Goal: Task Accomplishment & Management: Complete application form

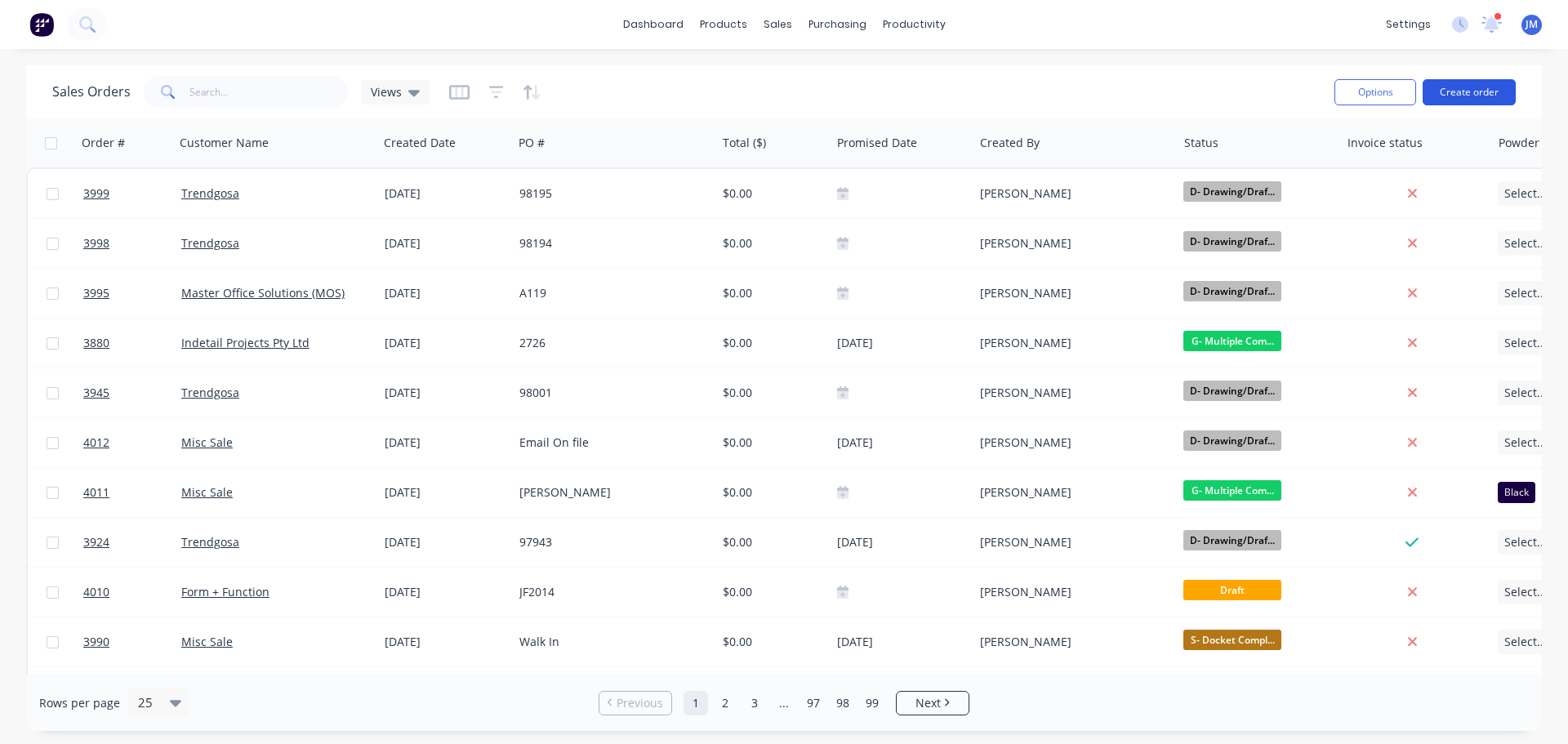
click at [1473, 83] on button "Create order" at bounding box center [1470, 92] width 94 height 27
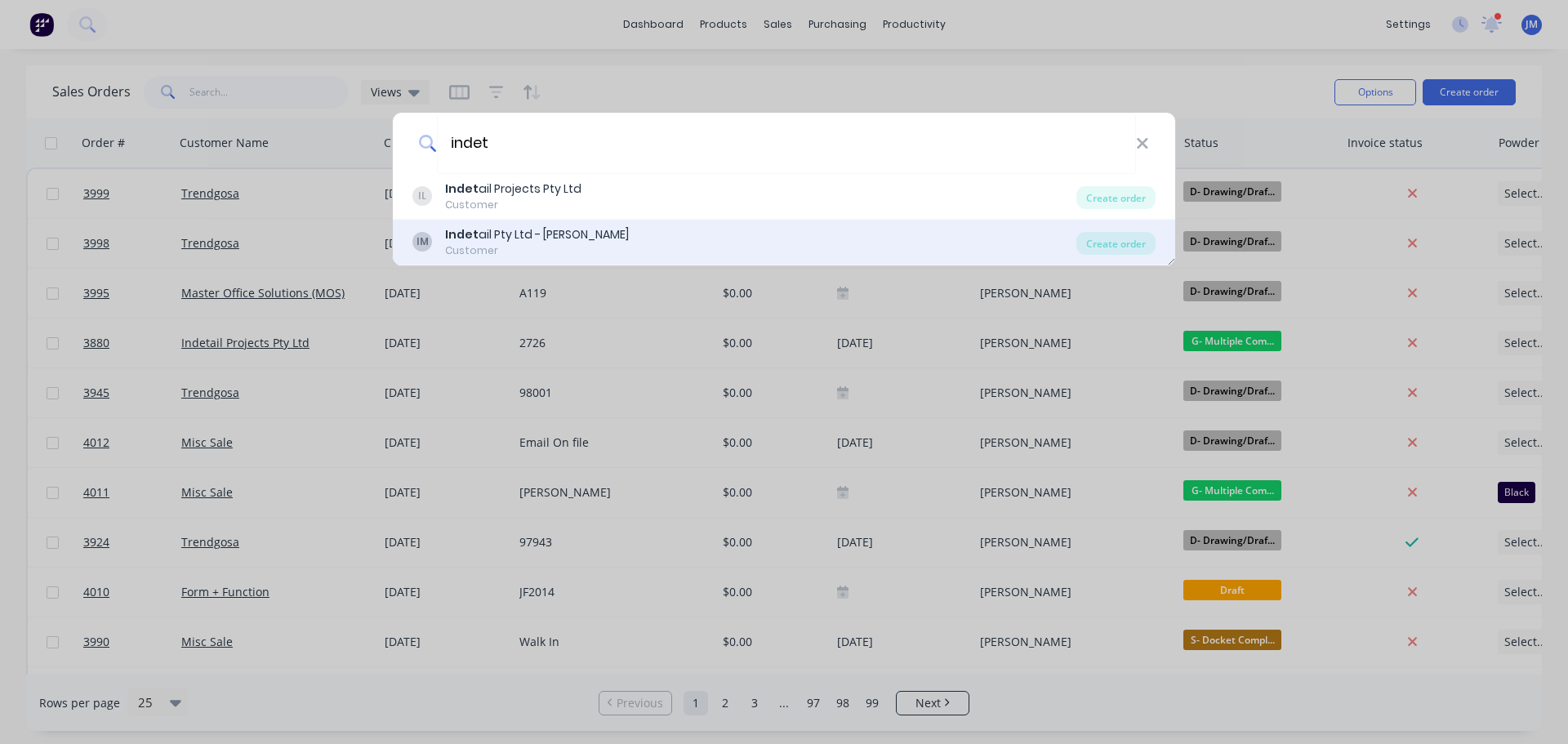
type input "indet"
click at [491, 238] on div "Indet ail Pty Ltd - Refer Mohammad" at bounding box center [536, 235] width 183 height 17
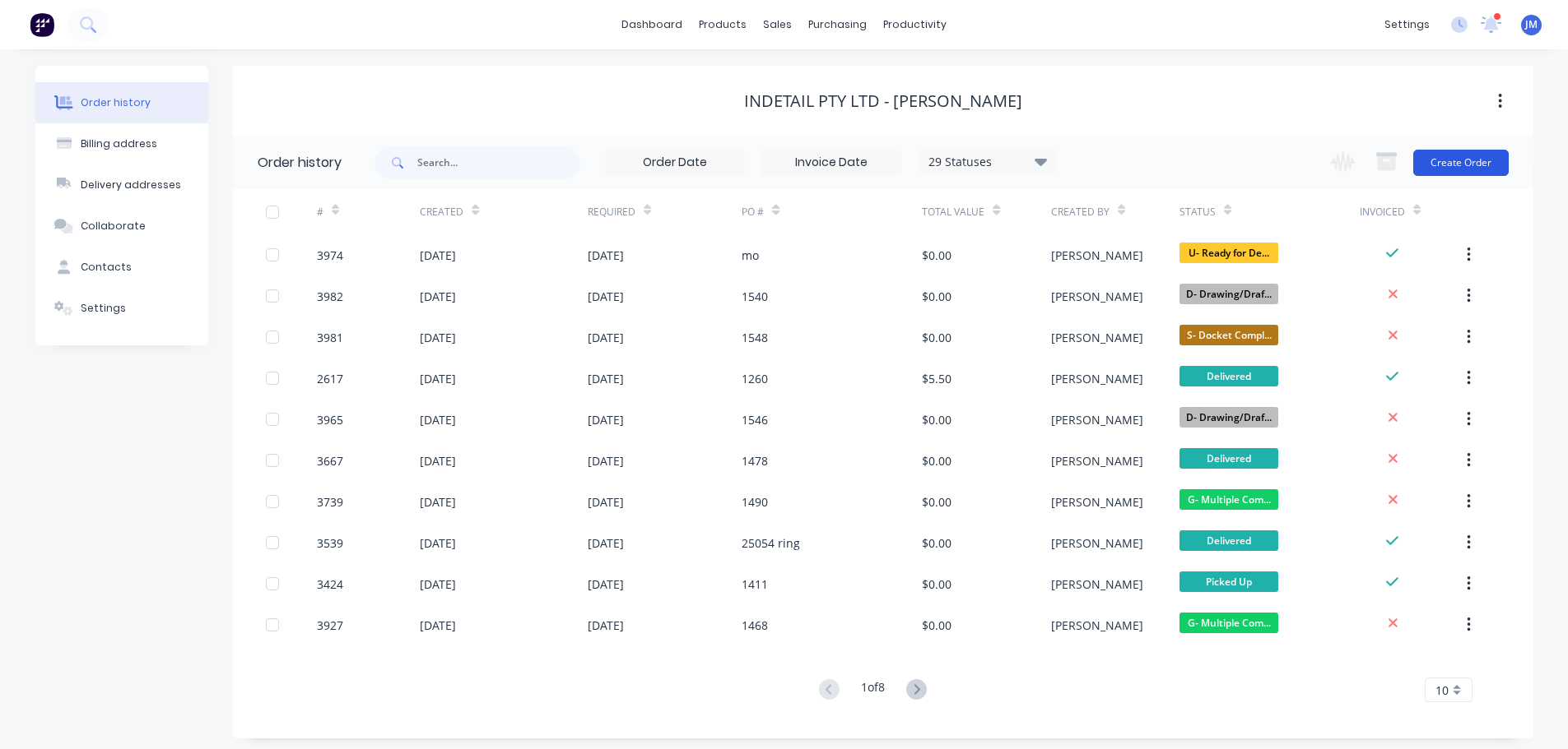
click at [1455, 167] on button "Create Order" at bounding box center [1460, 163] width 95 height 27
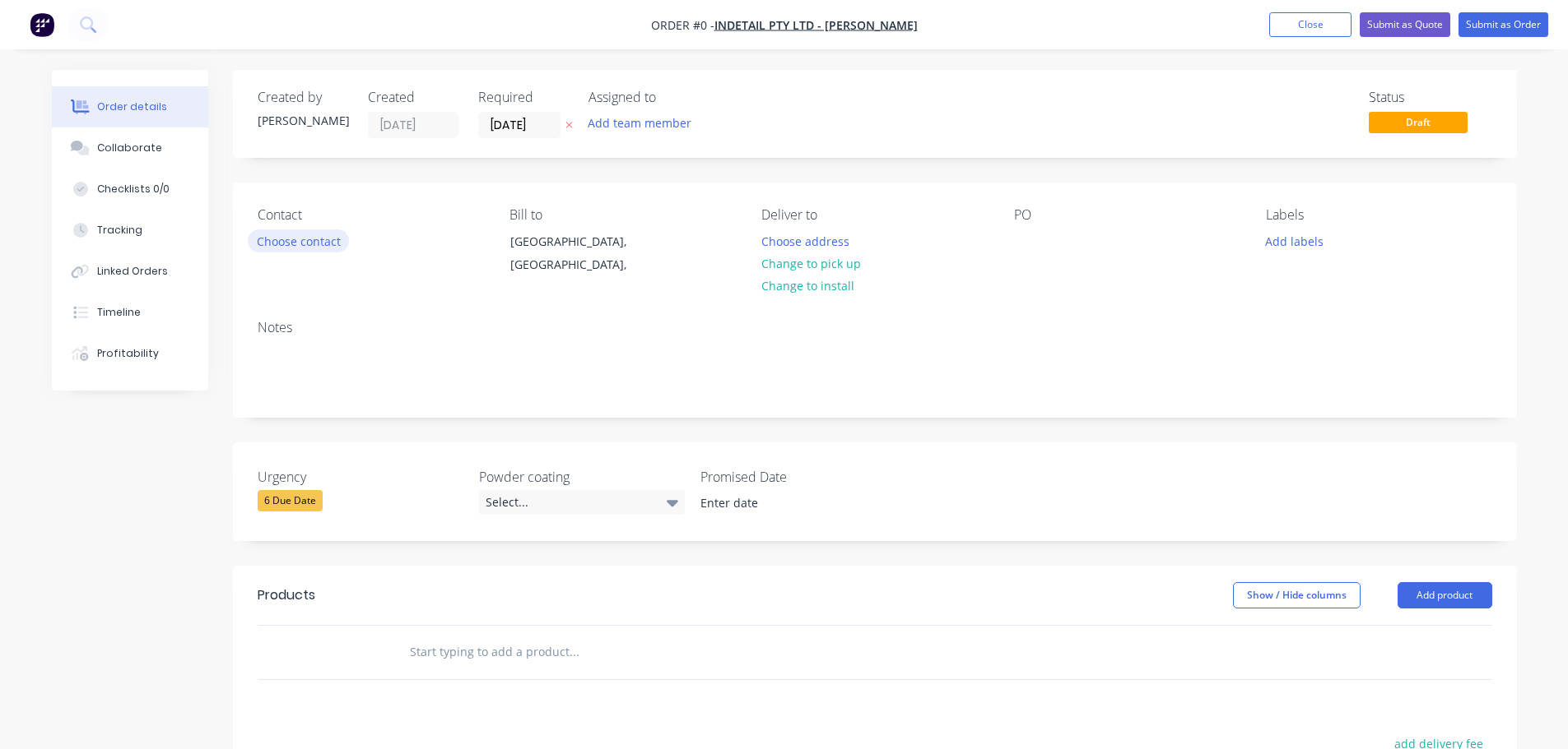
click at [283, 242] on button "Choose contact" at bounding box center [298, 240] width 102 height 22
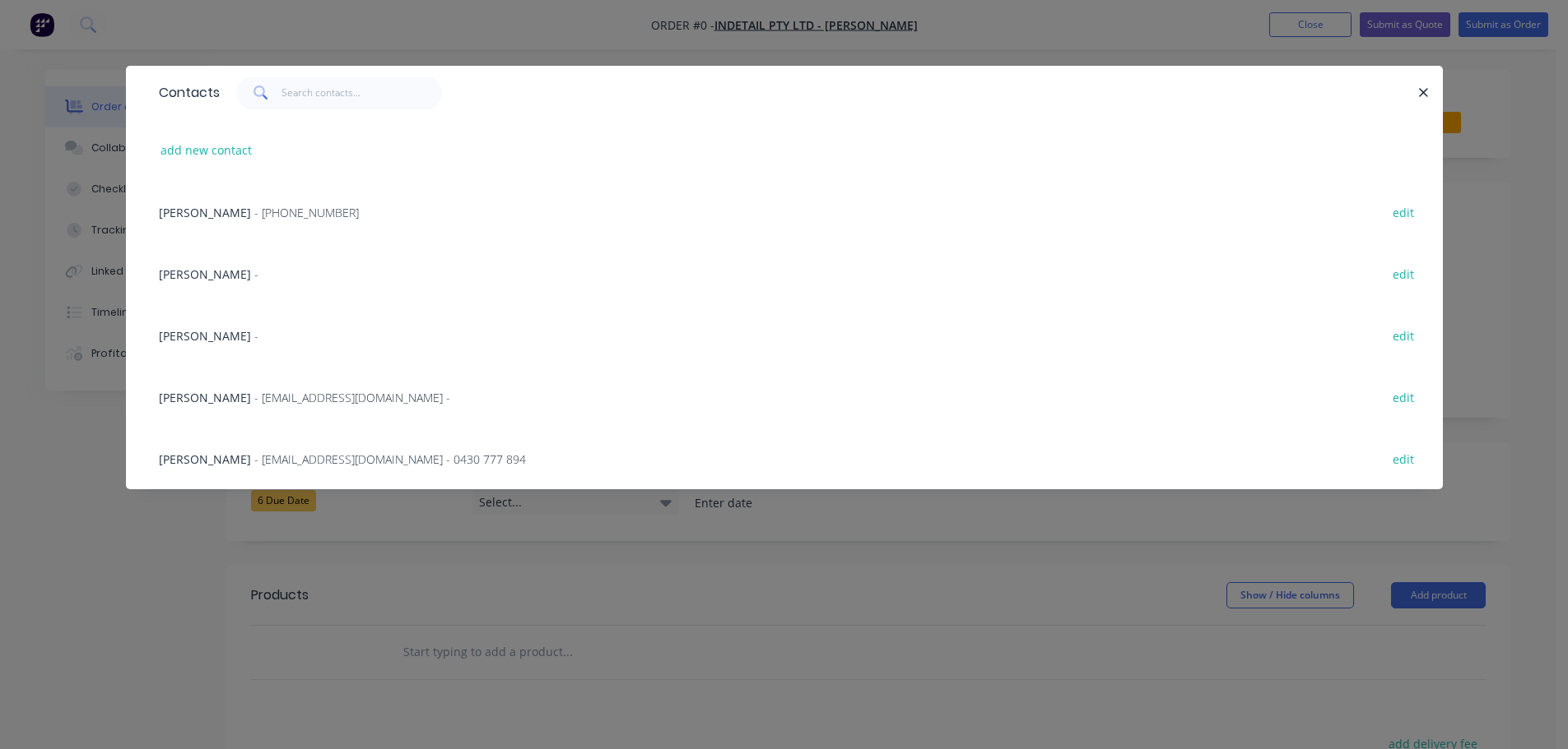
click at [239, 199] on div "[PERSON_NAME] - [PHONE_NUMBER] edit" at bounding box center [784, 211] width 1268 height 62
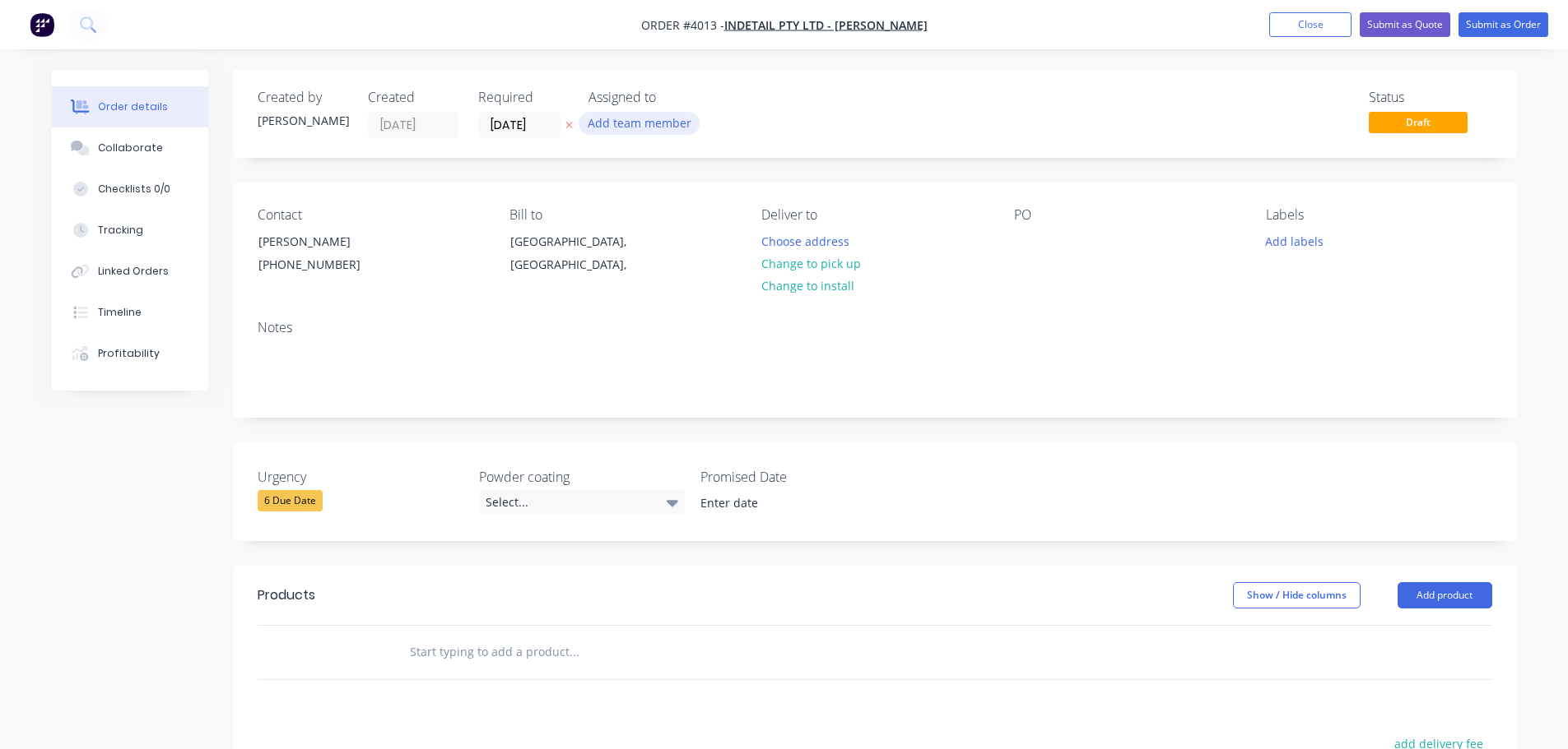
click at [614, 116] on button "Add team member" at bounding box center [638, 123] width 121 height 22
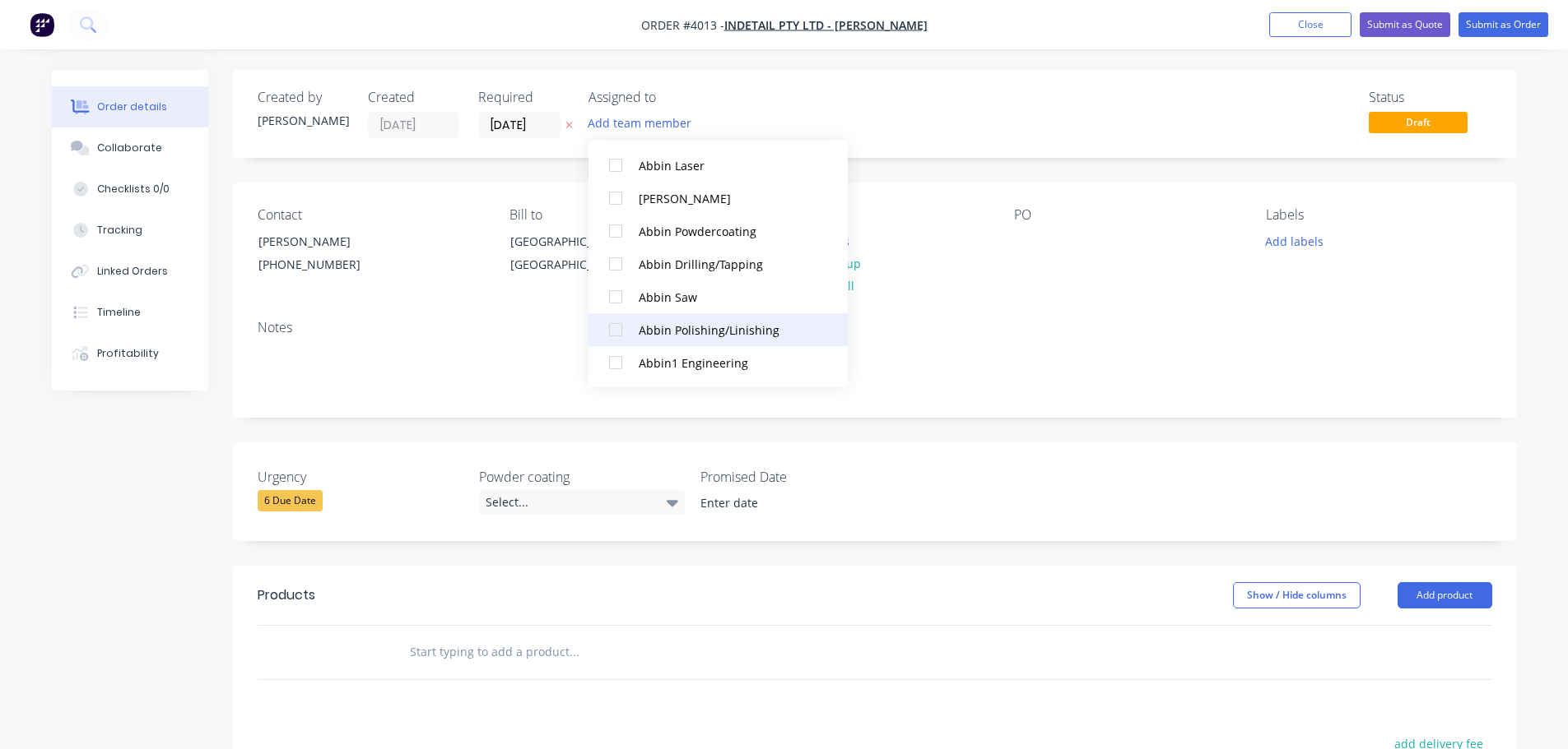
scroll to position [329, 0]
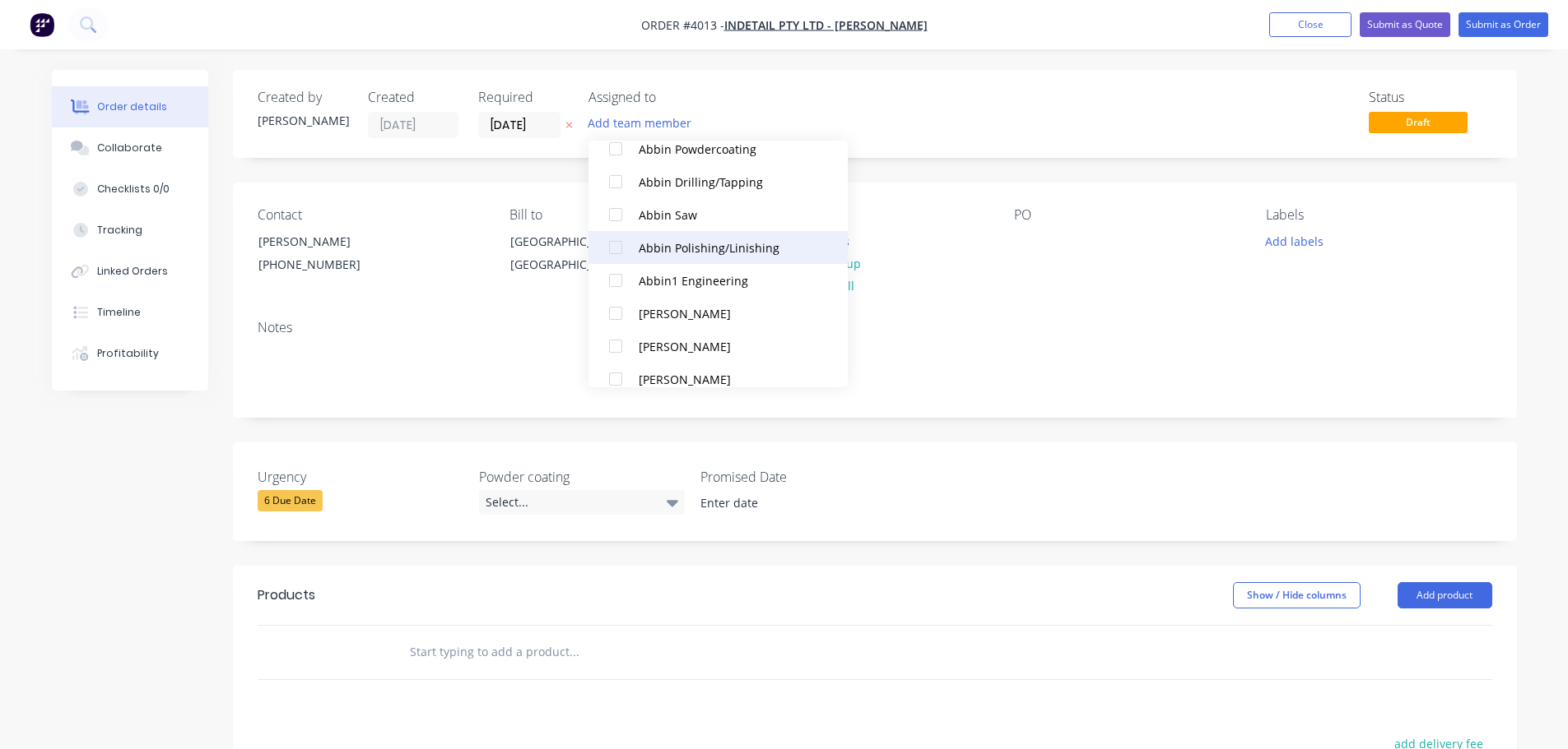
click at [615, 344] on div at bounding box center [615, 346] width 33 height 33
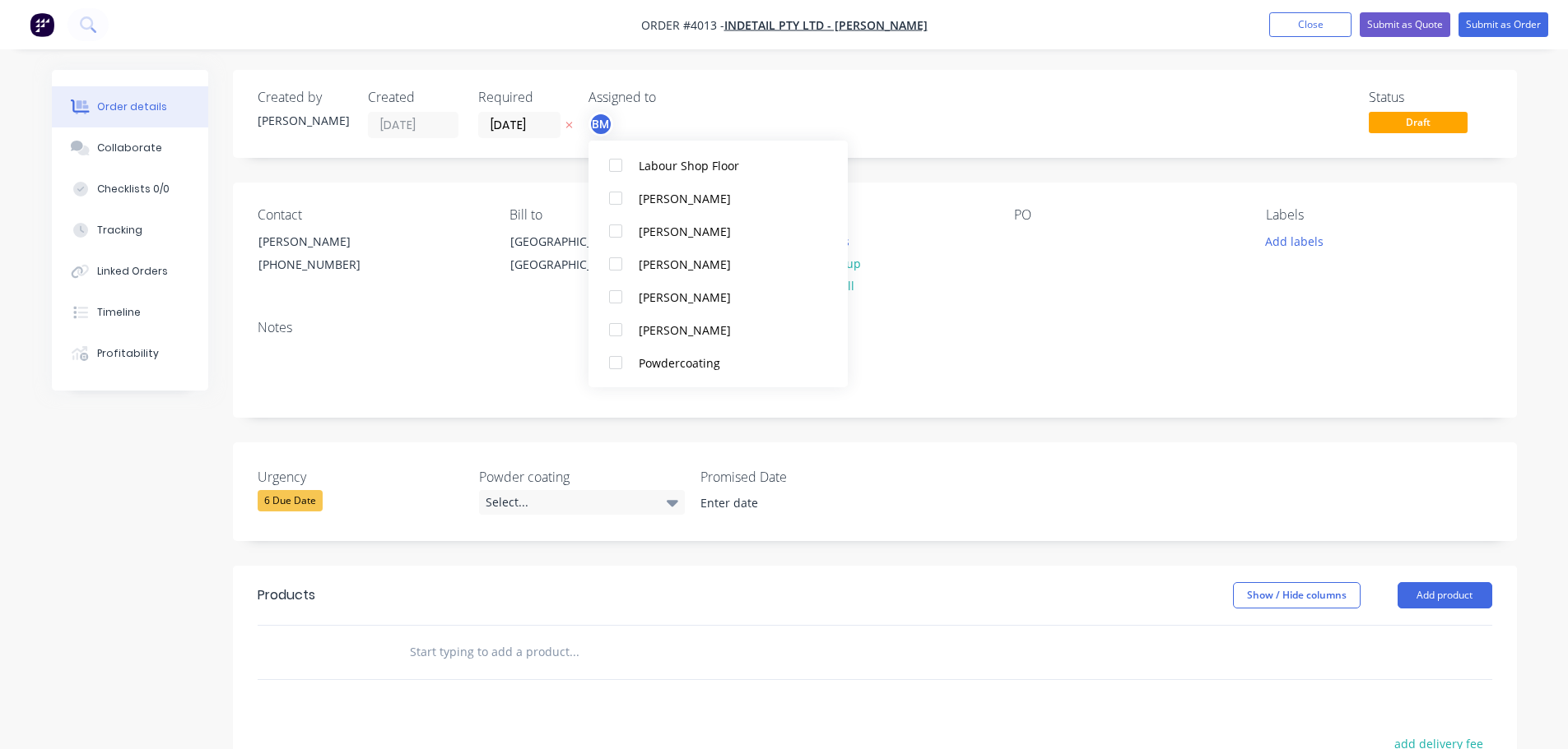
scroll to position [987, 0]
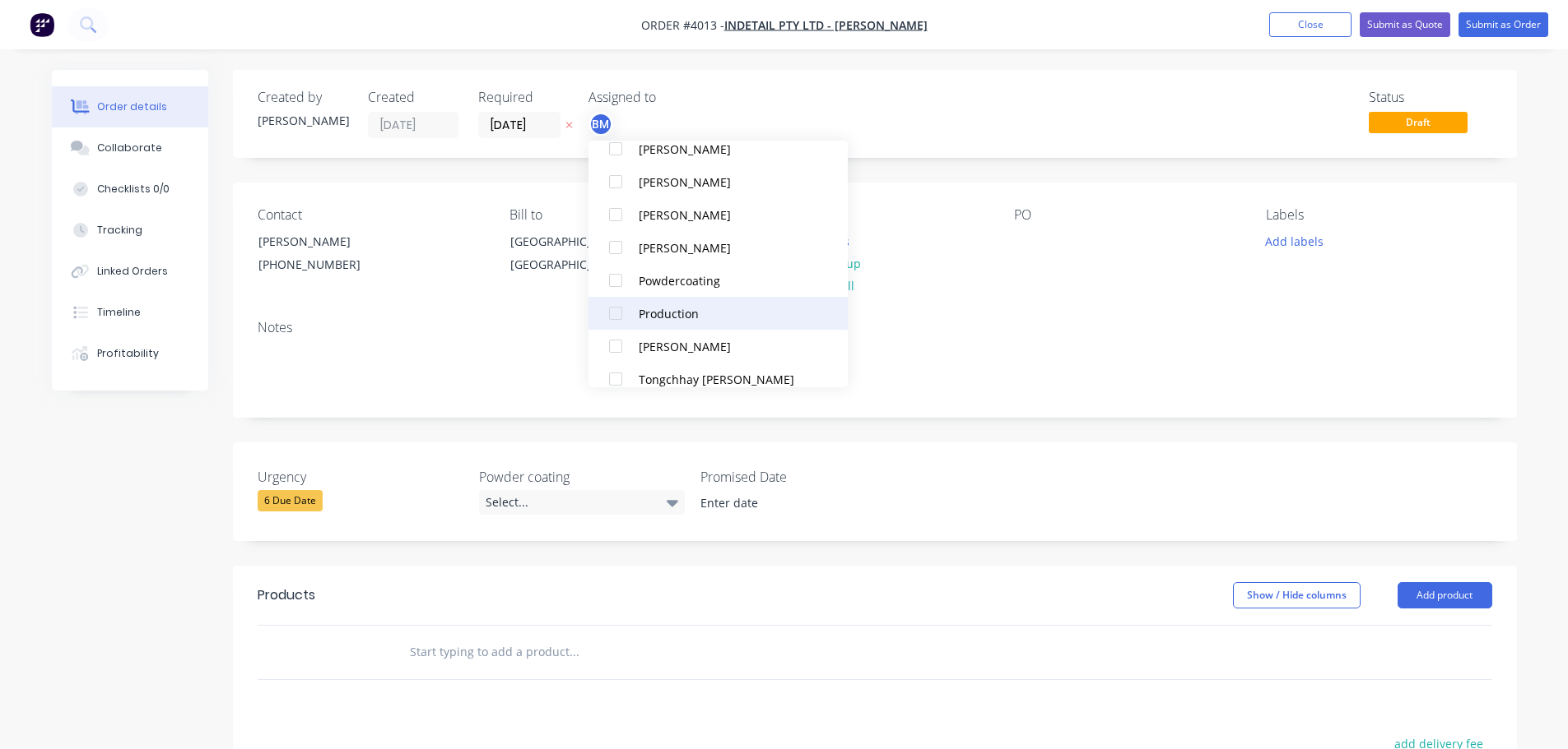
click at [615, 316] on div at bounding box center [615, 314] width 33 height 33
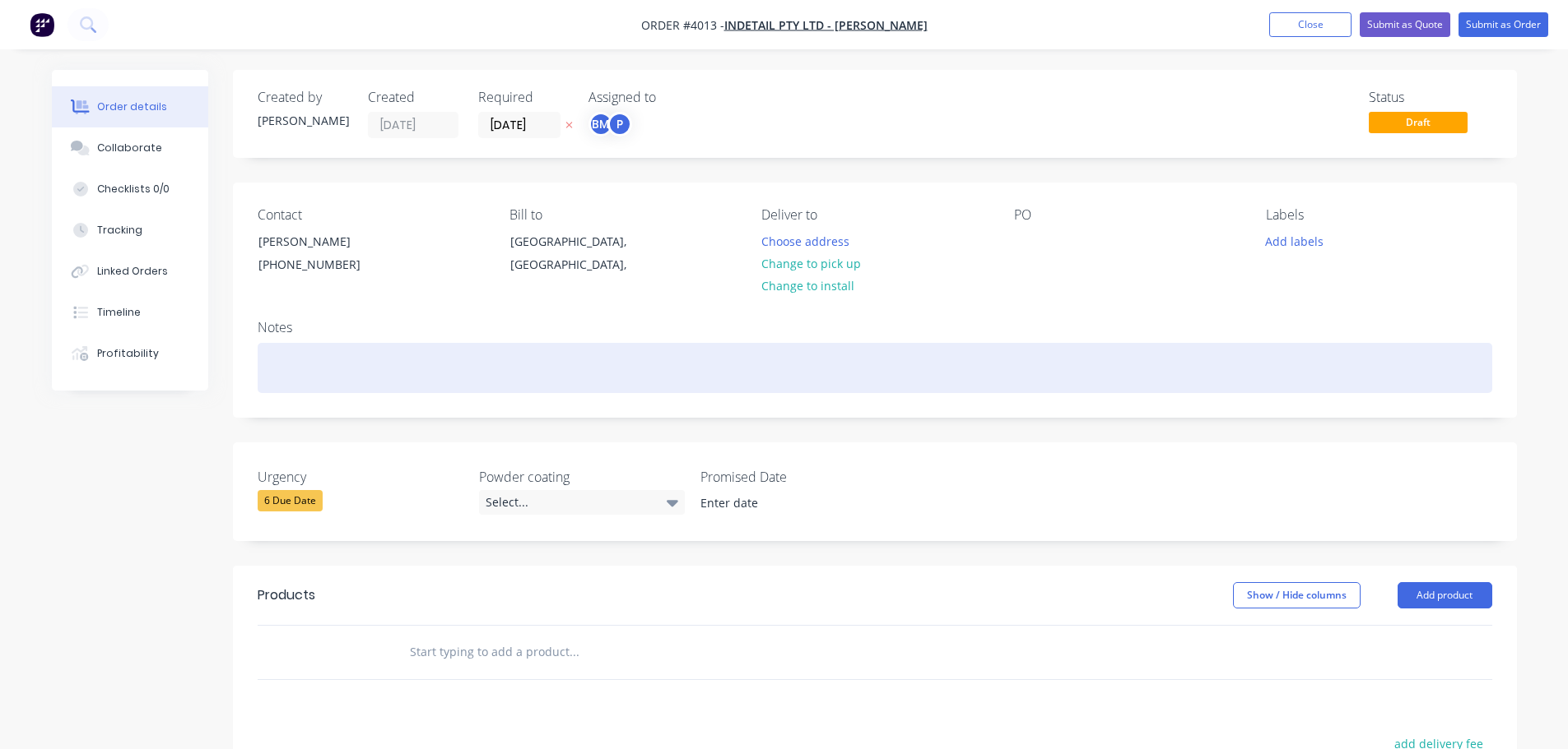
click at [1030, 354] on div at bounding box center [875, 368] width 1234 height 50
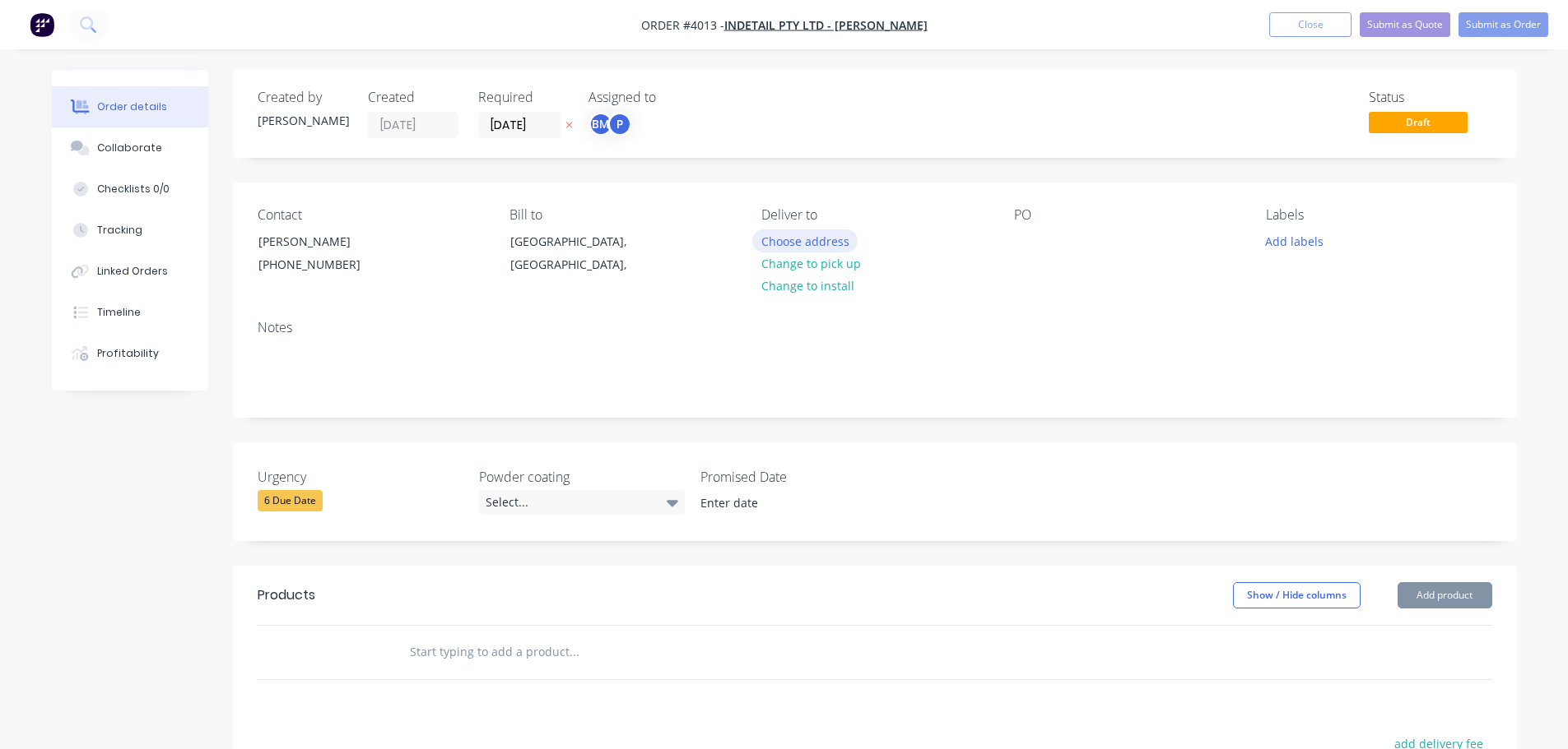
click at [819, 236] on button "Choose address" at bounding box center [805, 240] width 105 height 22
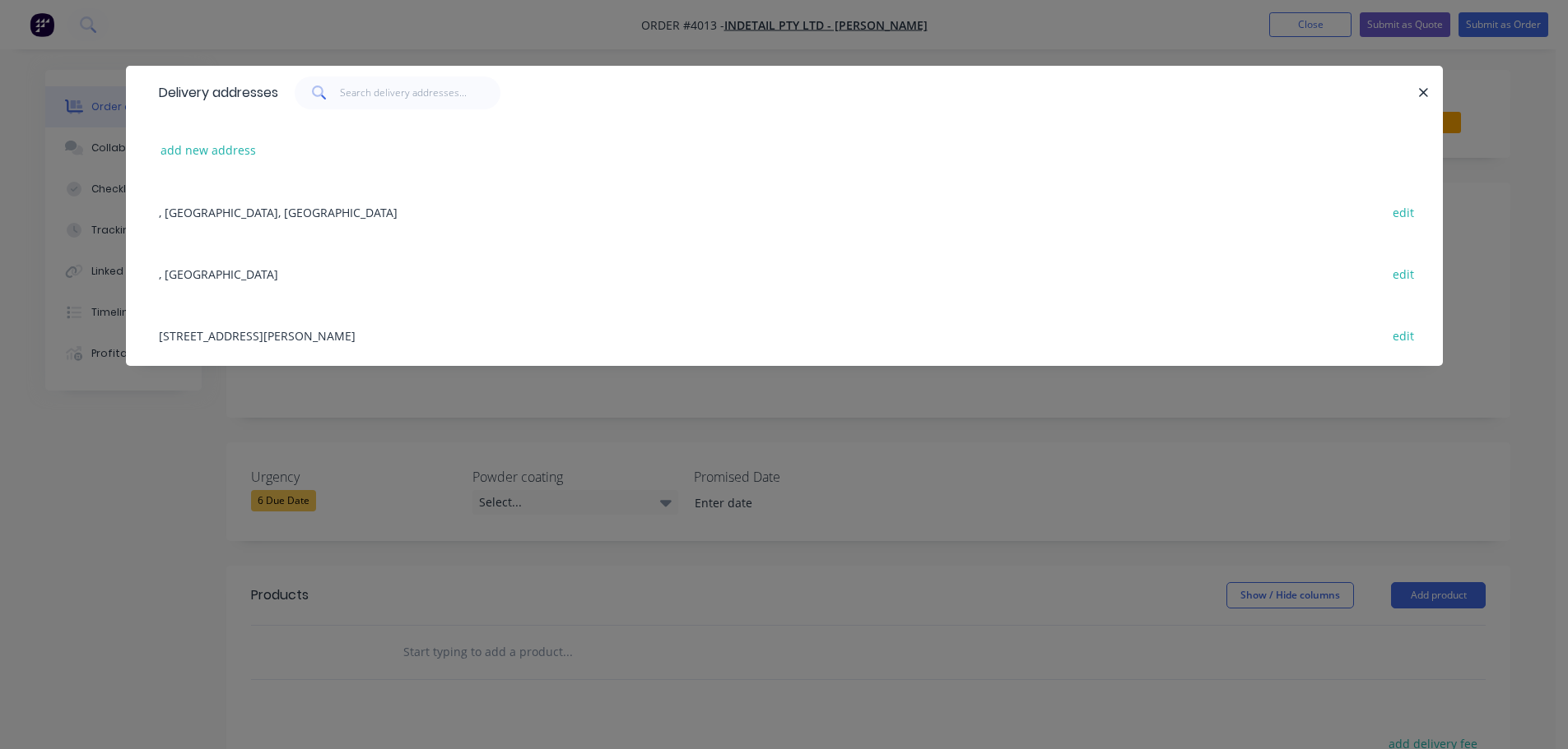
click at [249, 333] on div "[STREET_ADDRESS][PERSON_NAME] edit" at bounding box center [784, 335] width 1268 height 62
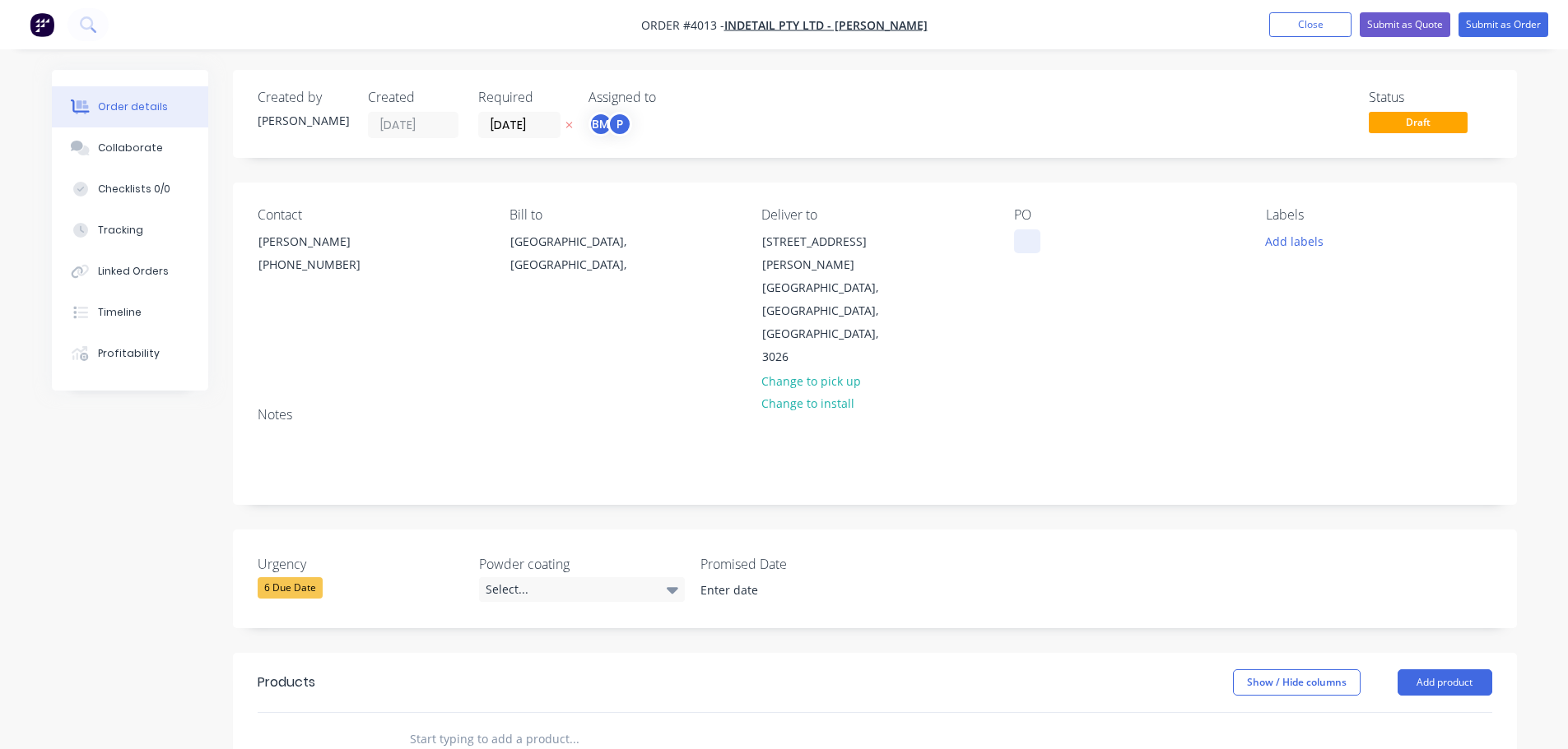
click at [1015, 237] on div at bounding box center [1027, 241] width 27 height 24
click at [114, 144] on div "Collaborate" at bounding box center [129, 148] width 65 height 15
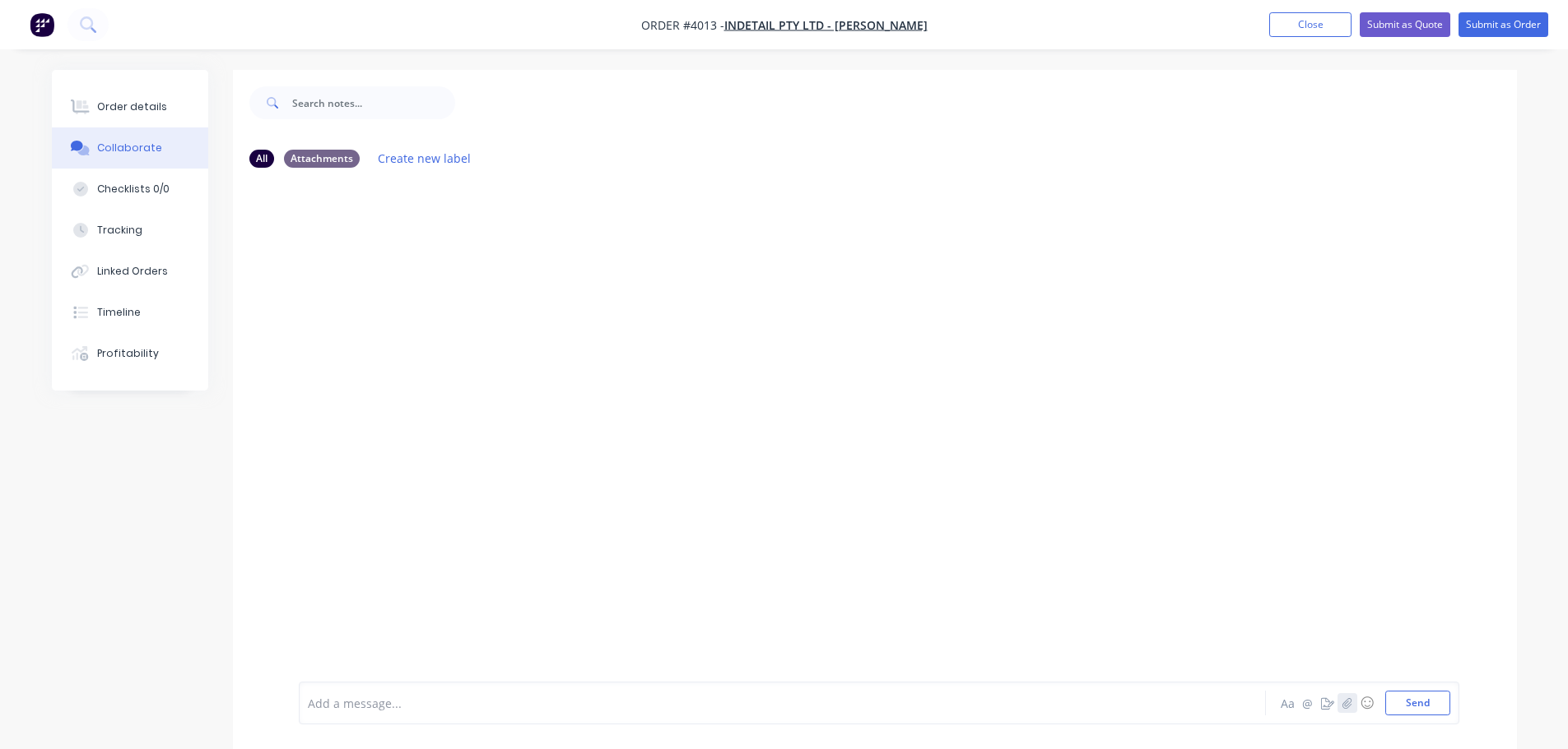
click at [1348, 698] on icon "button" at bounding box center [1347, 703] width 9 height 11
click at [1424, 705] on button "Send" at bounding box center [1417, 703] width 65 height 25
click at [162, 102] on button "Order details" at bounding box center [129, 107] width 156 height 42
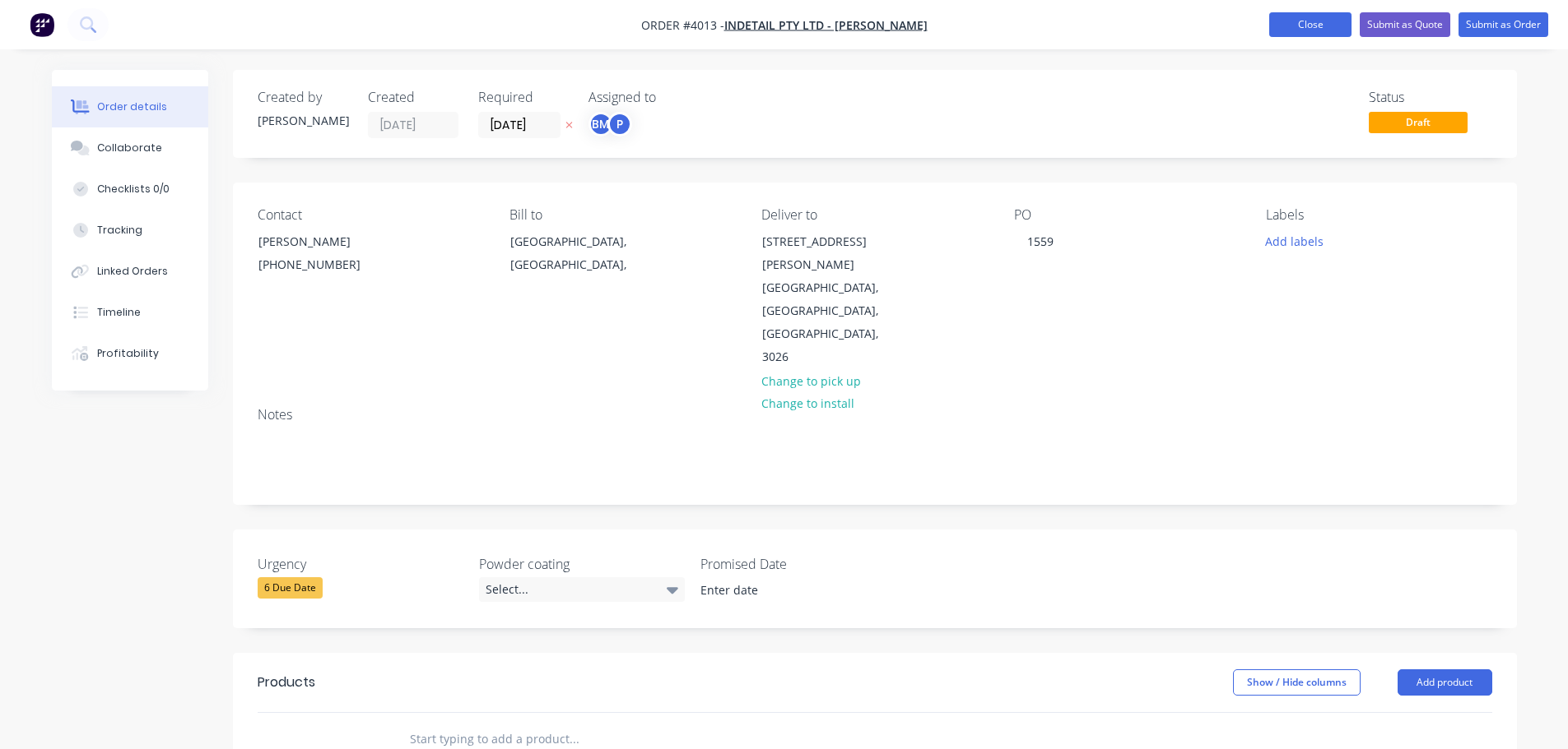
click at [1306, 18] on button "Close" at bounding box center [1309, 24] width 82 height 25
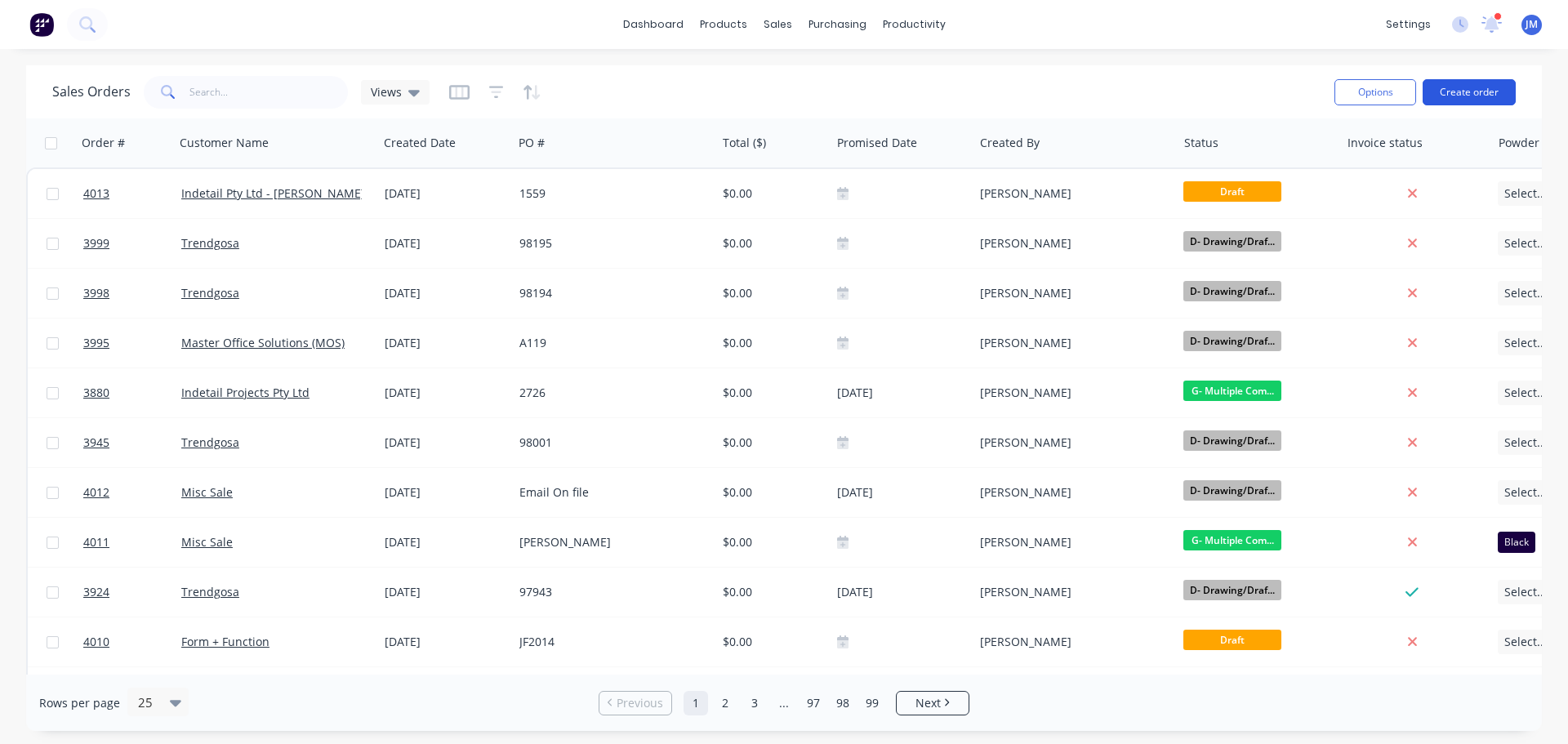
click at [1475, 85] on button "Create order" at bounding box center [1470, 92] width 94 height 27
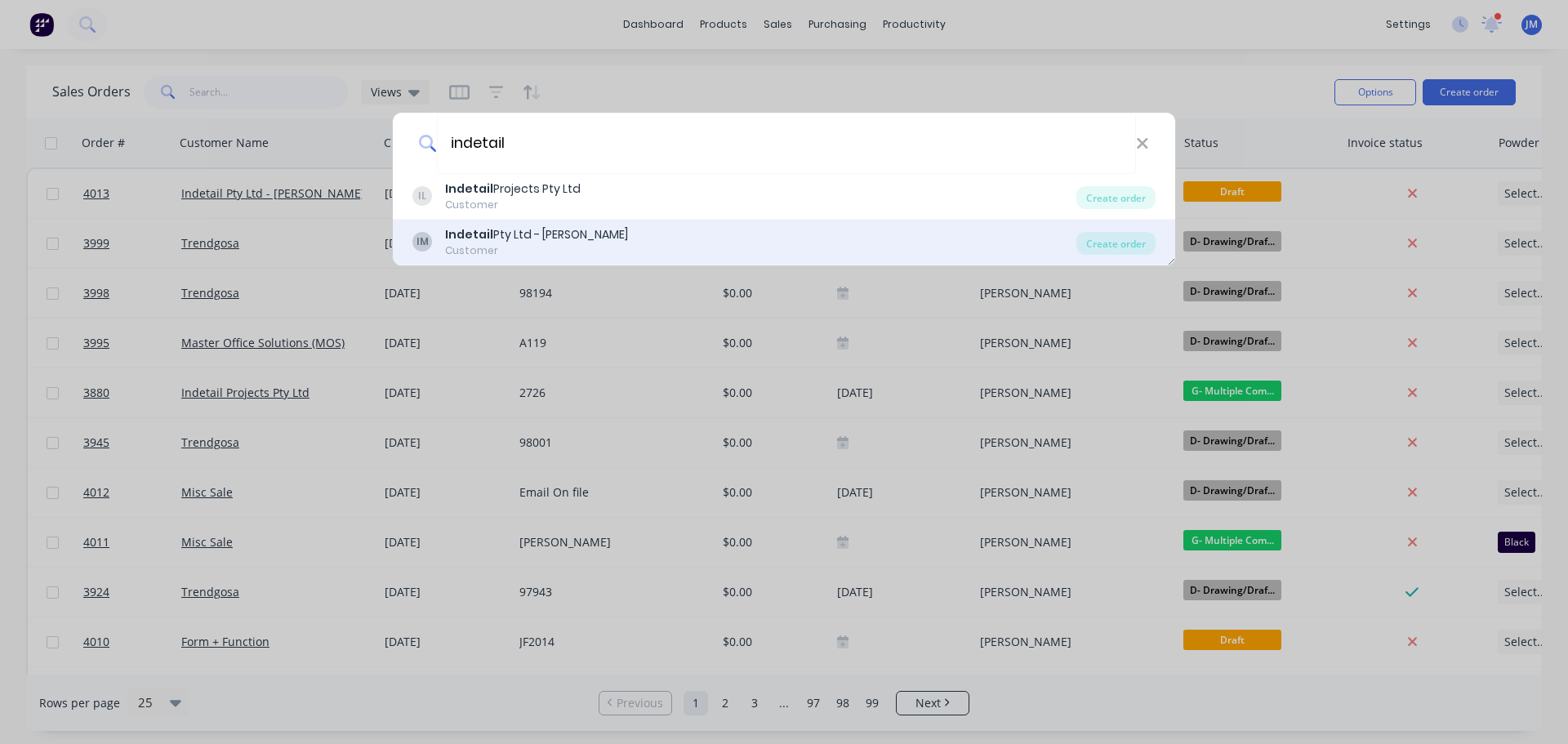
type input "indetail"
click at [526, 251] on div "Customer" at bounding box center [536, 250] width 183 height 15
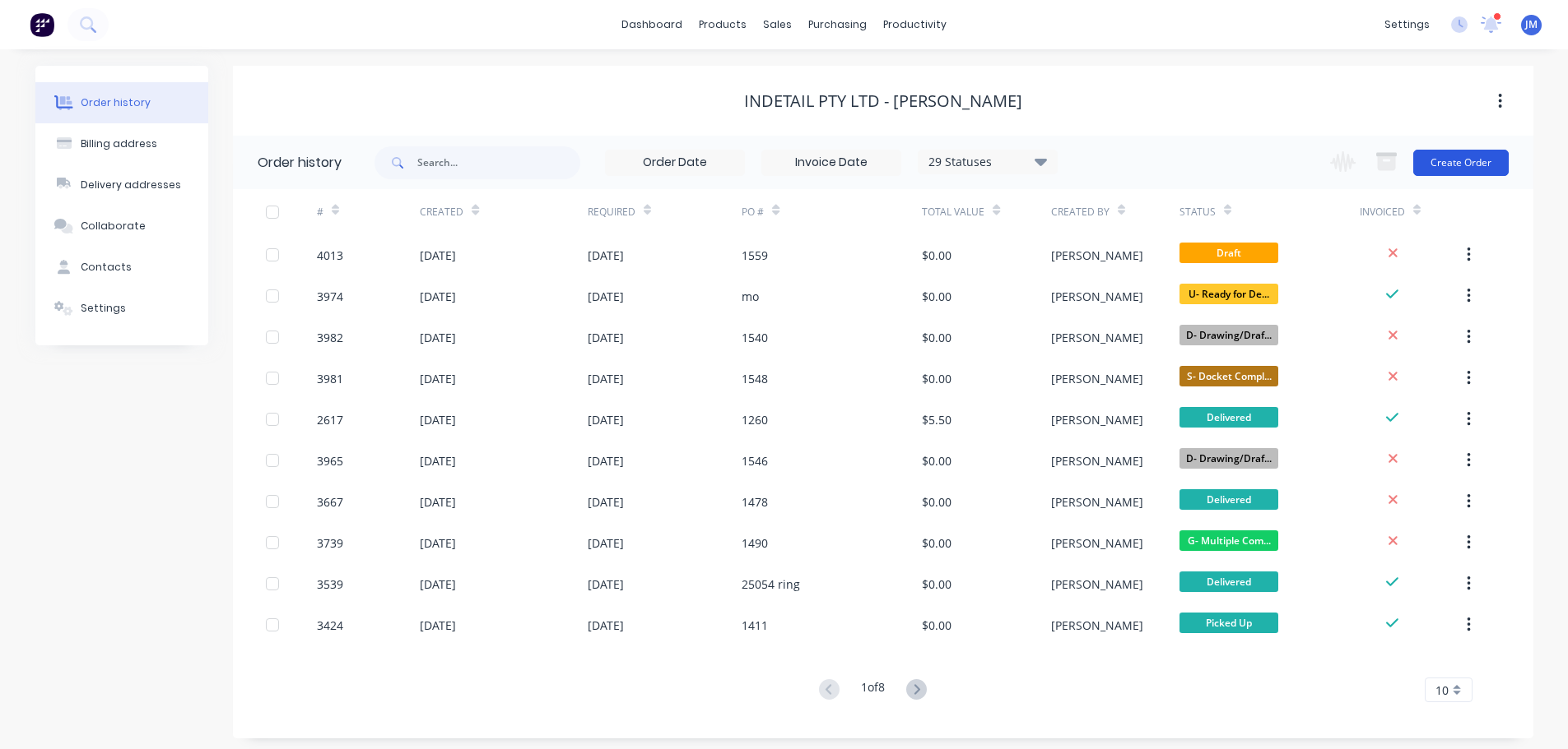
click at [1436, 174] on button "Create Order" at bounding box center [1460, 163] width 95 height 27
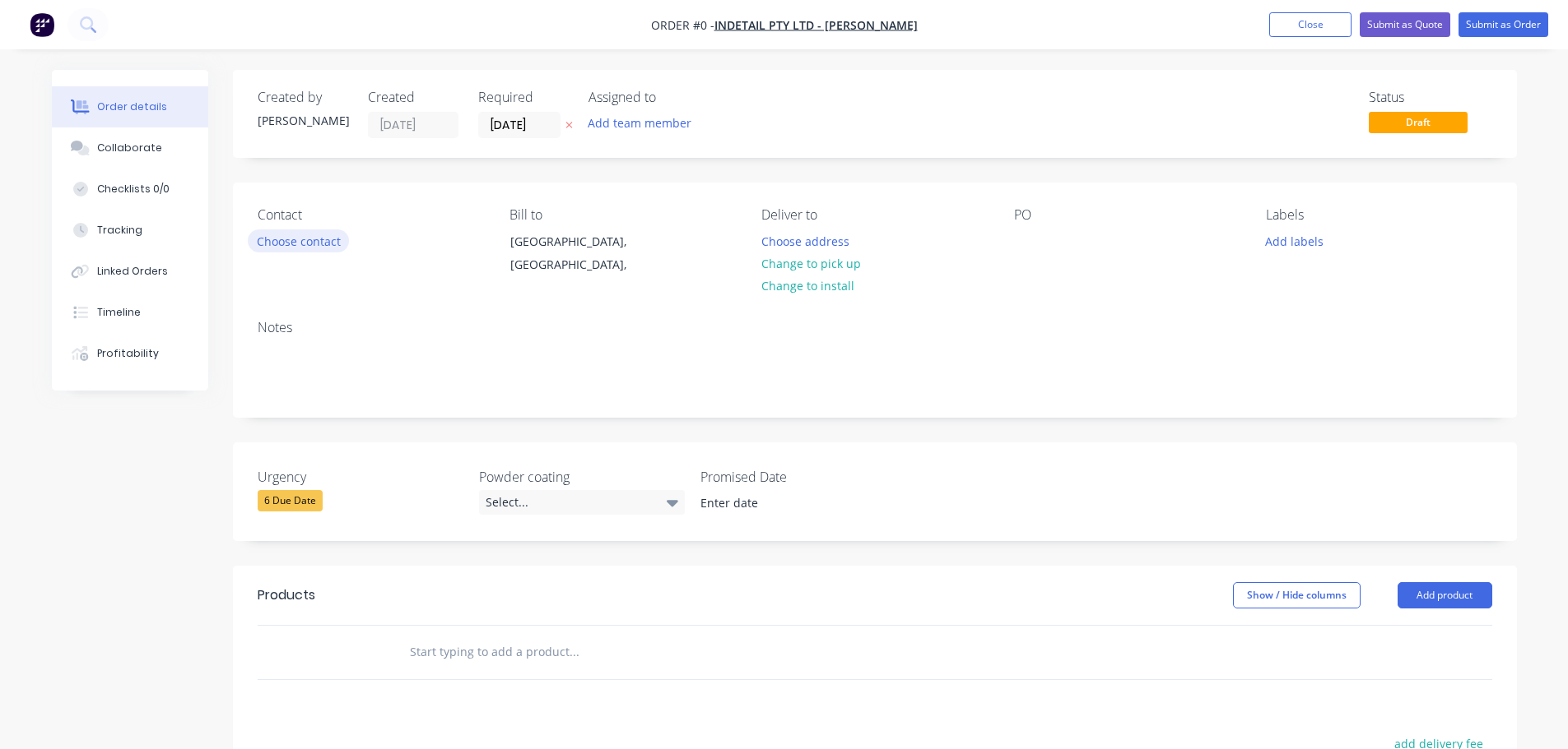
click at [308, 238] on button "Choose contact" at bounding box center [298, 240] width 102 height 22
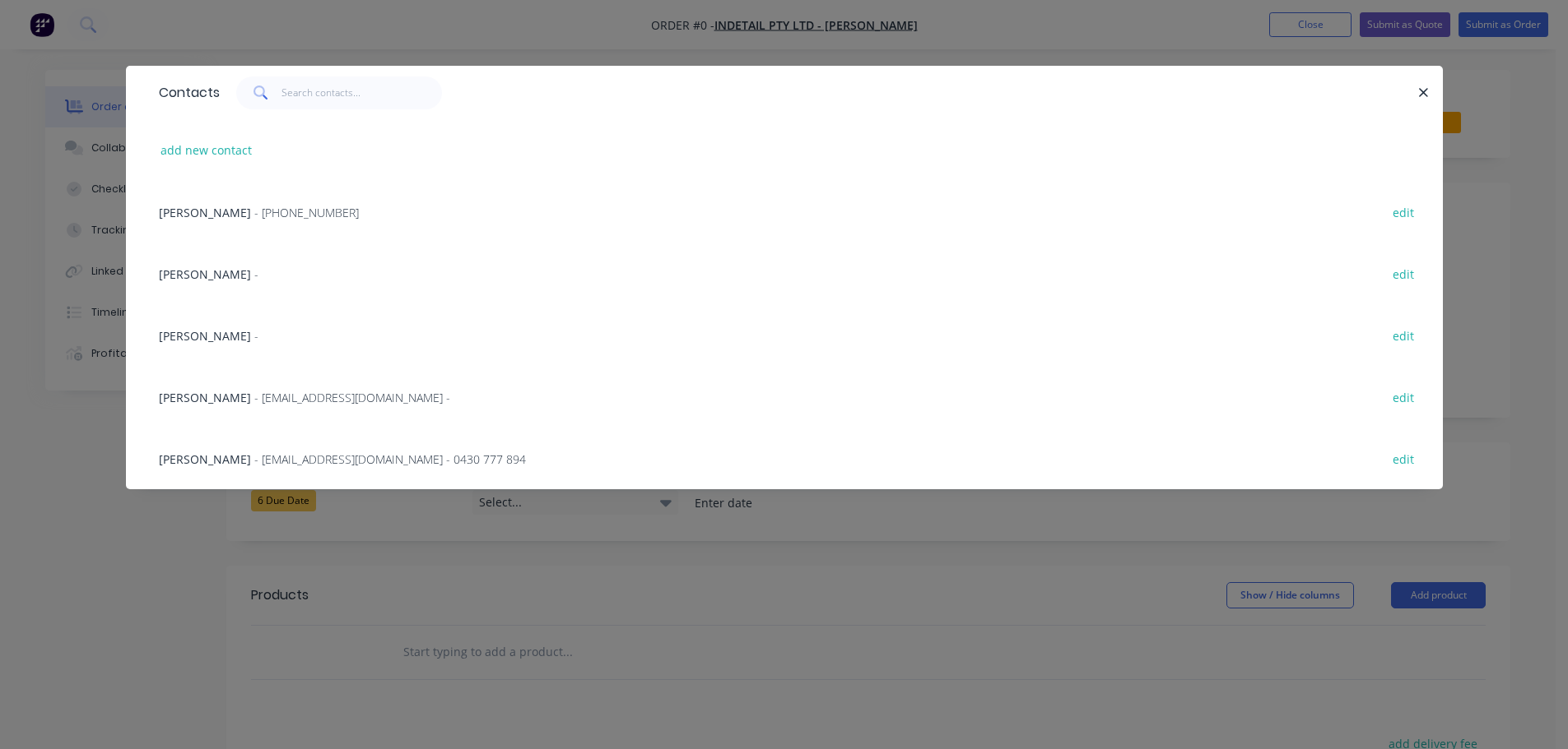
click at [213, 216] on span "[PERSON_NAME]" at bounding box center [205, 212] width 92 height 16
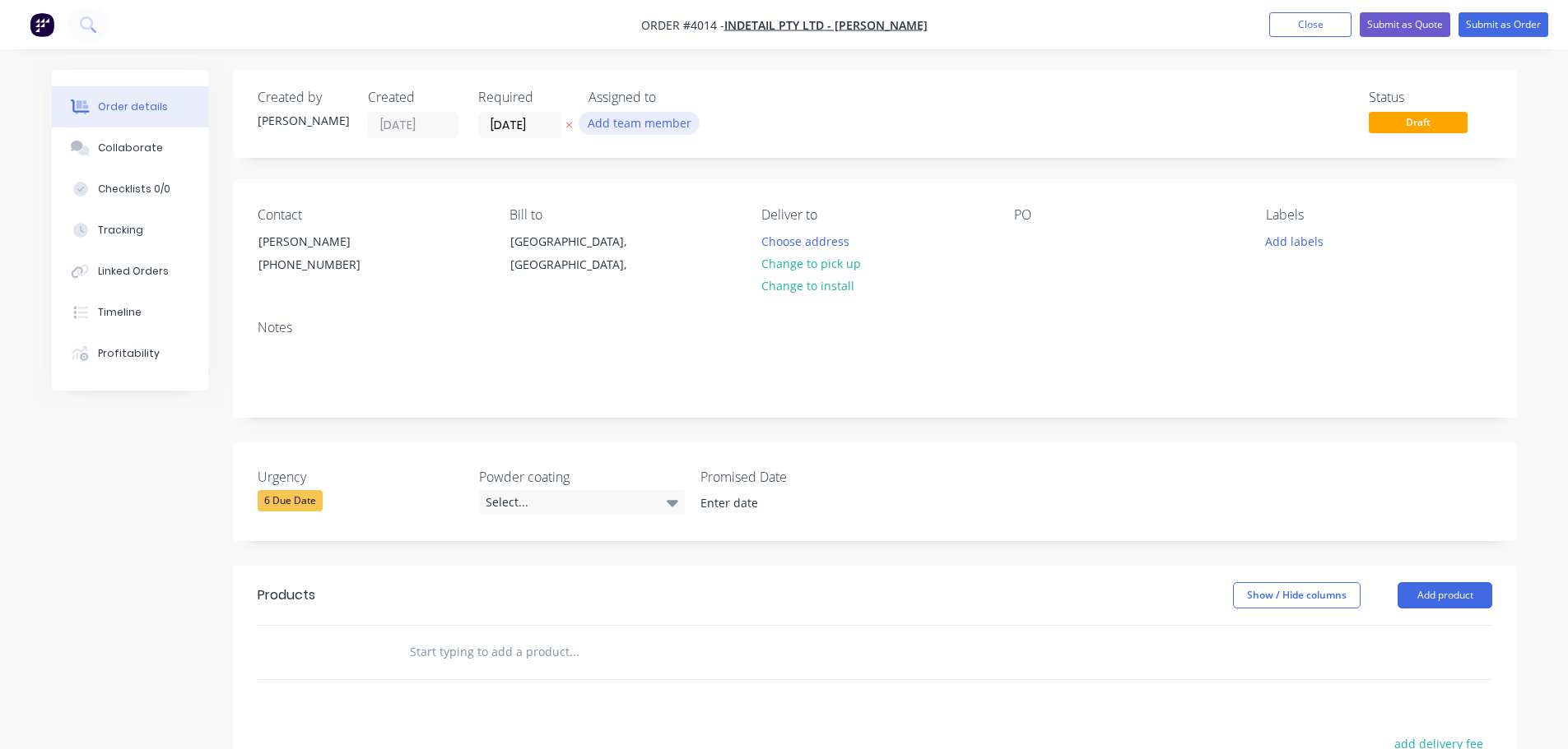
click at [634, 128] on button "Add team member" at bounding box center [638, 123] width 121 height 22
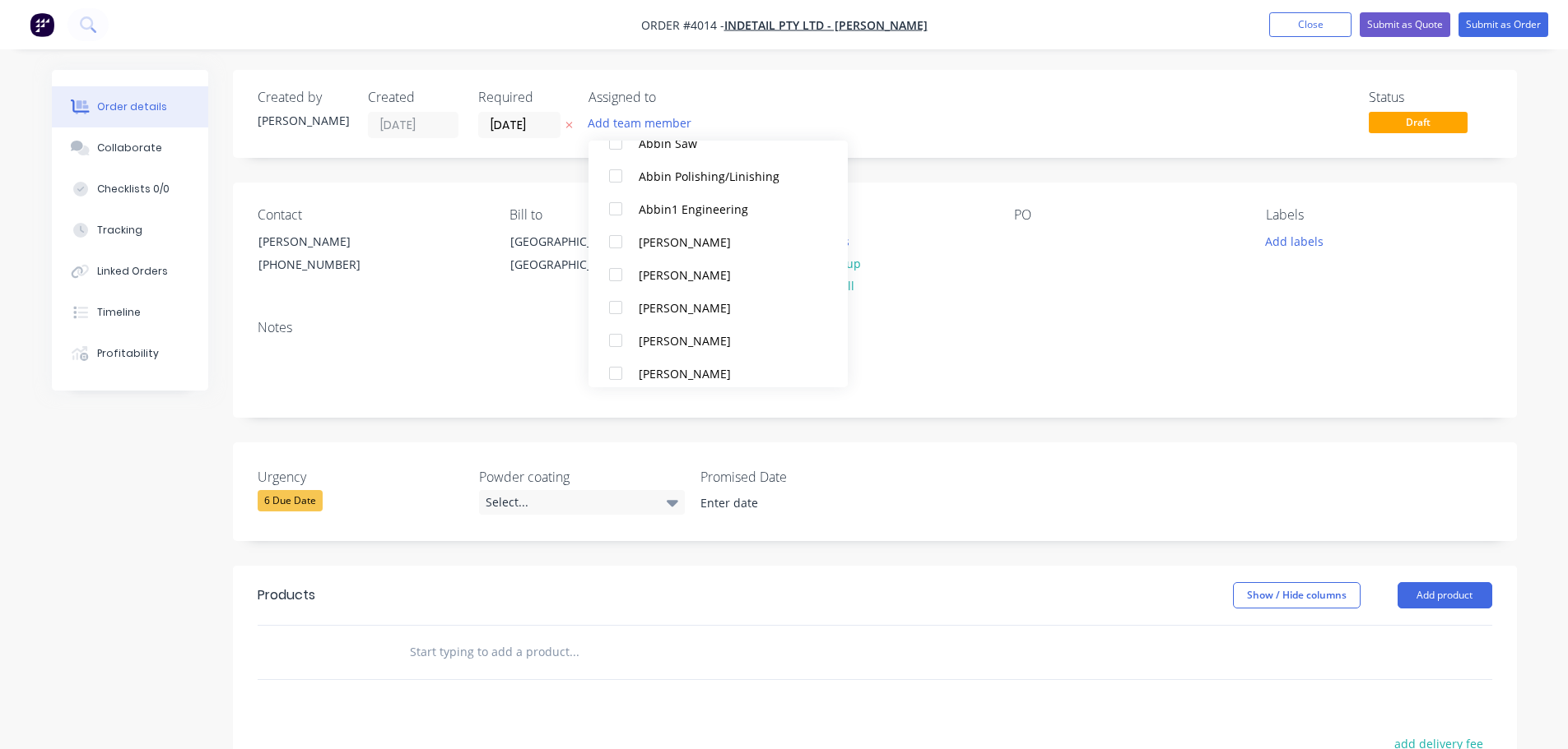
scroll to position [411, 0]
click at [610, 255] on div at bounding box center [615, 264] width 33 height 33
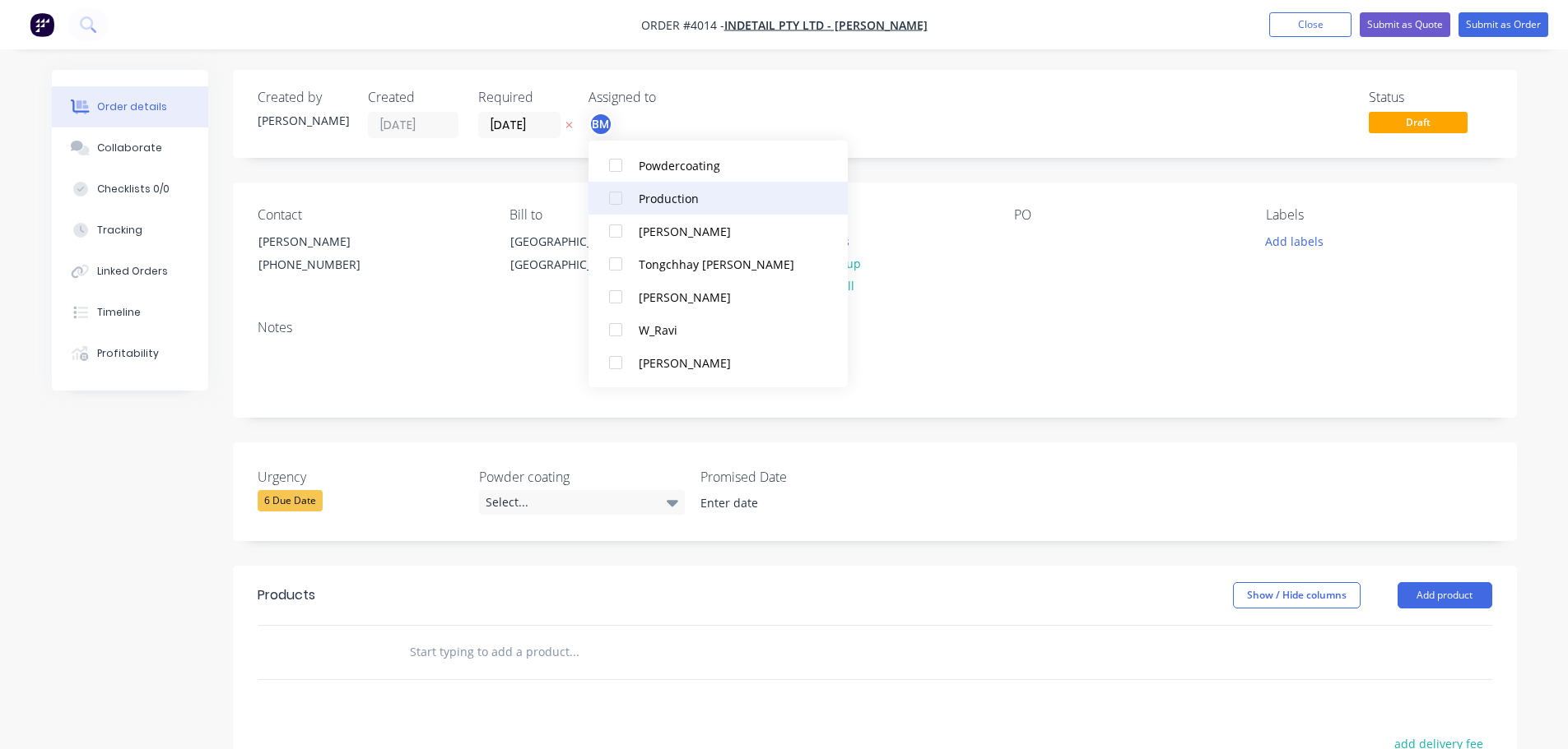
click at [614, 192] on div at bounding box center [615, 199] width 33 height 33
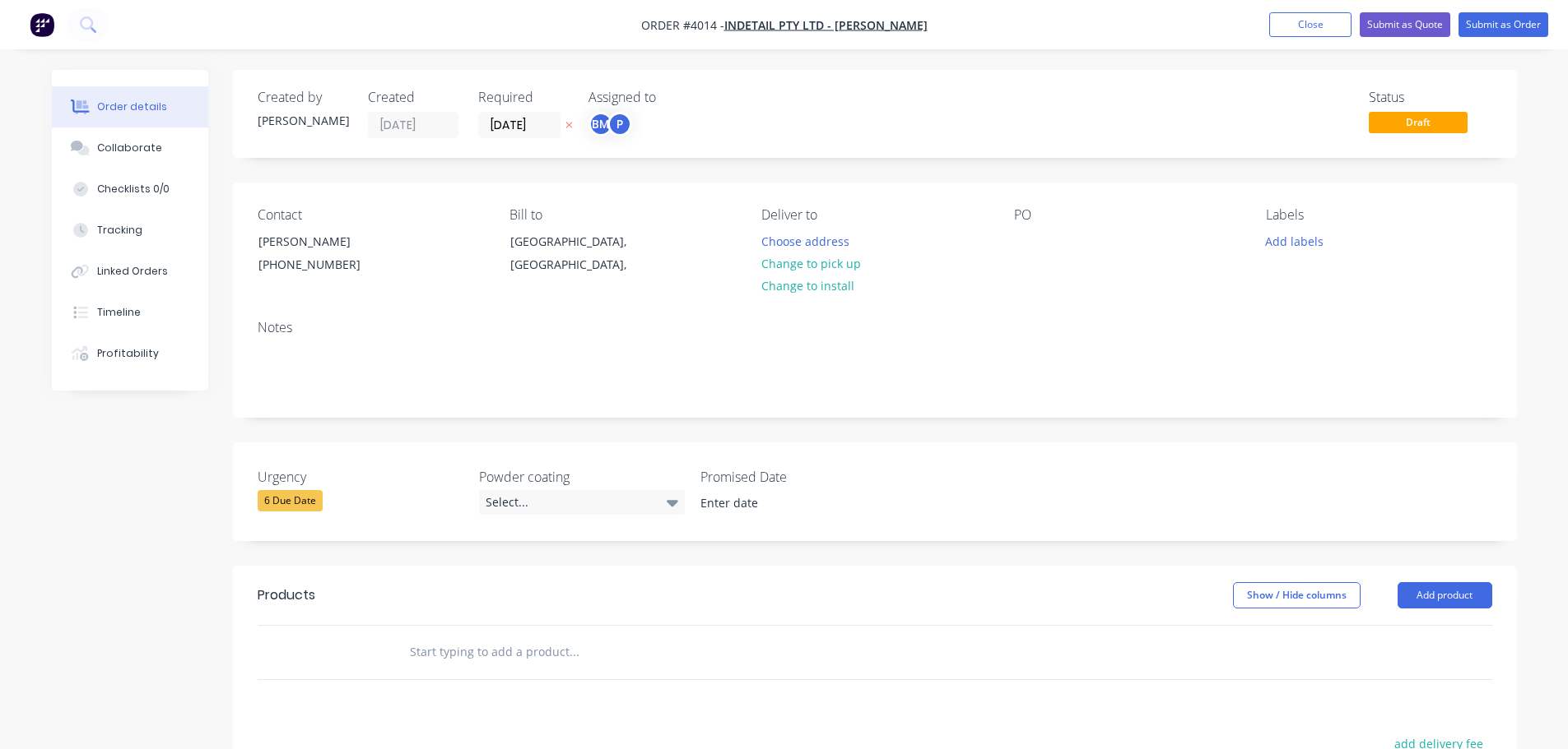
click at [1046, 286] on div "Contact Shaun Gracie (03) 9312 4226 Bill to Victoria, Australia, Deliver to Cho…" at bounding box center [874, 245] width 1283 height 124
click at [797, 243] on button "Choose address" at bounding box center [805, 240] width 105 height 22
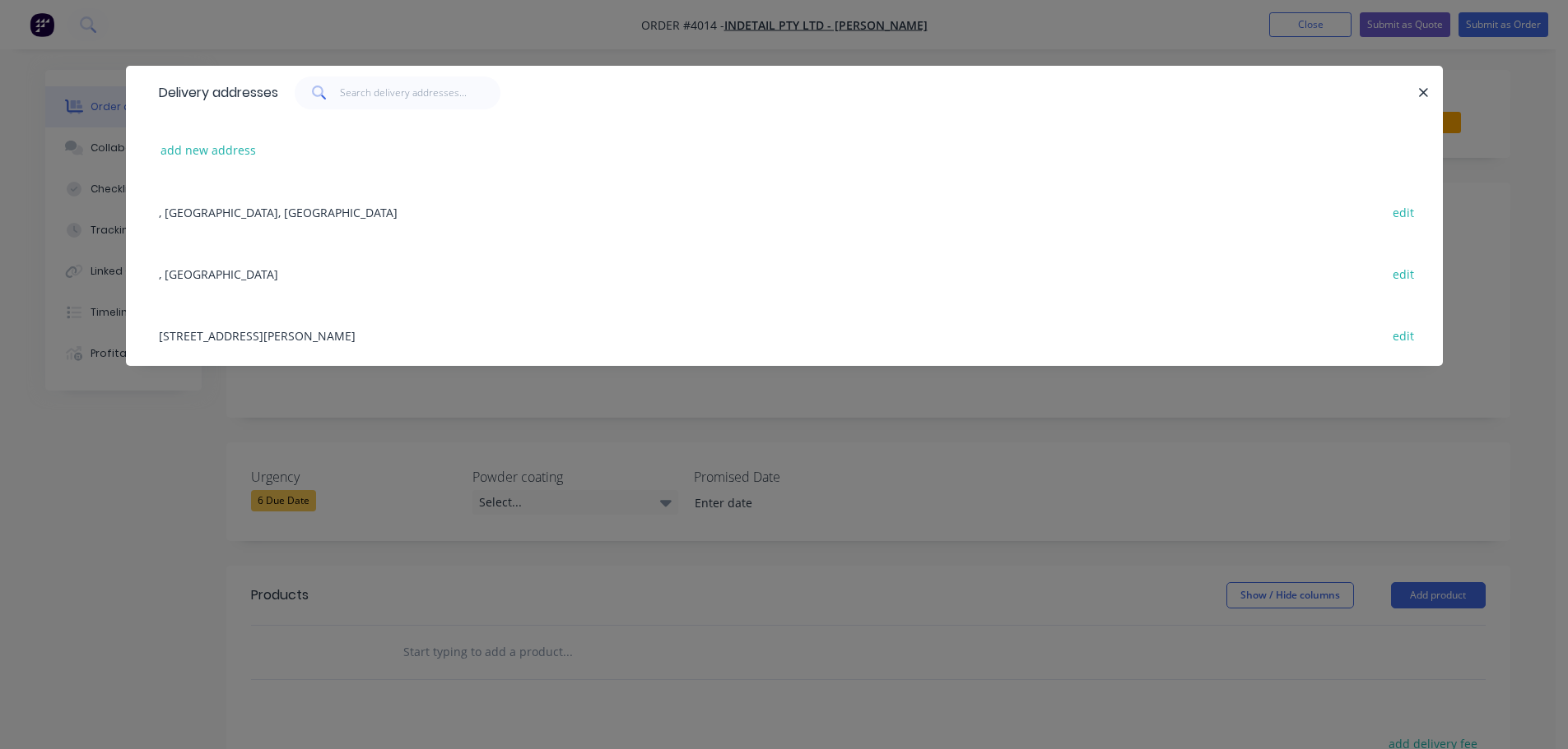
click at [314, 332] on div "[STREET_ADDRESS][PERSON_NAME] edit" at bounding box center [784, 335] width 1268 height 62
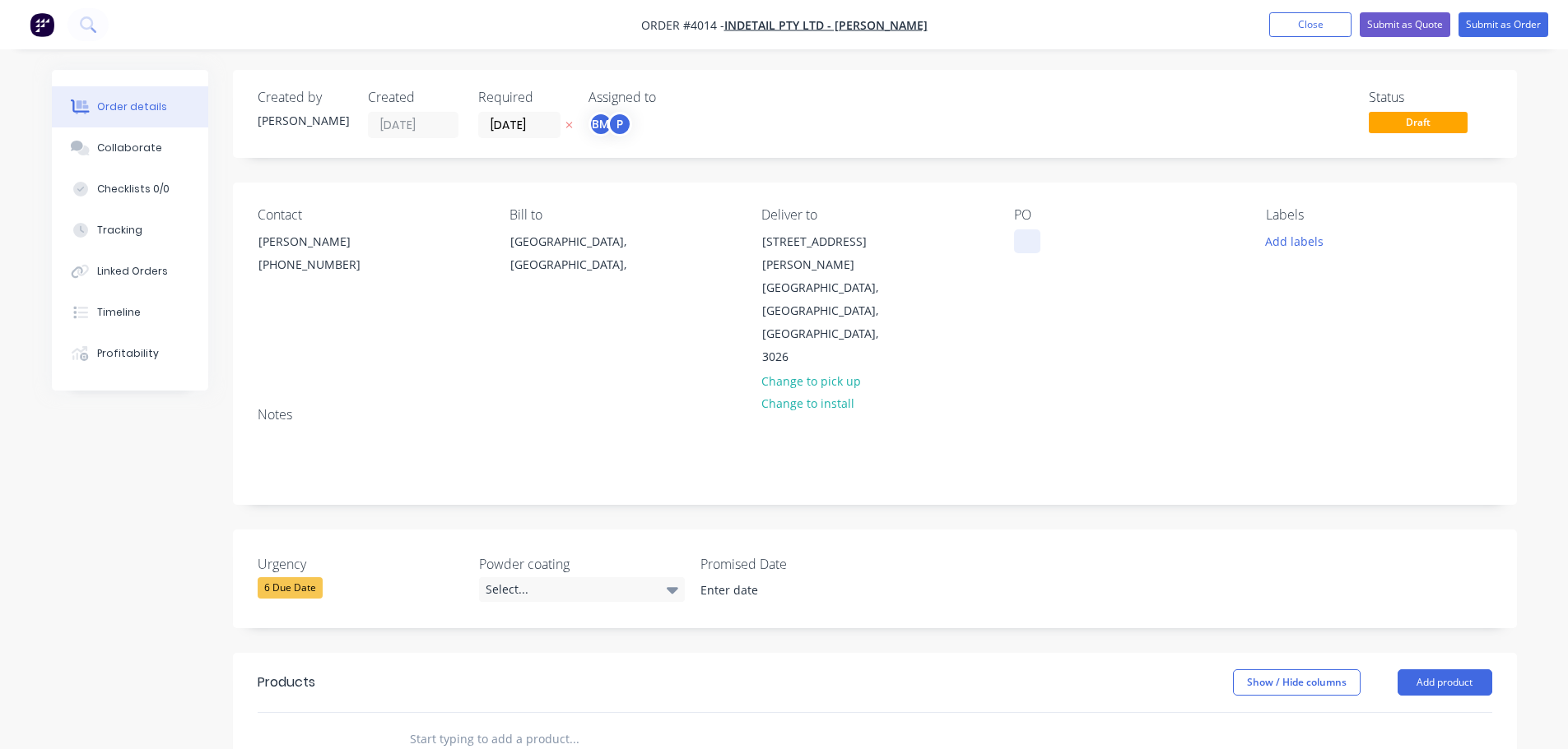
click at [1019, 245] on div at bounding box center [1027, 241] width 27 height 24
click at [122, 138] on button "Collaborate" at bounding box center [129, 148] width 156 height 42
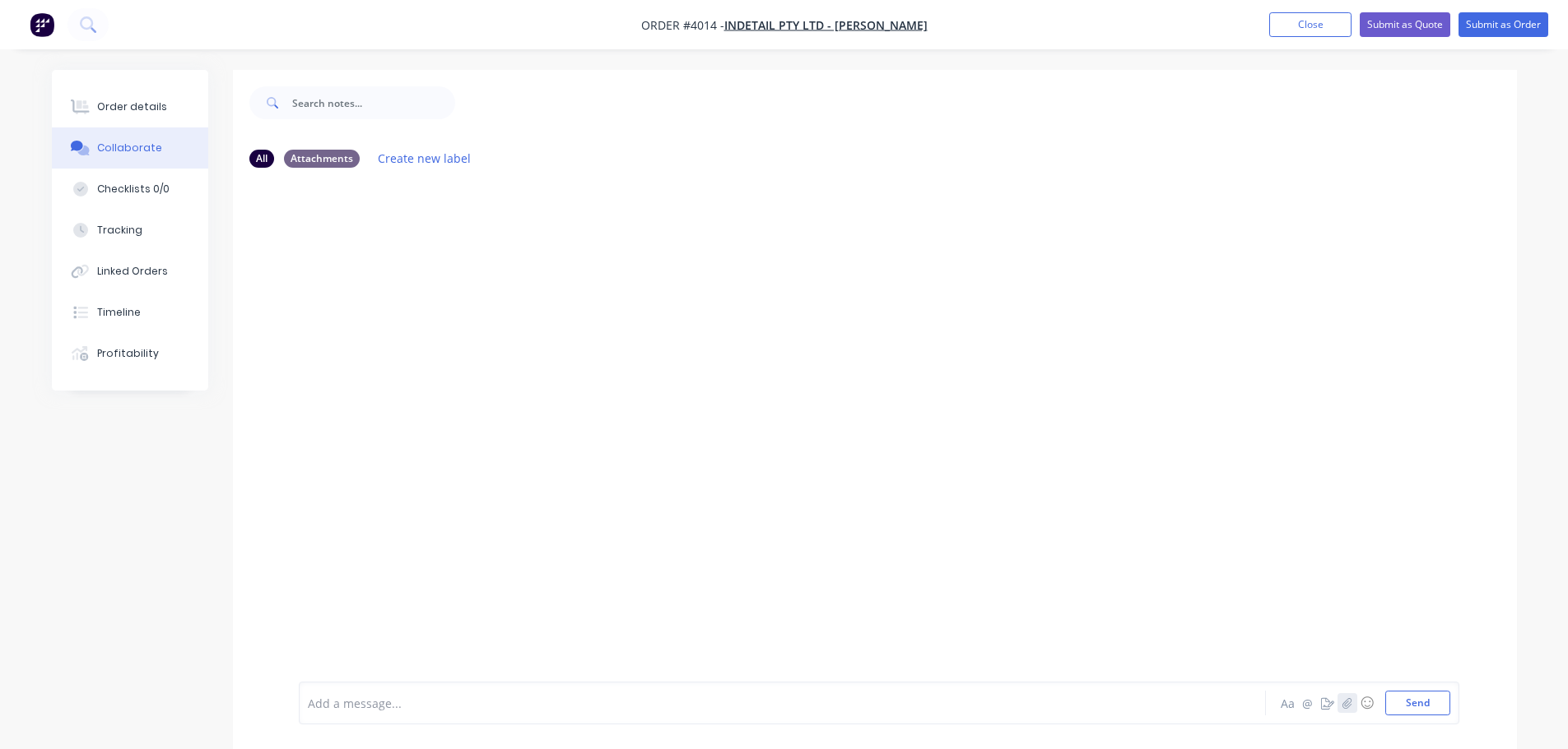
click at [1352, 709] on button "button" at bounding box center [1346, 703] width 19 height 19
click at [1406, 699] on button "Send" at bounding box center [1417, 703] width 65 height 25
click at [123, 109] on div "Order details" at bounding box center [132, 107] width 70 height 15
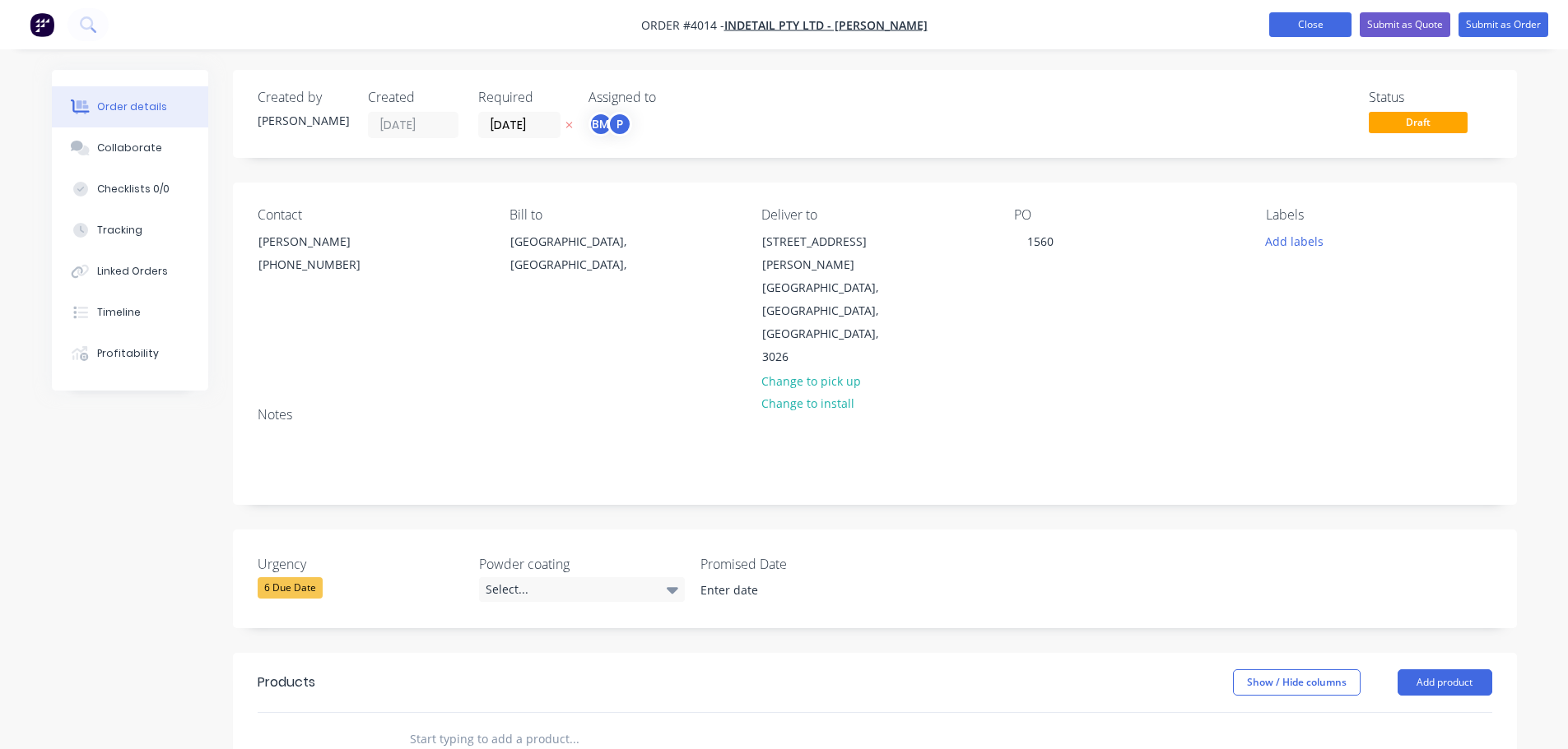
click at [1300, 25] on button "Close" at bounding box center [1309, 24] width 82 height 25
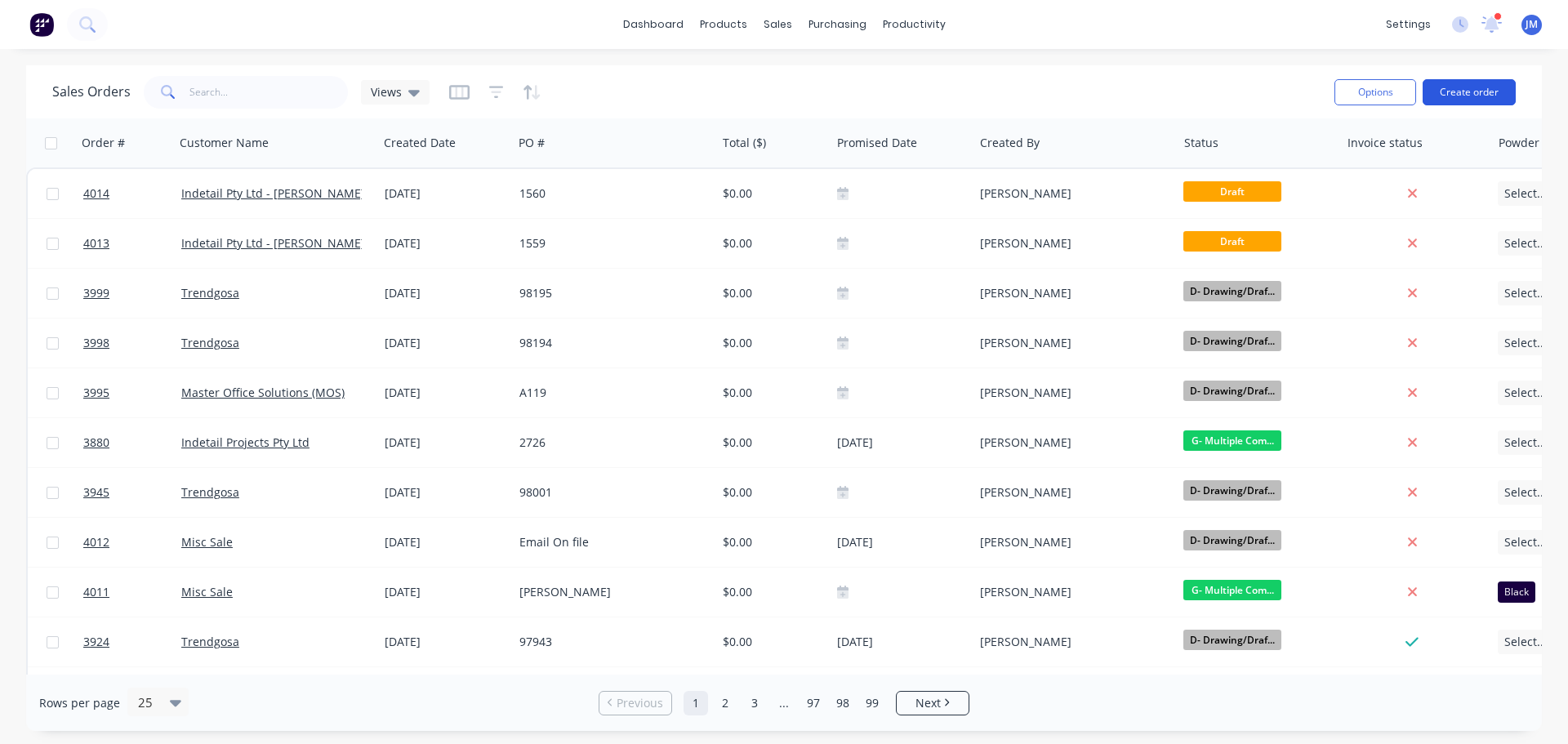
click at [1496, 90] on button "Create order" at bounding box center [1470, 92] width 94 height 27
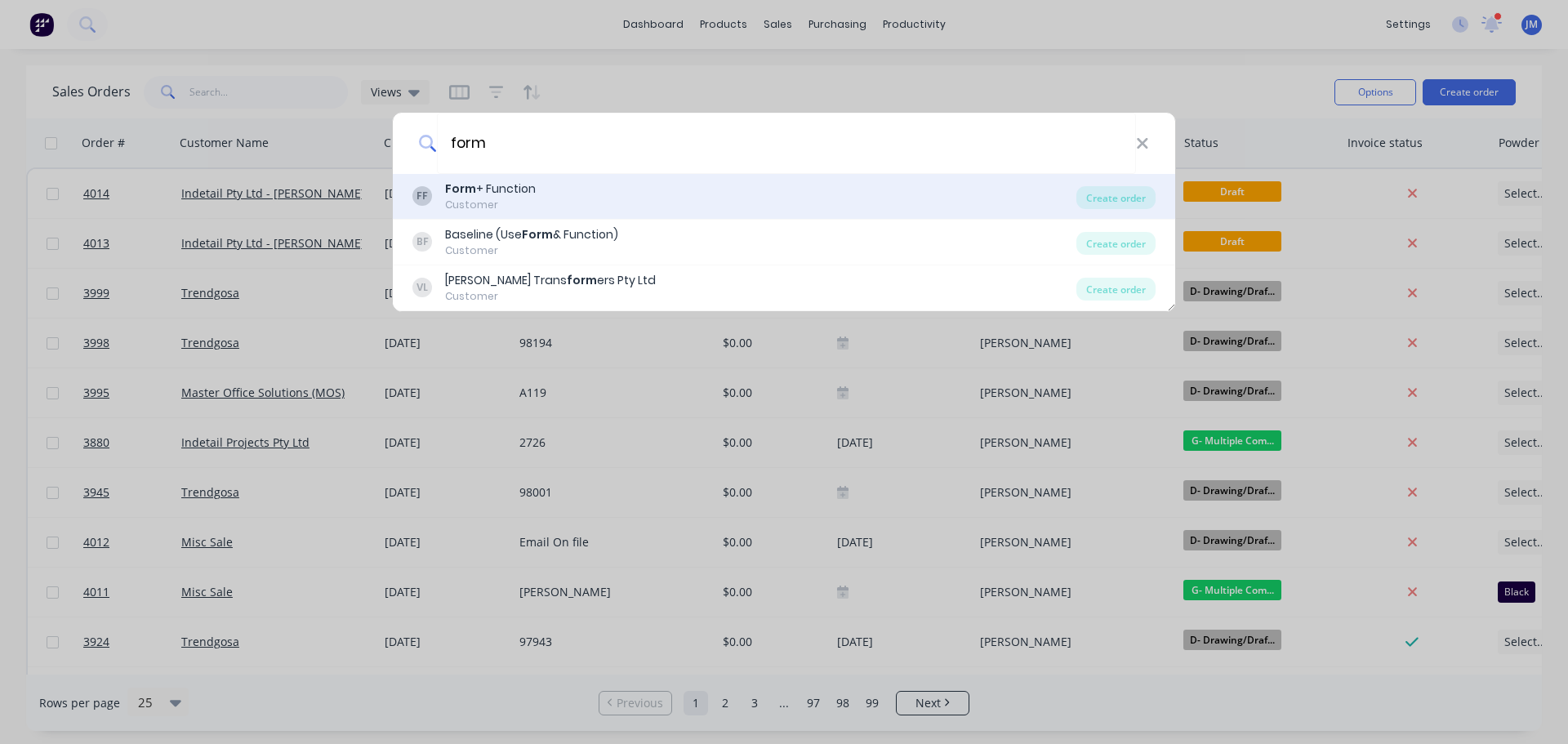
type input "form"
click at [490, 203] on div "Customer" at bounding box center [490, 205] width 91 height 15
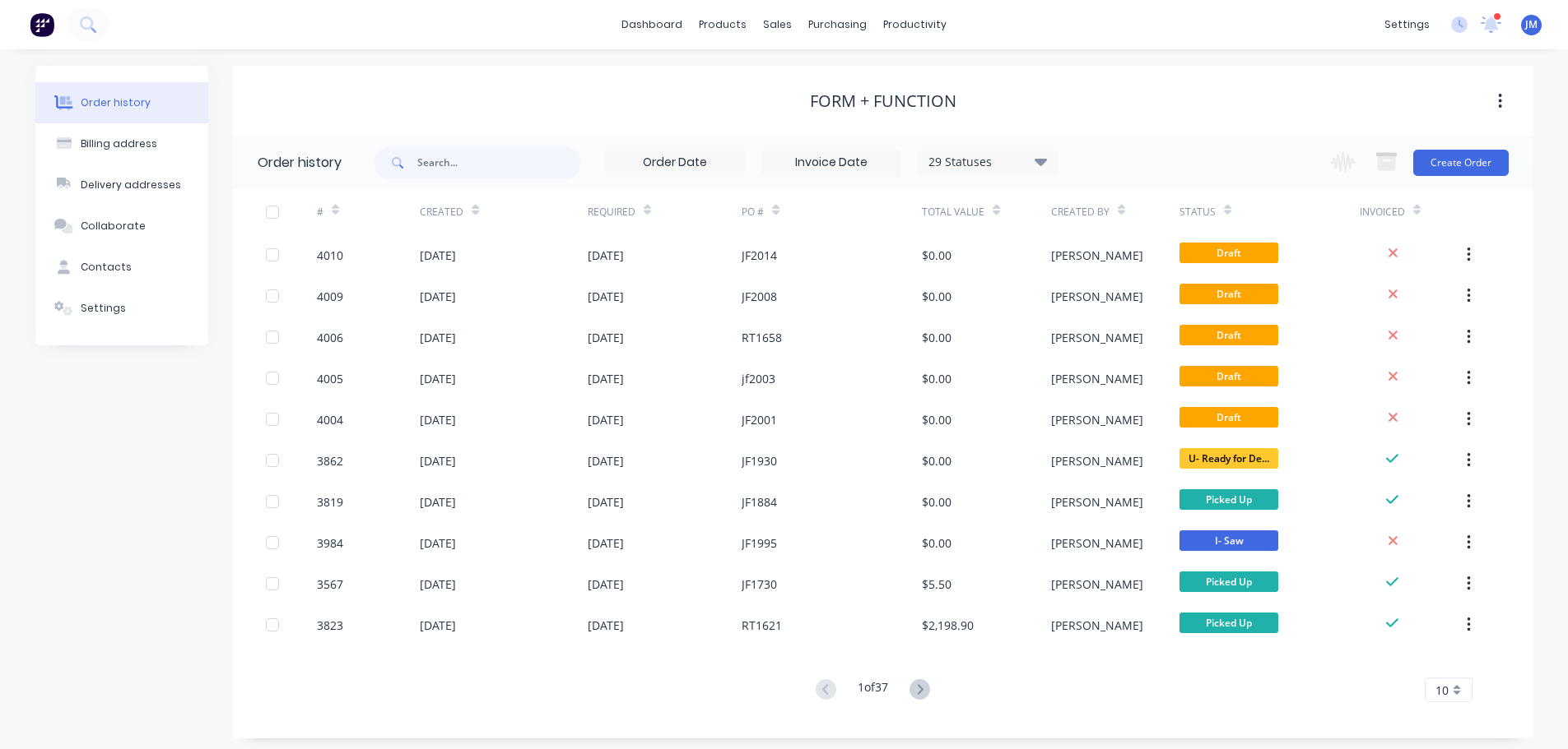
click at [1440, 144] on div "Change order status Submitted A- On Hold B- Waiting For Approval C- Waiting On …" at bounding box center [1414, 163] width 188 height 54
click at [1445, 163] on button "Create Order" at bounding box center [1460, 163] width 95 height 27
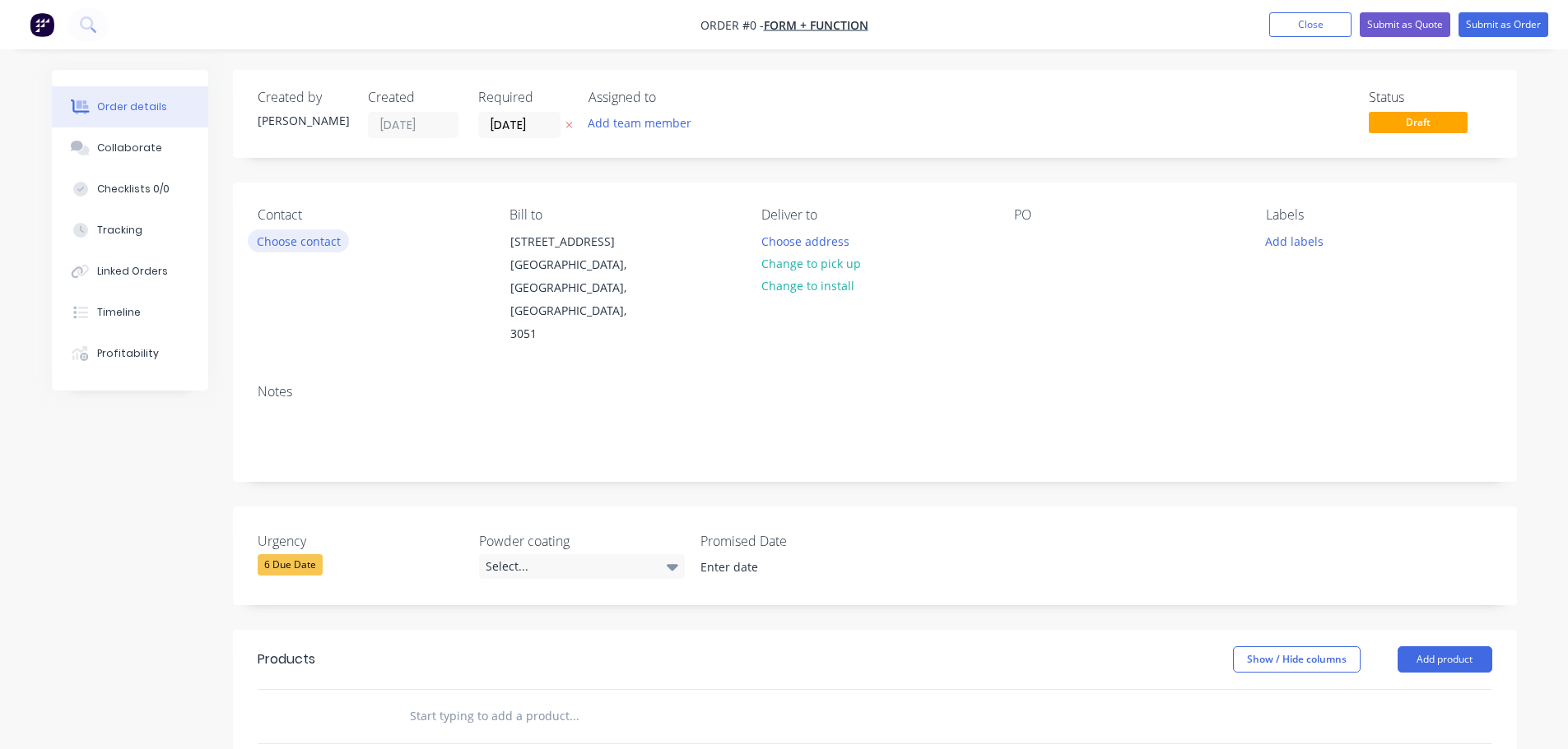
click at [288, 251] on button "Choose contact" at bounding box center [298, 240] width 102 height 22
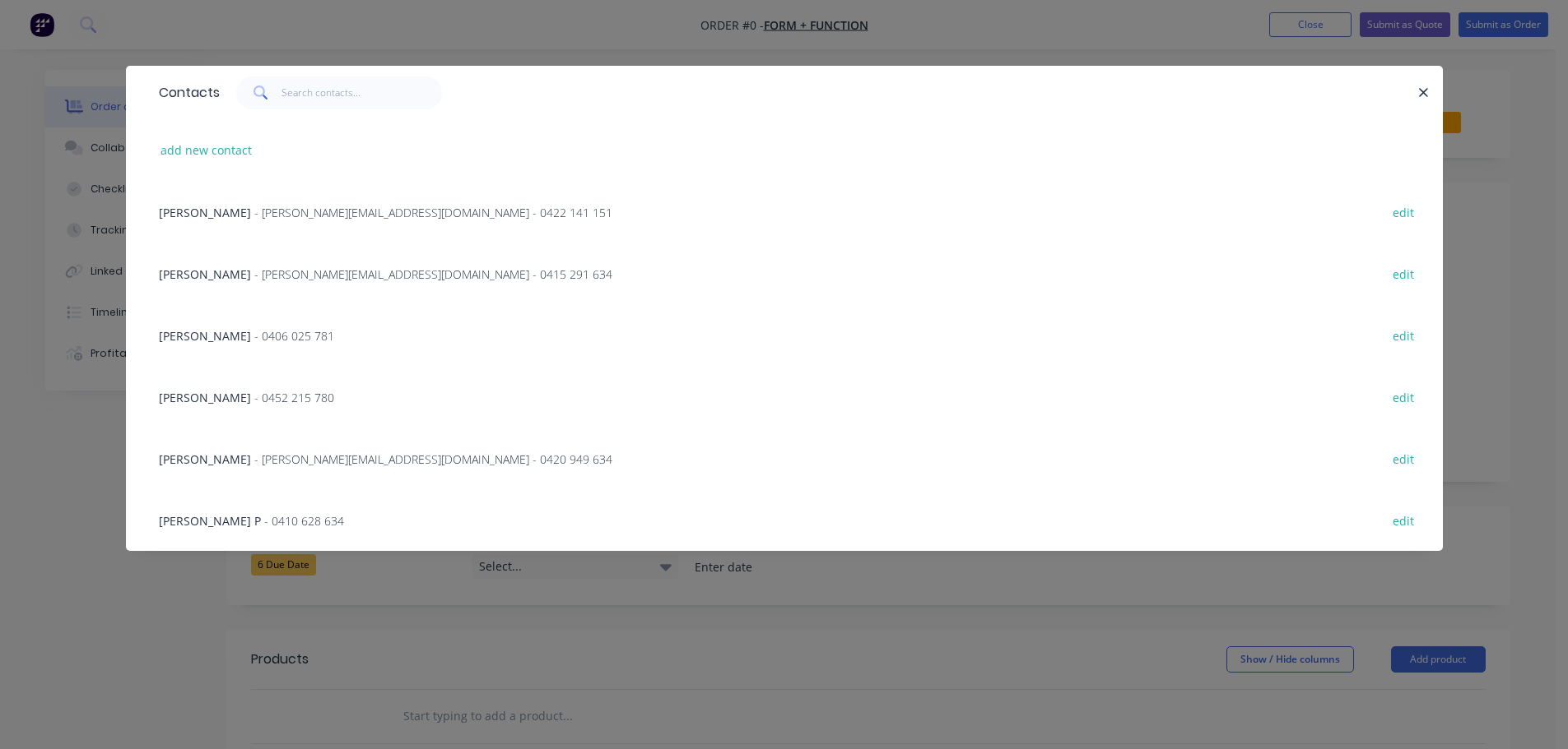
click at [255, 209] on span "- jon@form-function.com.au - 0422 141 151" at bounding box center [432, 212] width 358 height 16
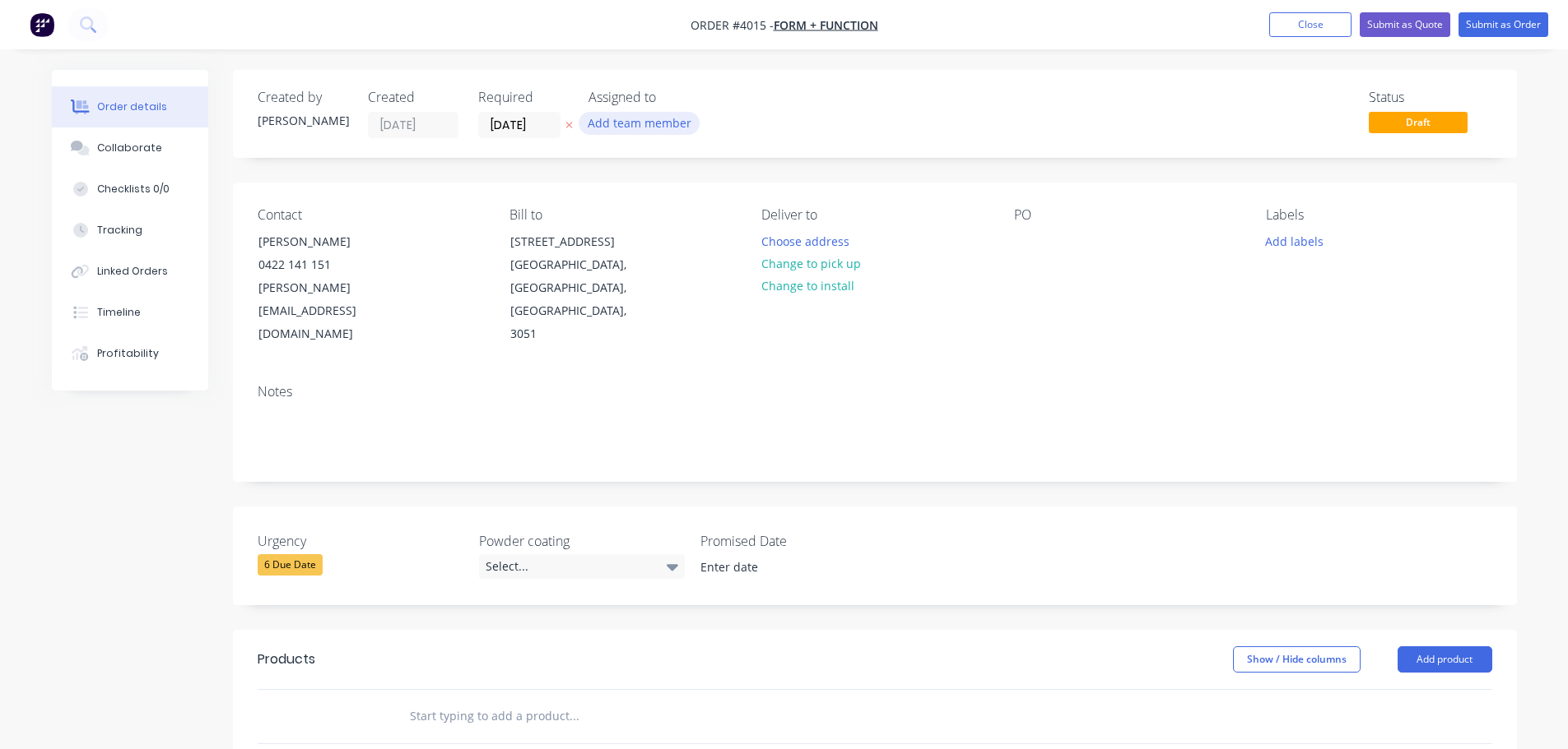
click at [637, 119] on button "Add team member" at bounding box center [638, 123] width 121 height 22
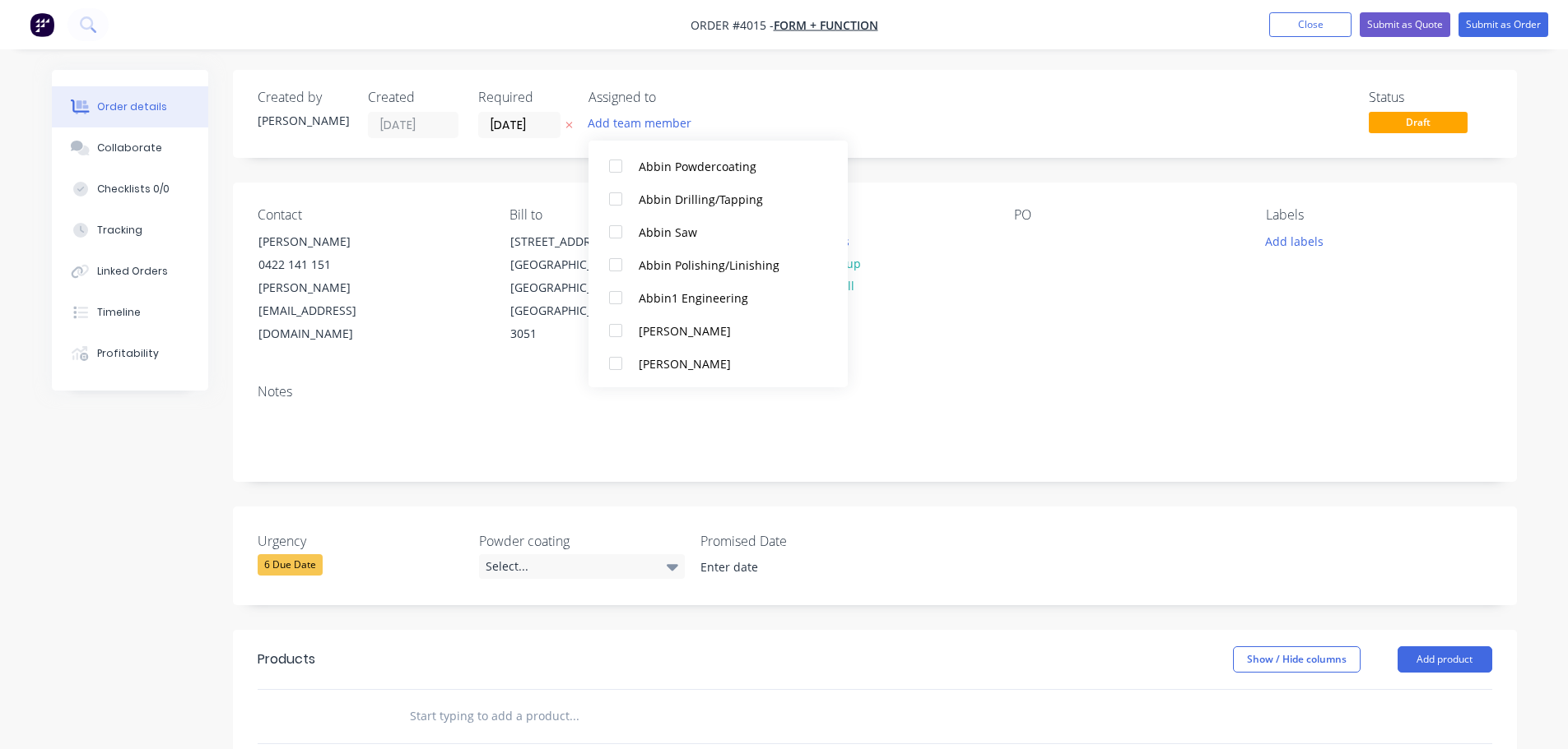
scroll to position [411, 0]
click at [604, 250] on div at bounding box center [615, 264] width 33 height 33
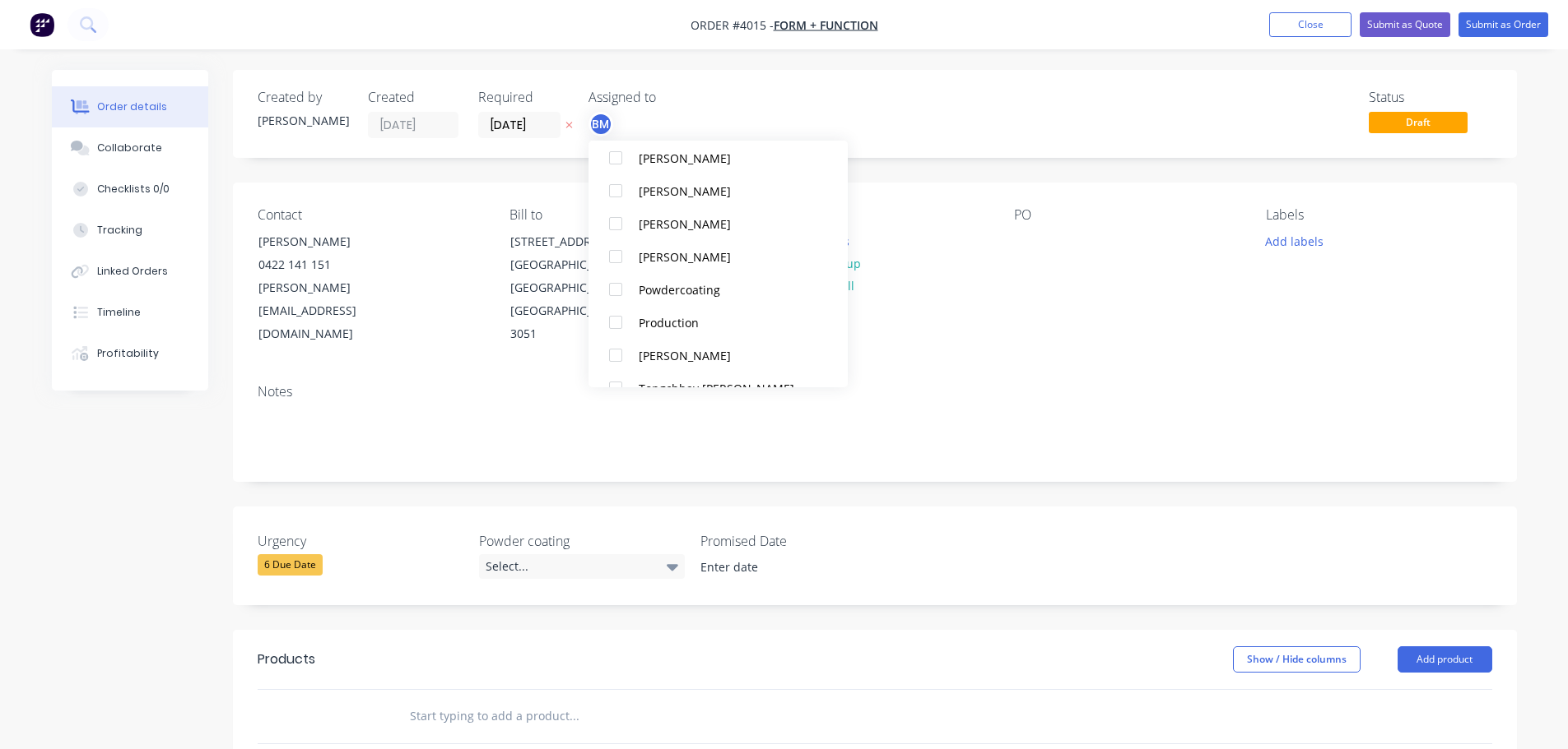
scroll to position [1069, 0]
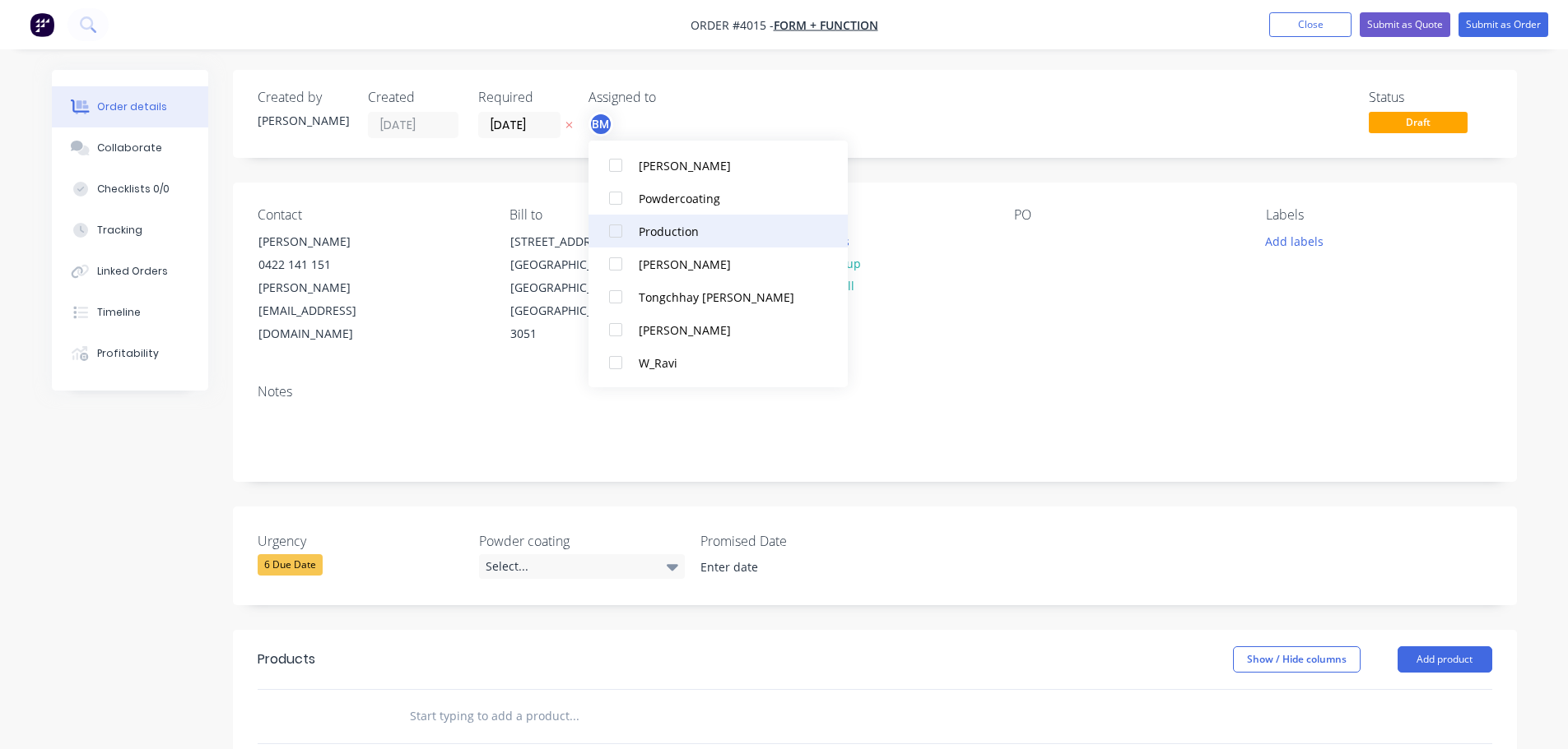
click at [614, 230] on div at bounding box center [615, 231] width 33 height 33
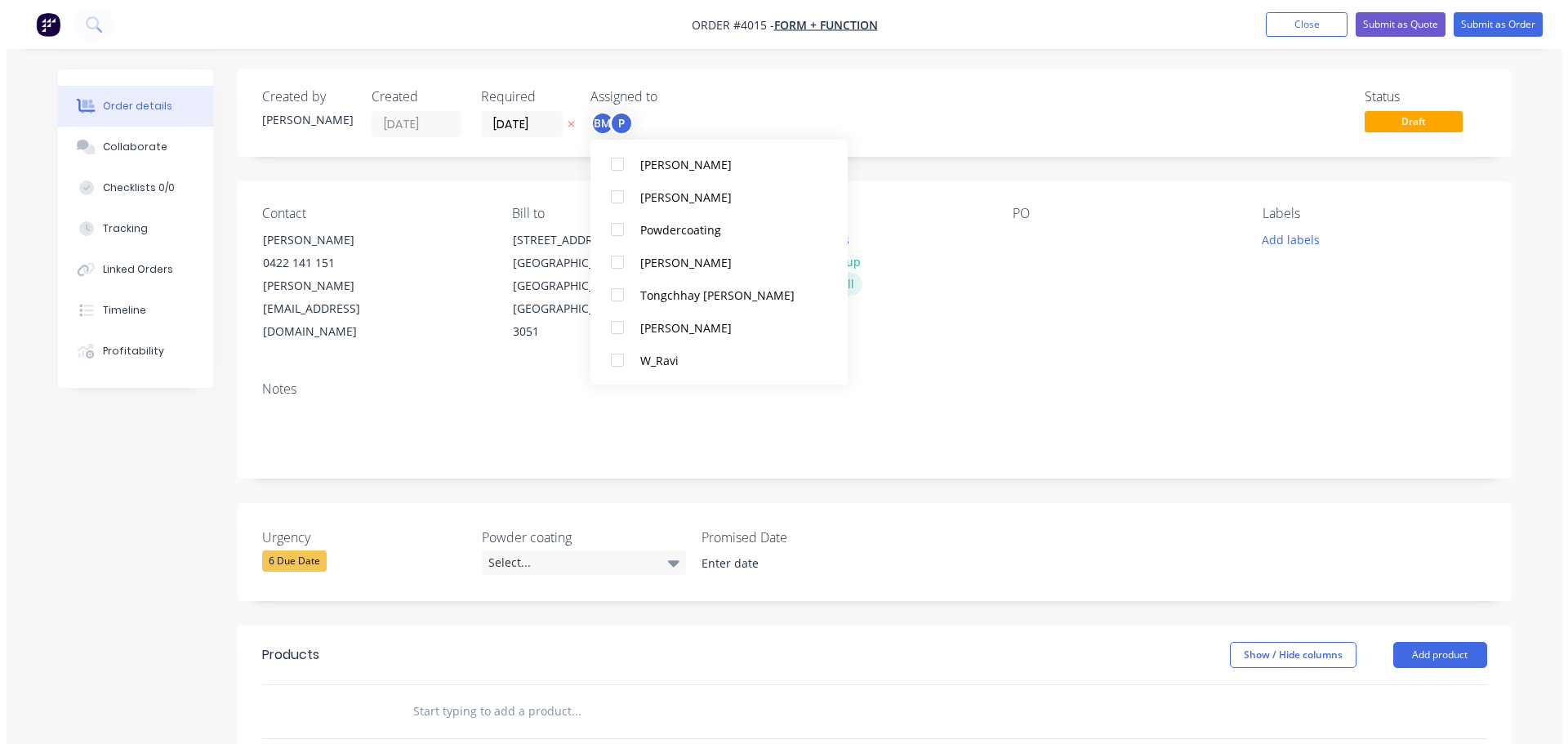
scroll to position [17, 0]
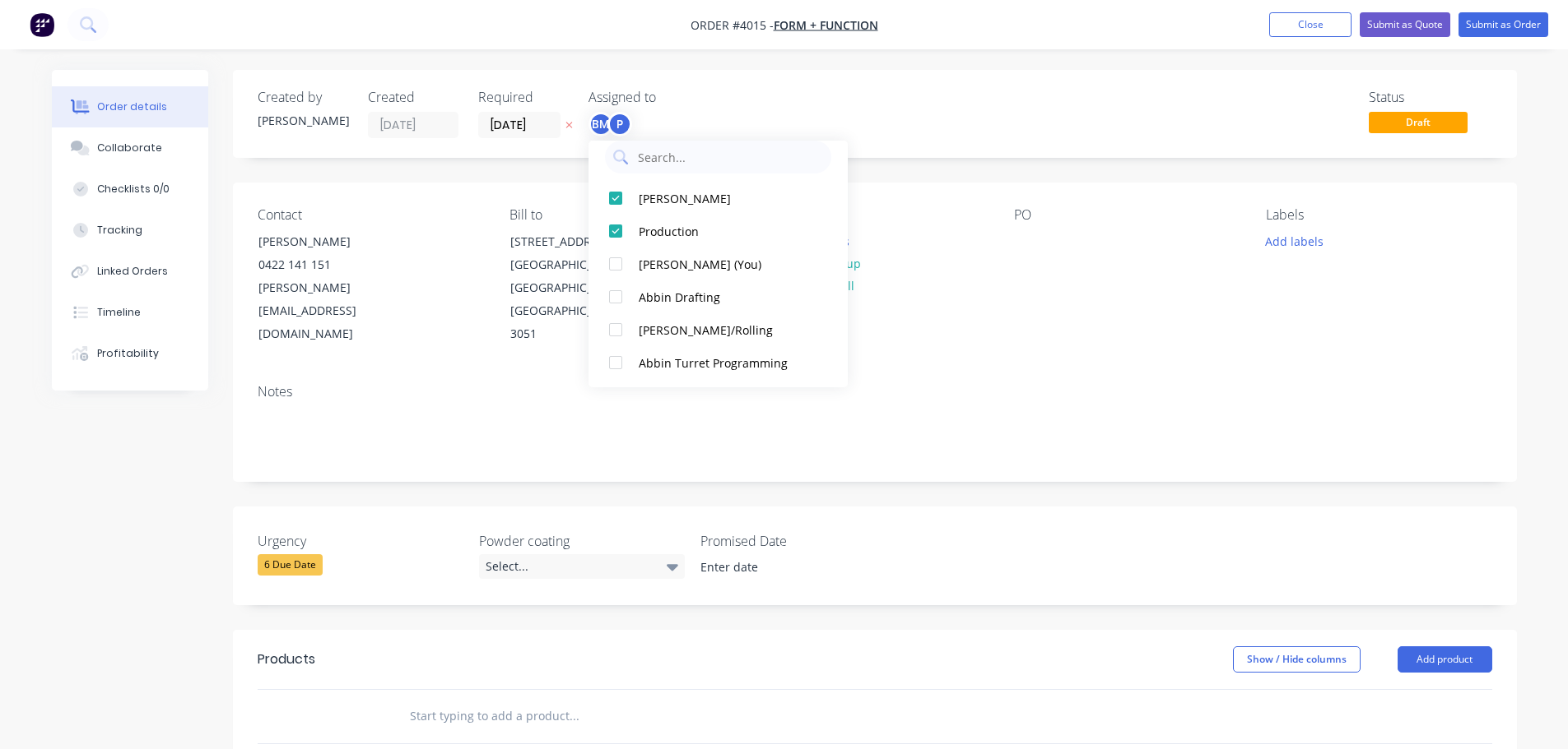
click at [992, 309] on div "Contact Jon Freni 0422 141 151 jon@form-function.com.au Bill to 392 Victoria St…" at bounding box center [874, 277] width 1283 height 188
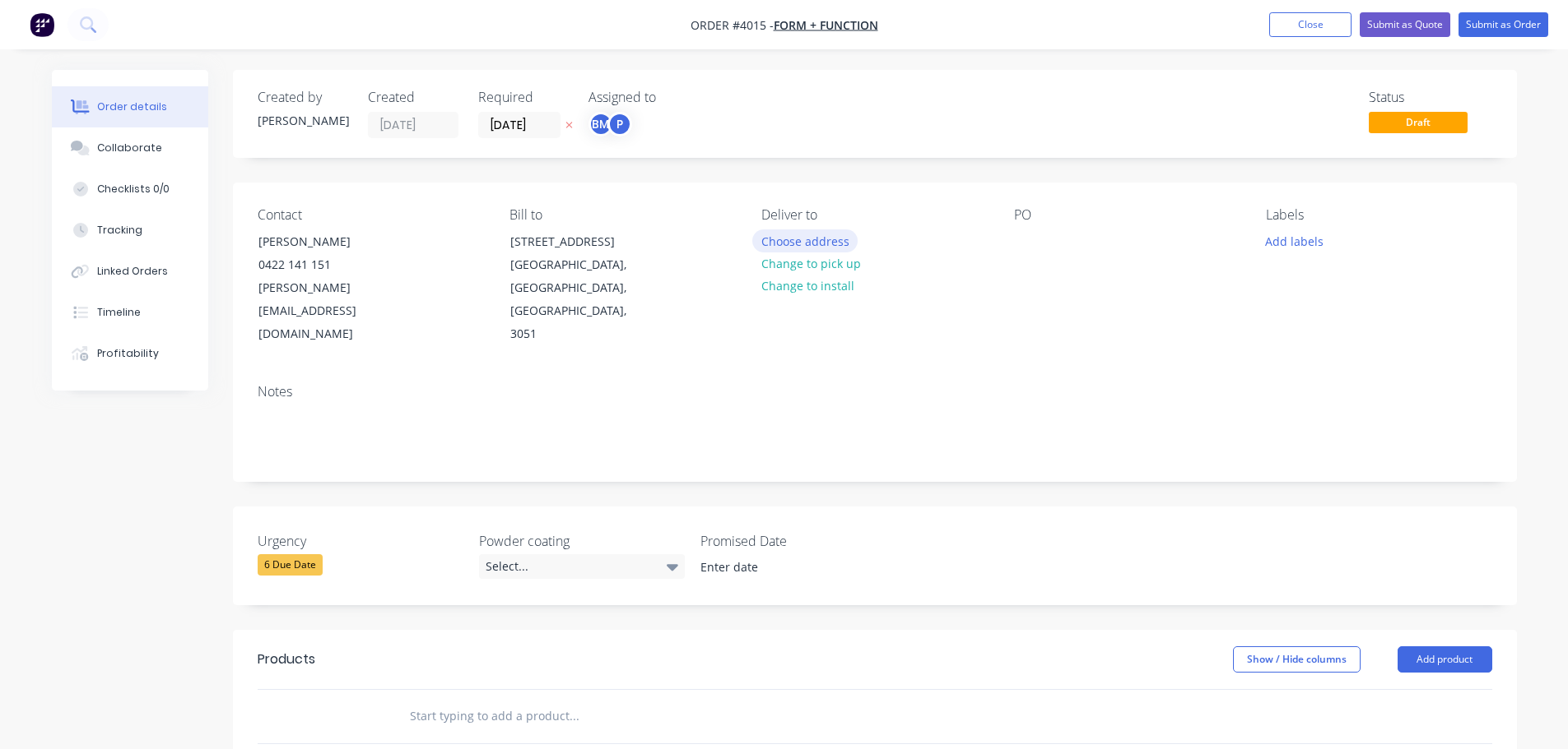
click at [810, 240] on button "Choose address" at bounding box center [805, 240] width 105 height 22
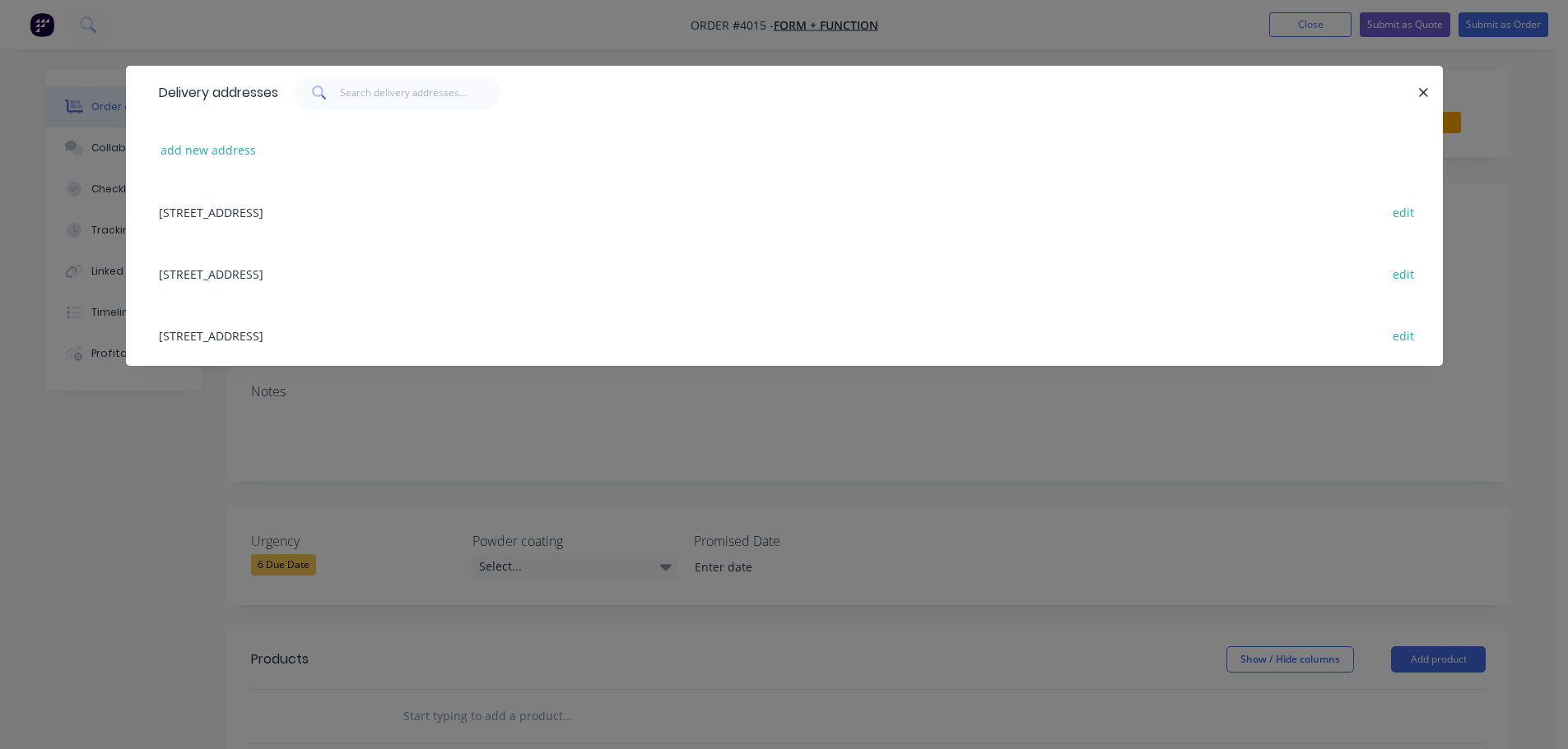
click at [292, 274] on div "48 Industrial Drive, Sunshine West, Victoria, Australia, 3020 edit" at bounding box center [784, 273] width 1268 height 62
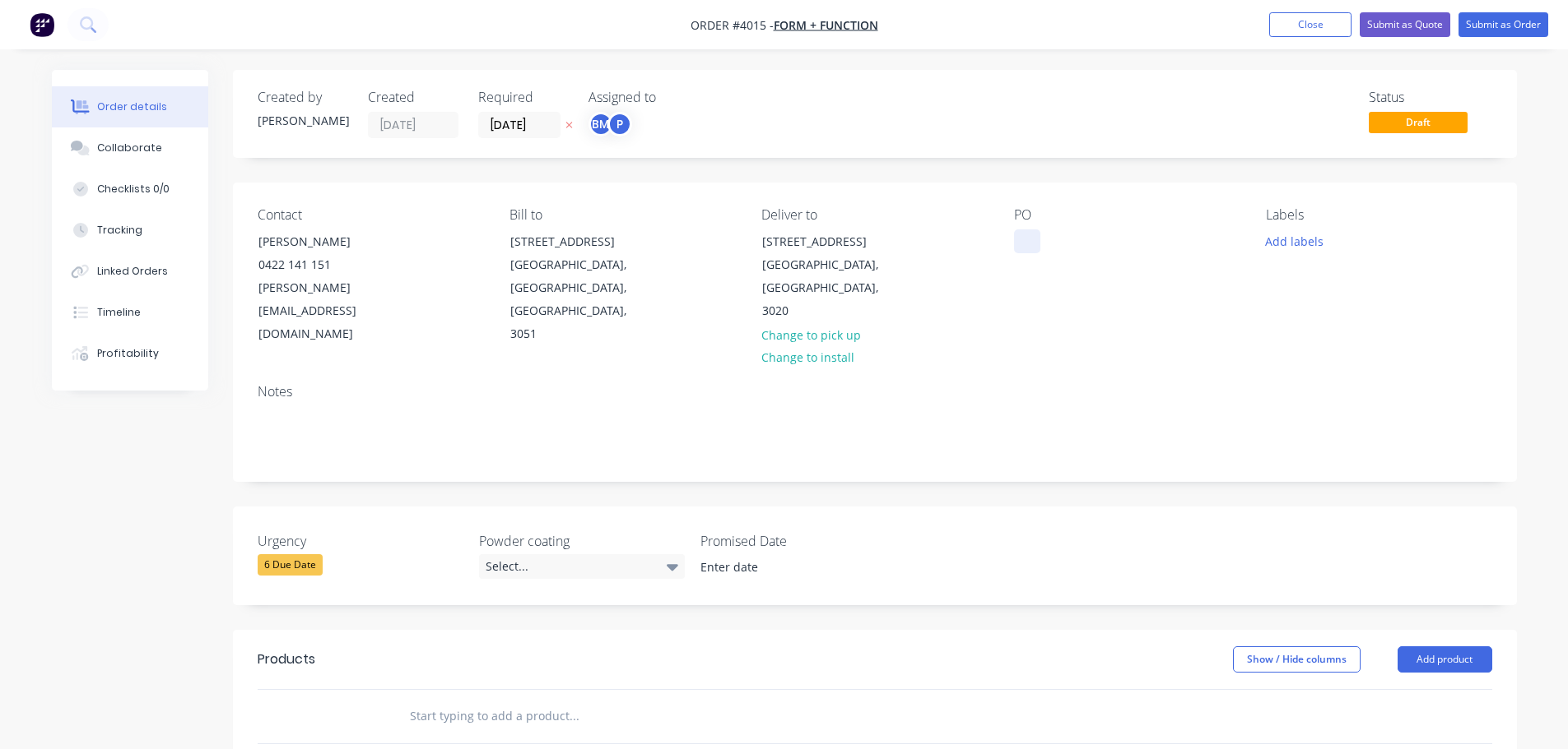
click at [1020, 237] on div at bounding box center [1027, 241] width 27 height 24
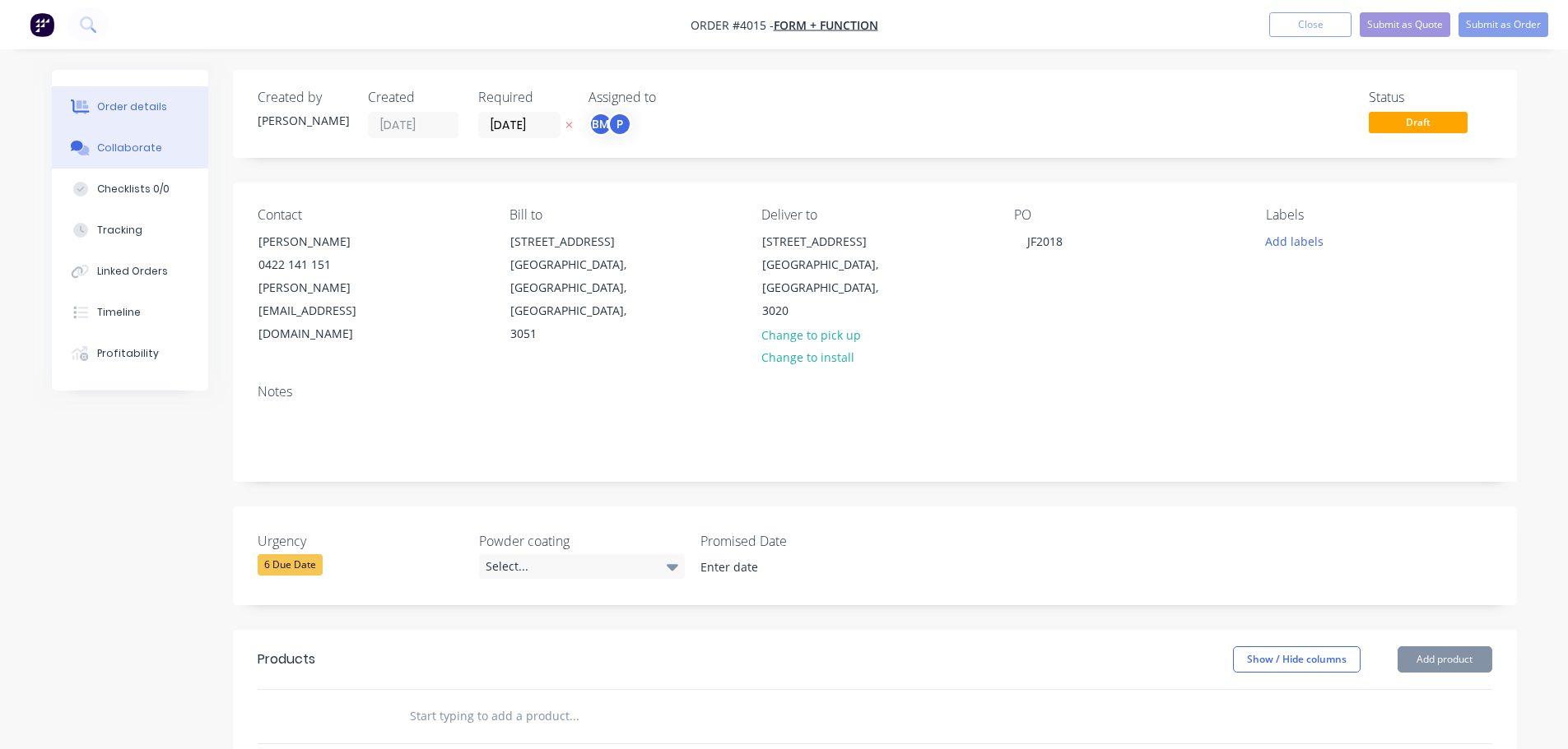
click at [144, 148] on div "Collaborate" at bounding box center [129, 148] width 65 height 15
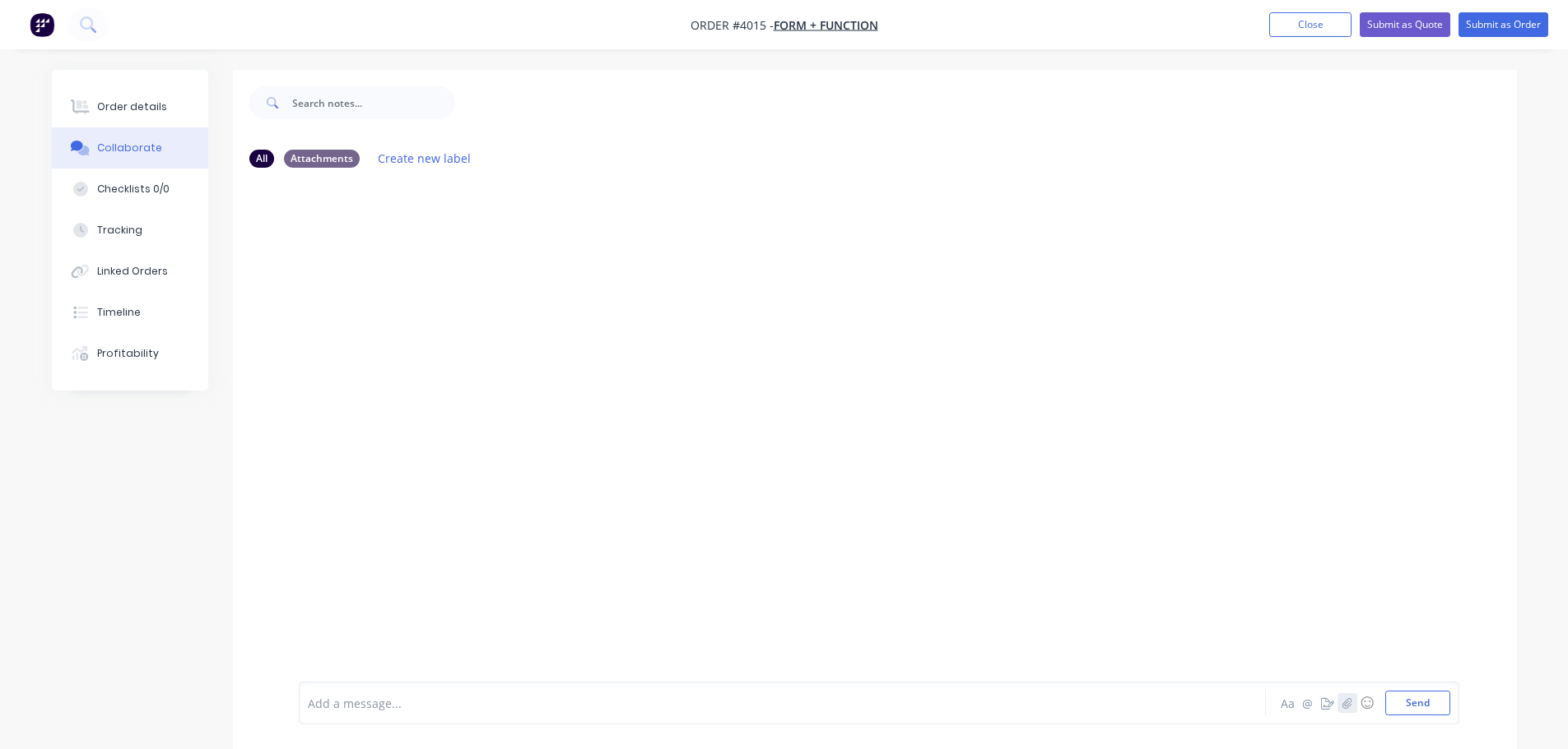
click at [1342, 703] on icon "button" at bounding box center [1346, 703] width 10 height 11
click at [1420, 711] on button "Send" at bounding box center [1417, 703] width 65 height 25
click at [151, 101] on div "Order details" at bounding box center [132, 107] width 70 height 15
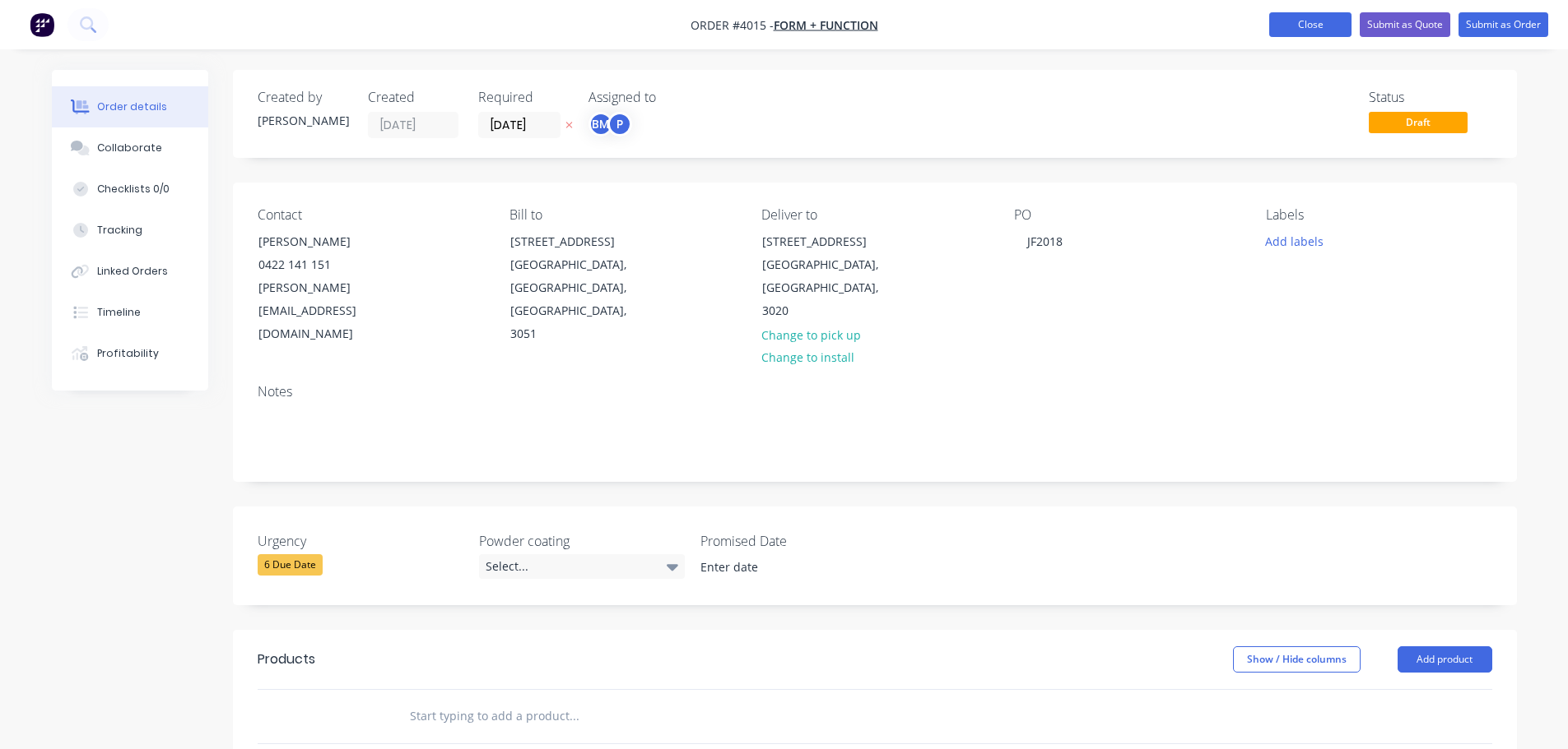
click at [1313, 28] on button "Close" at bounding box center [1309, 24] width 82 height 25
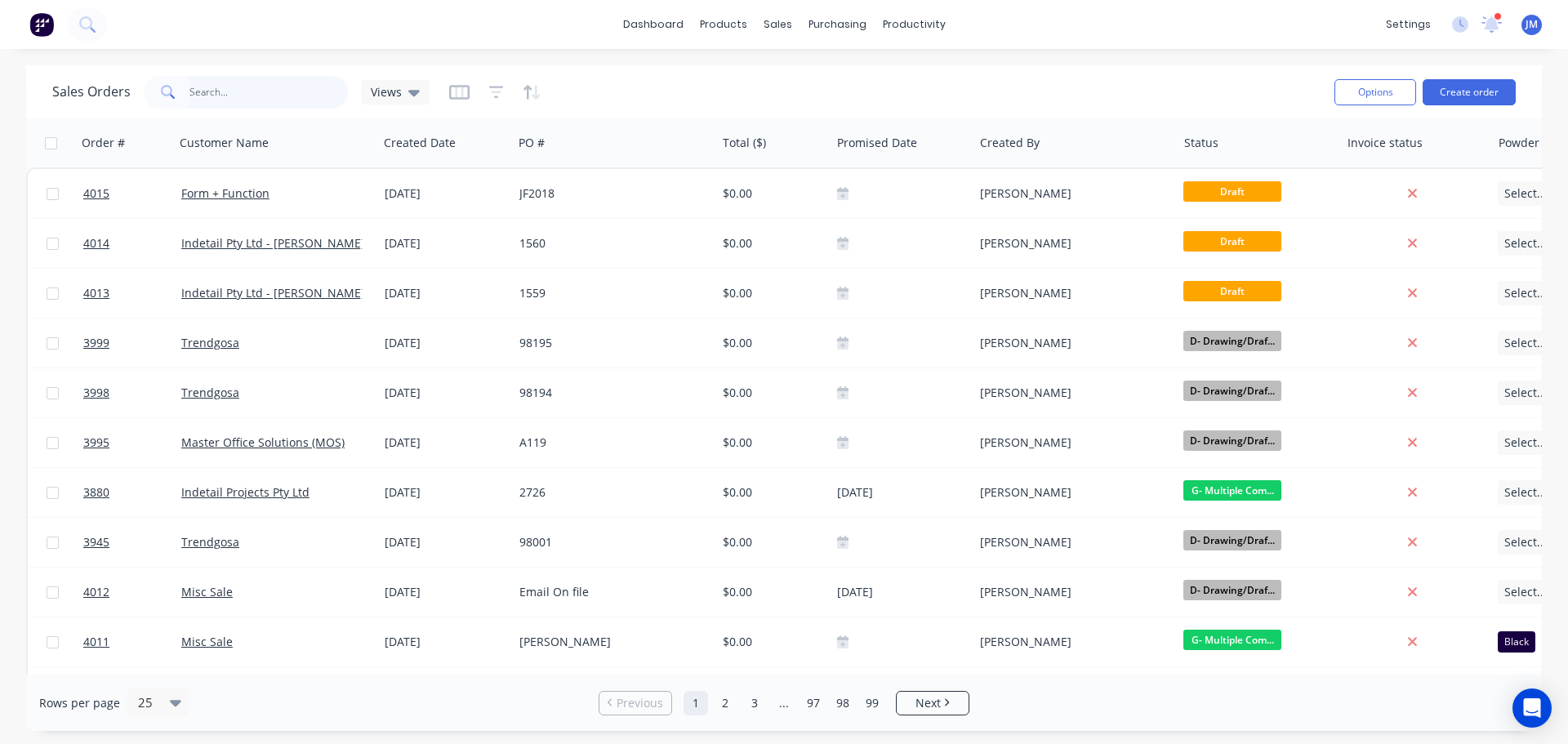
click at [201, 83] on input "text" at bounding box center [270, 93] width 160 height 33
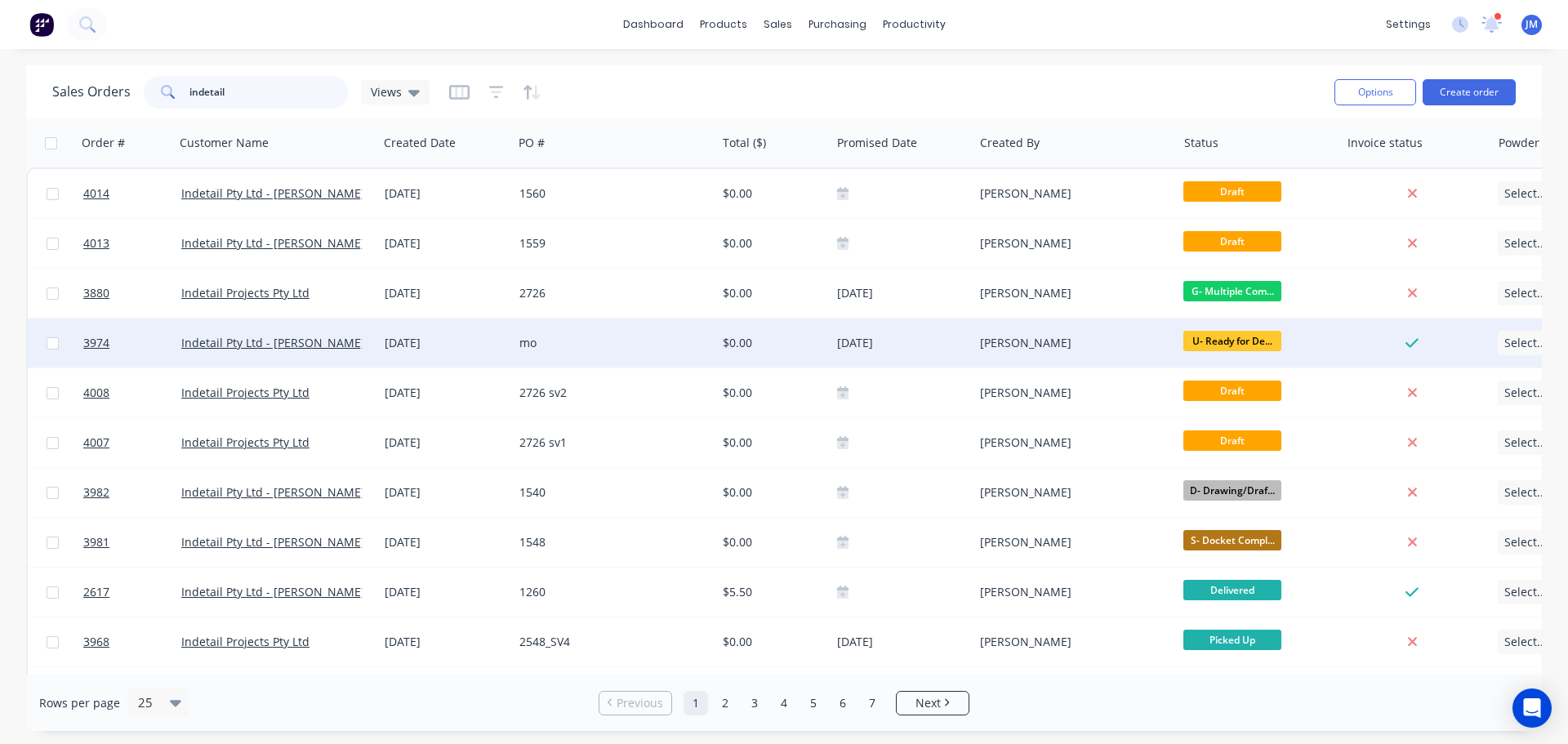
type input "indetail"
click at [412, 340] on div "[DATE]" at bounding box center [446, 343] width 122 height 17
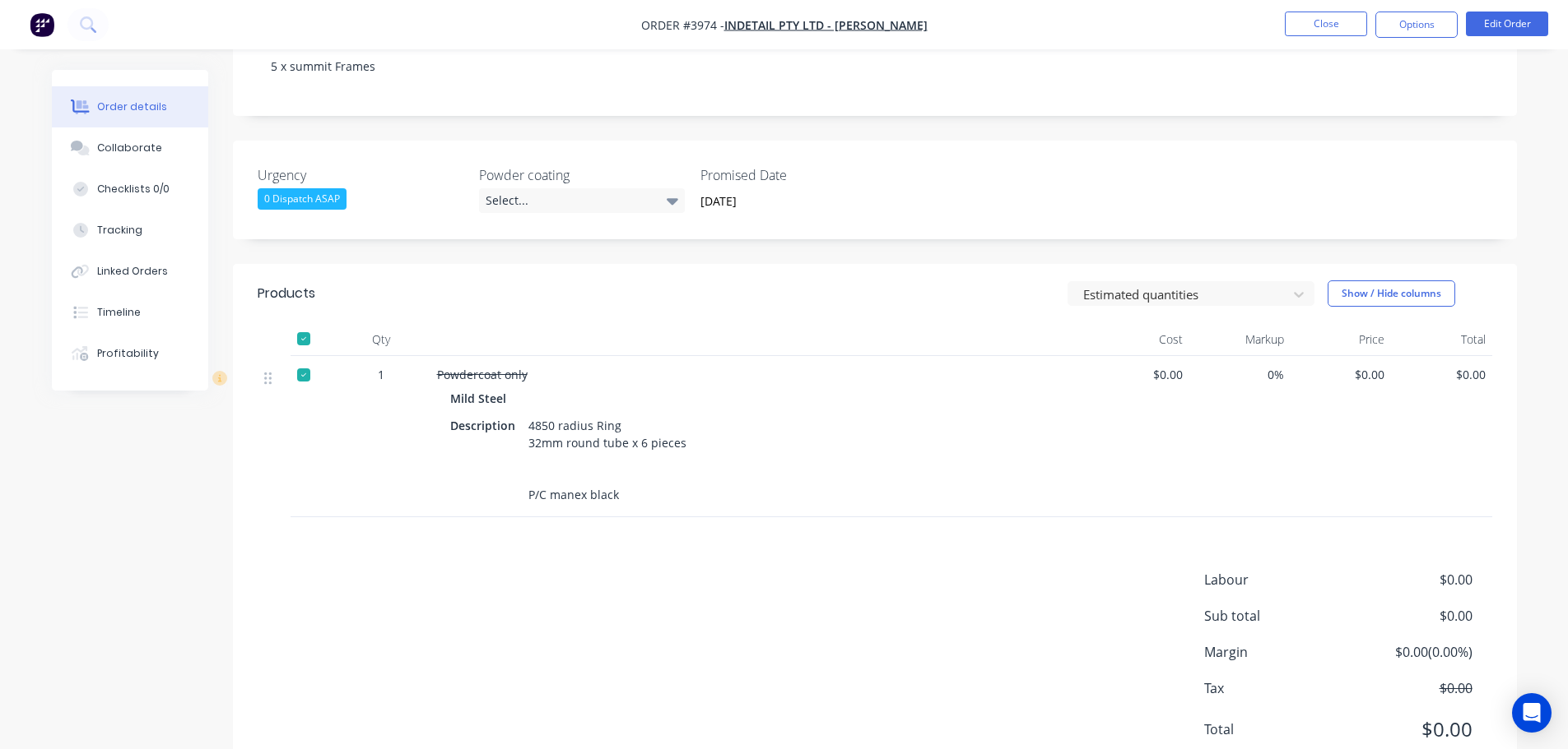
scroll to position [279, 0]
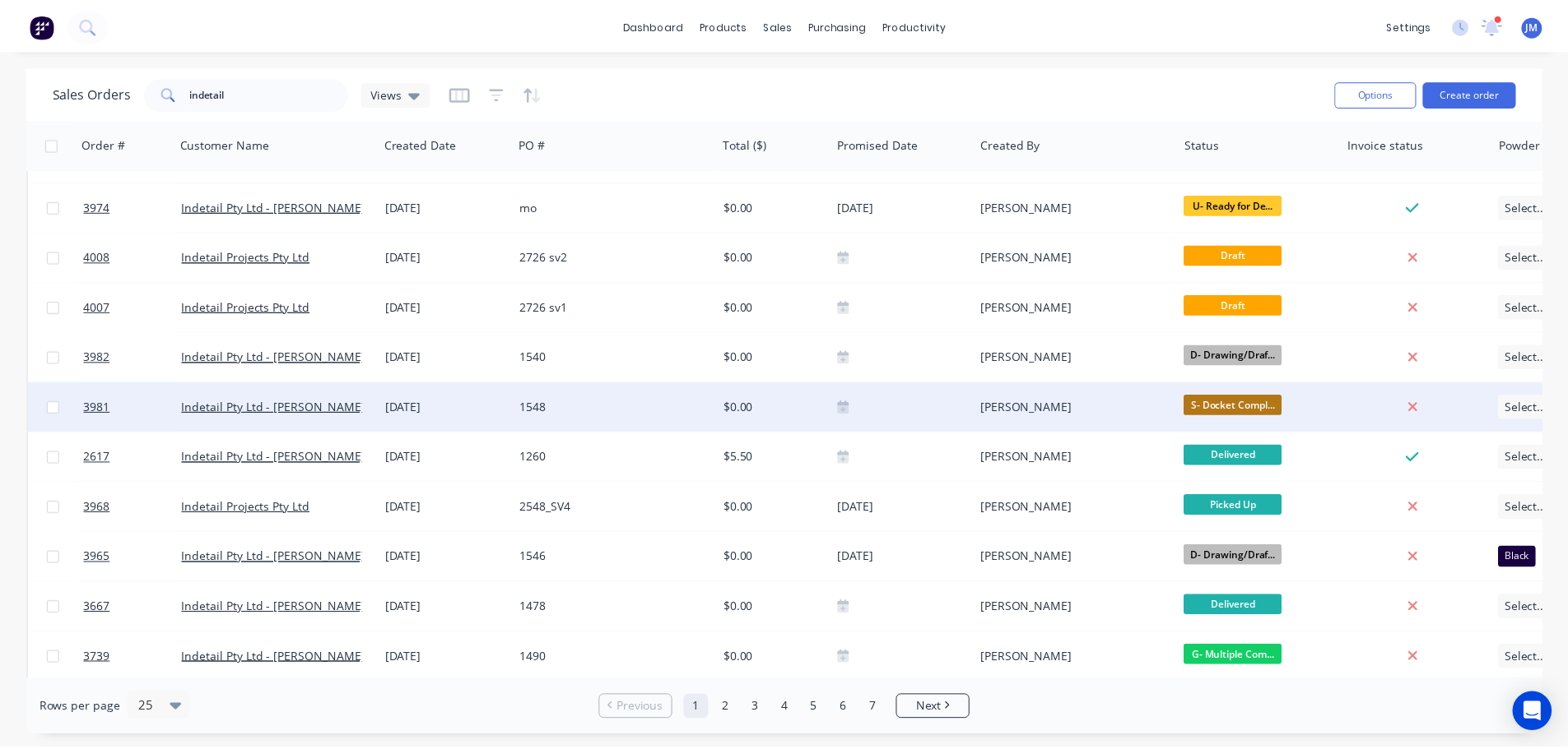
scroll to position [164, 0]
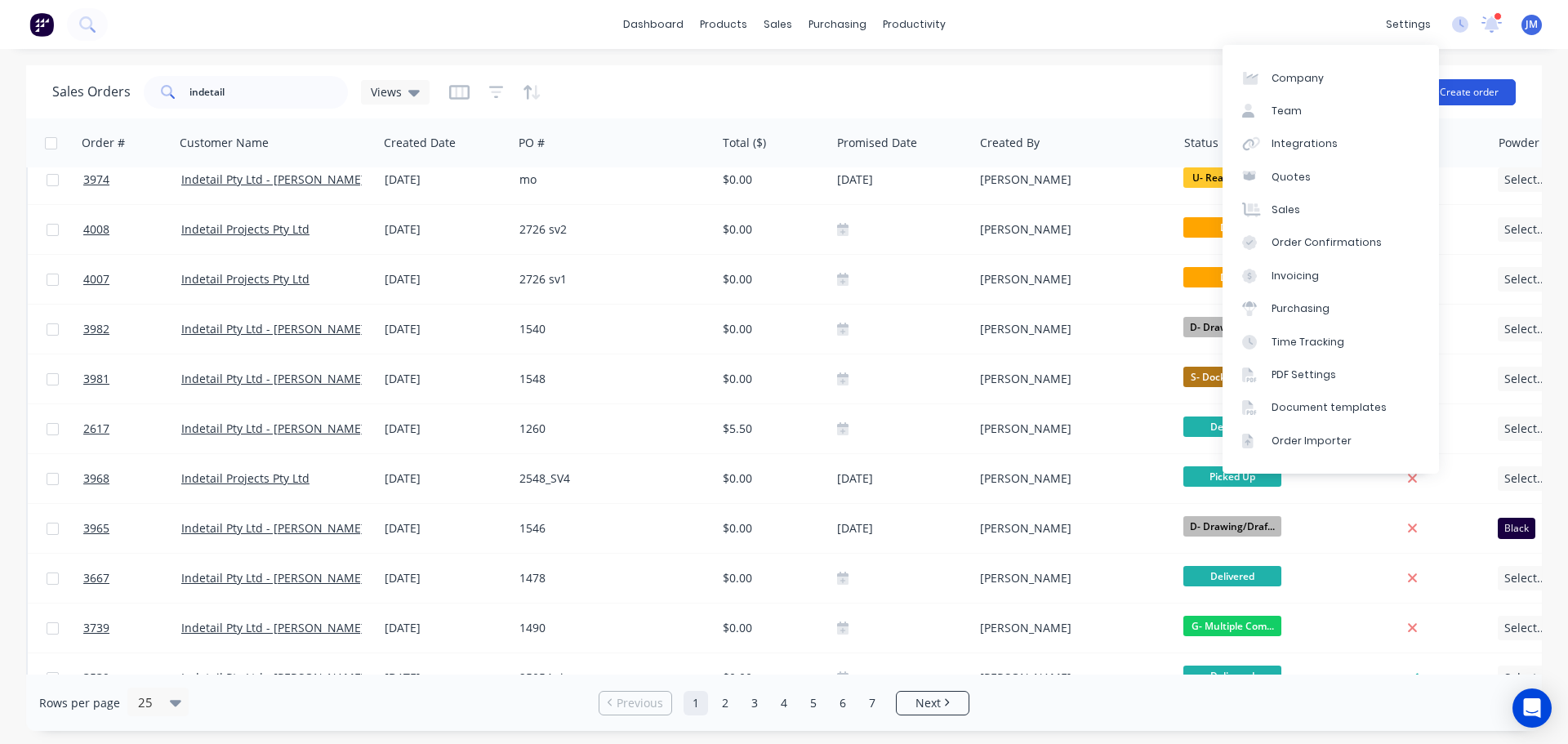
click at [1469, 86] on button "Create order" at bounding box center [1470, 92] width 94 height 27
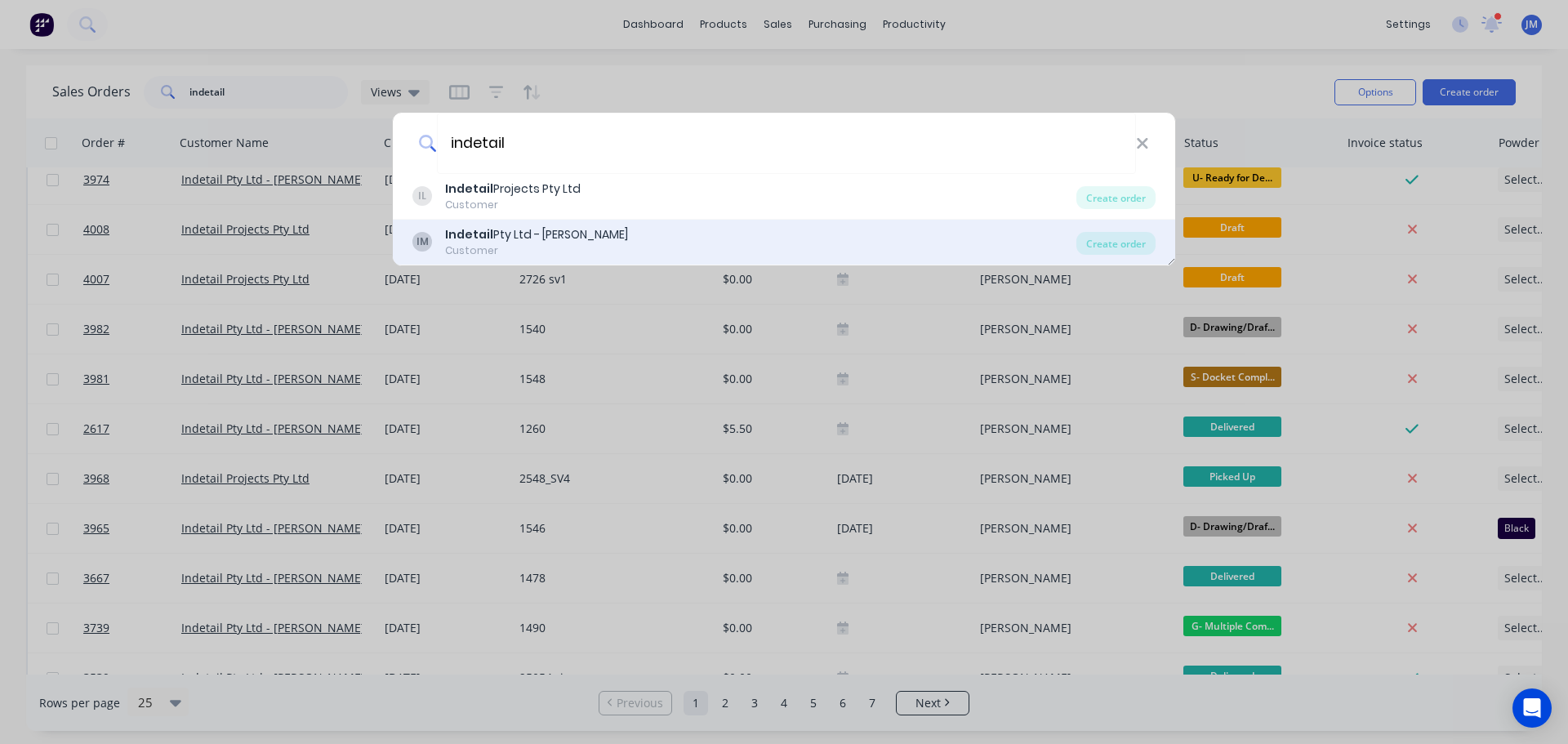
type input "indetail"
click at [517, 231] on div "Indetail Pty Ltd - [PERSON_NAME]" at bounding box center [536, 235] width 183 height 17
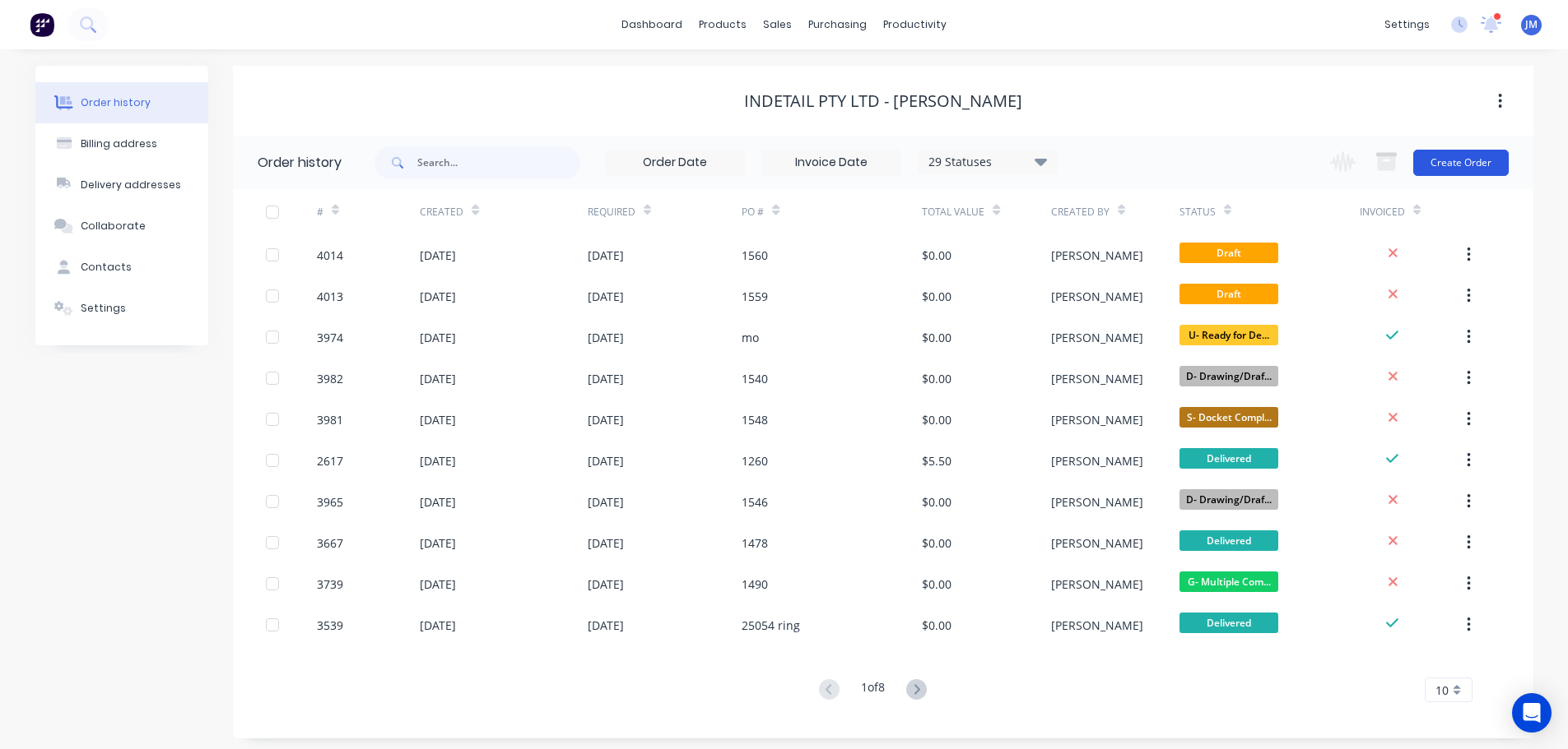
click at [1449, 162] on button "Create Order" at bounding box center [1460, 163] width 95 height 27
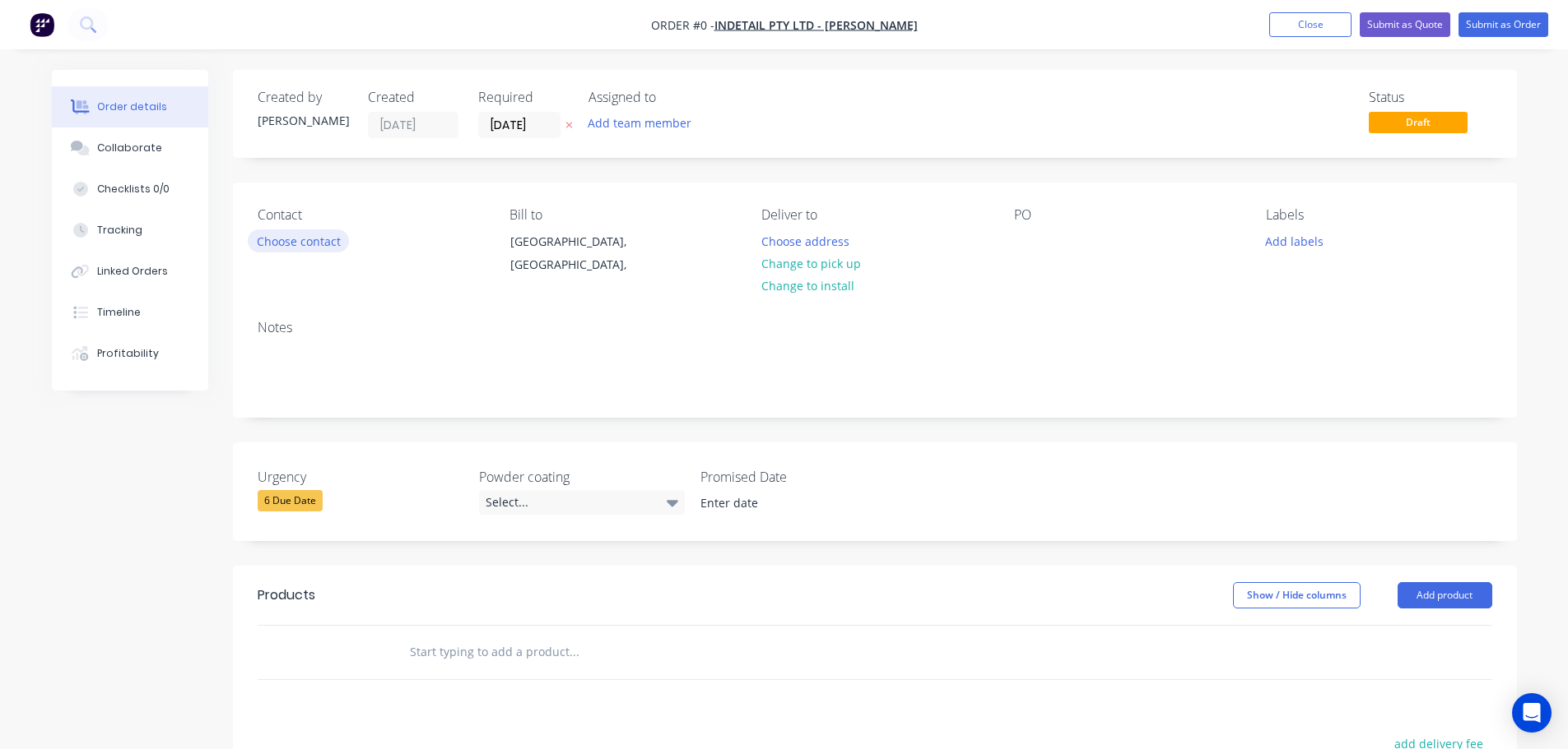
click at [288, 245] on button "Choose contact" at bounding box center [298, 240] width 102 height 22
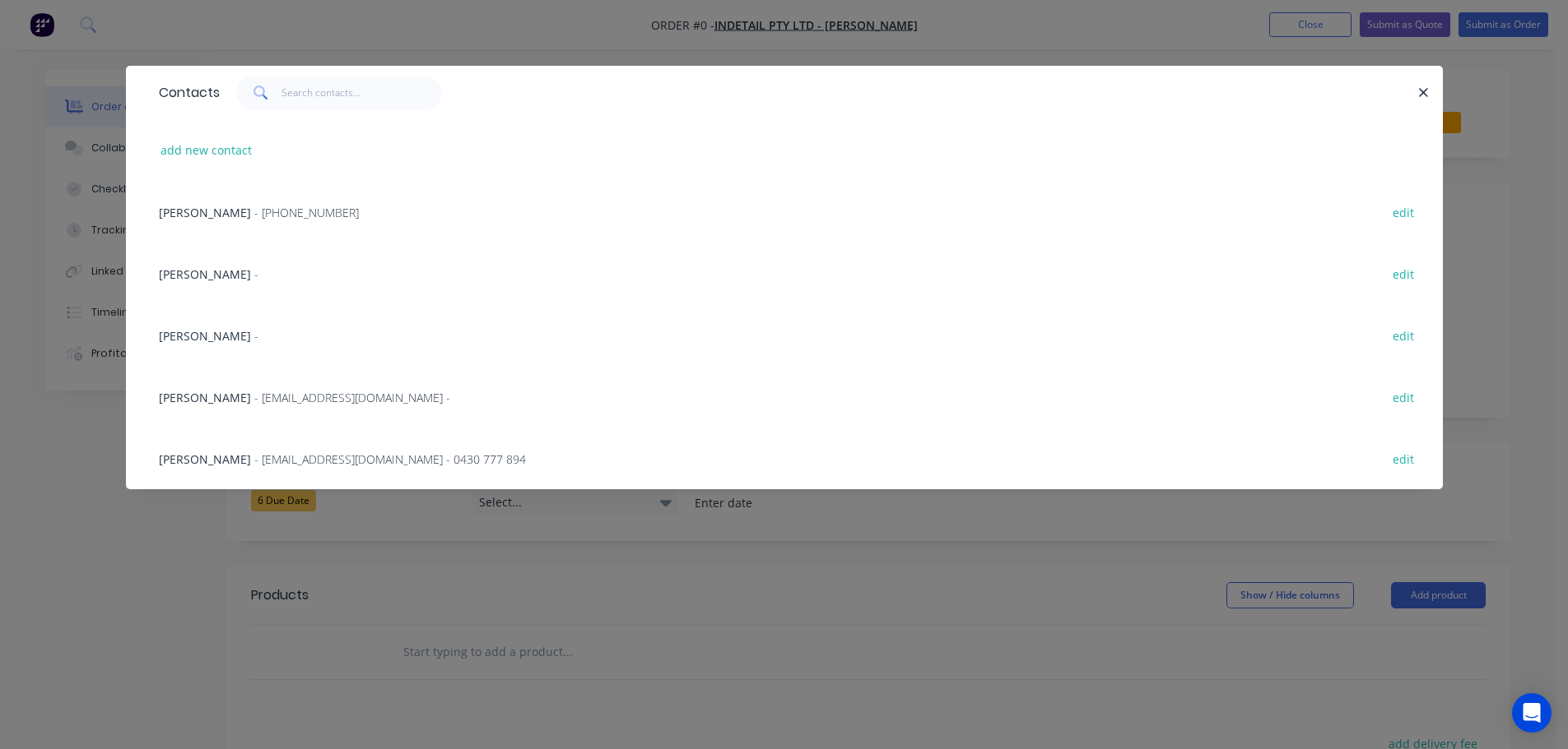
click at [218, 214] on span "[PERSON_NAME]" at bounding box center [205, 212] width 92 height 16
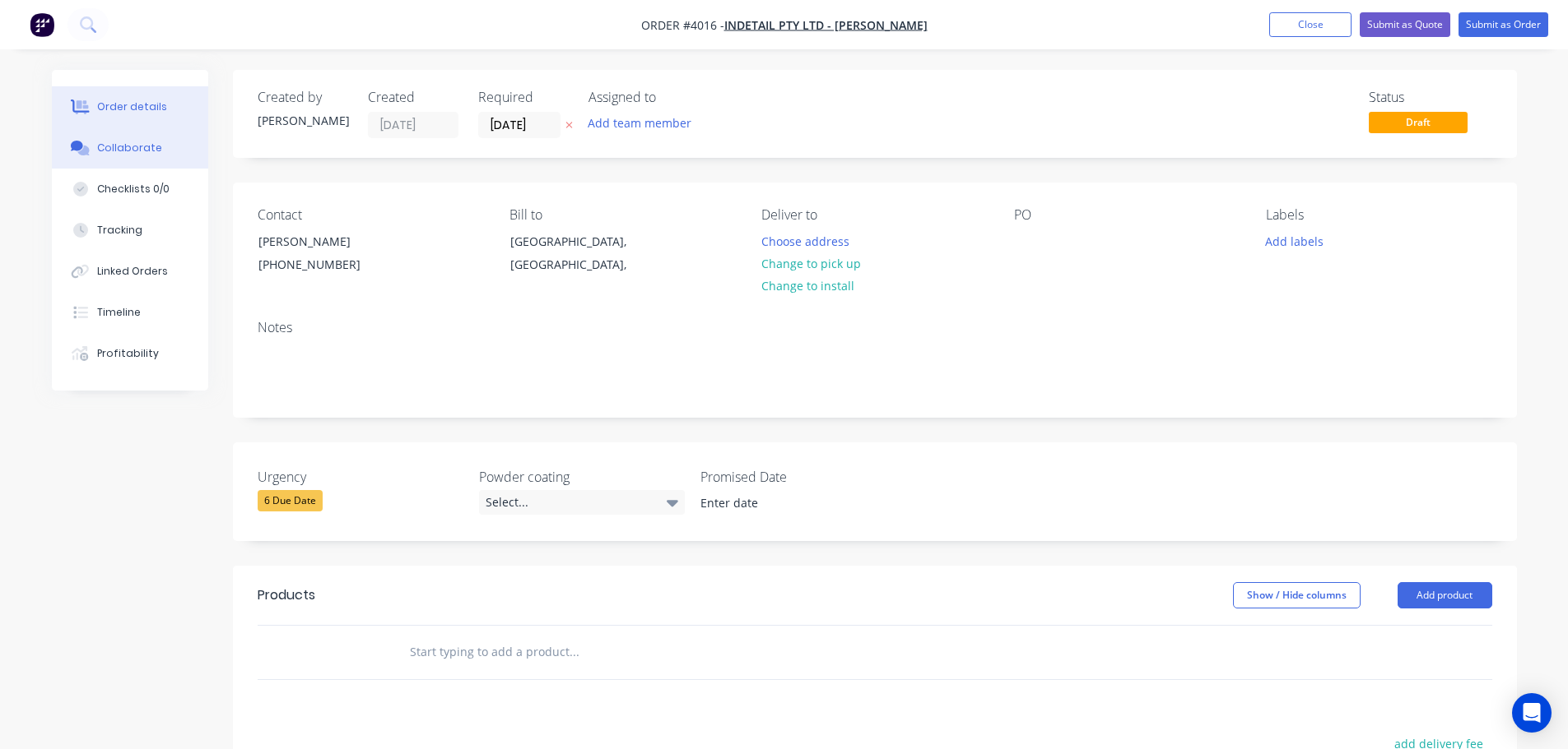
click at [143, 147] on div "Collaborate" at bounding box center [129, 148] width 65 height 15
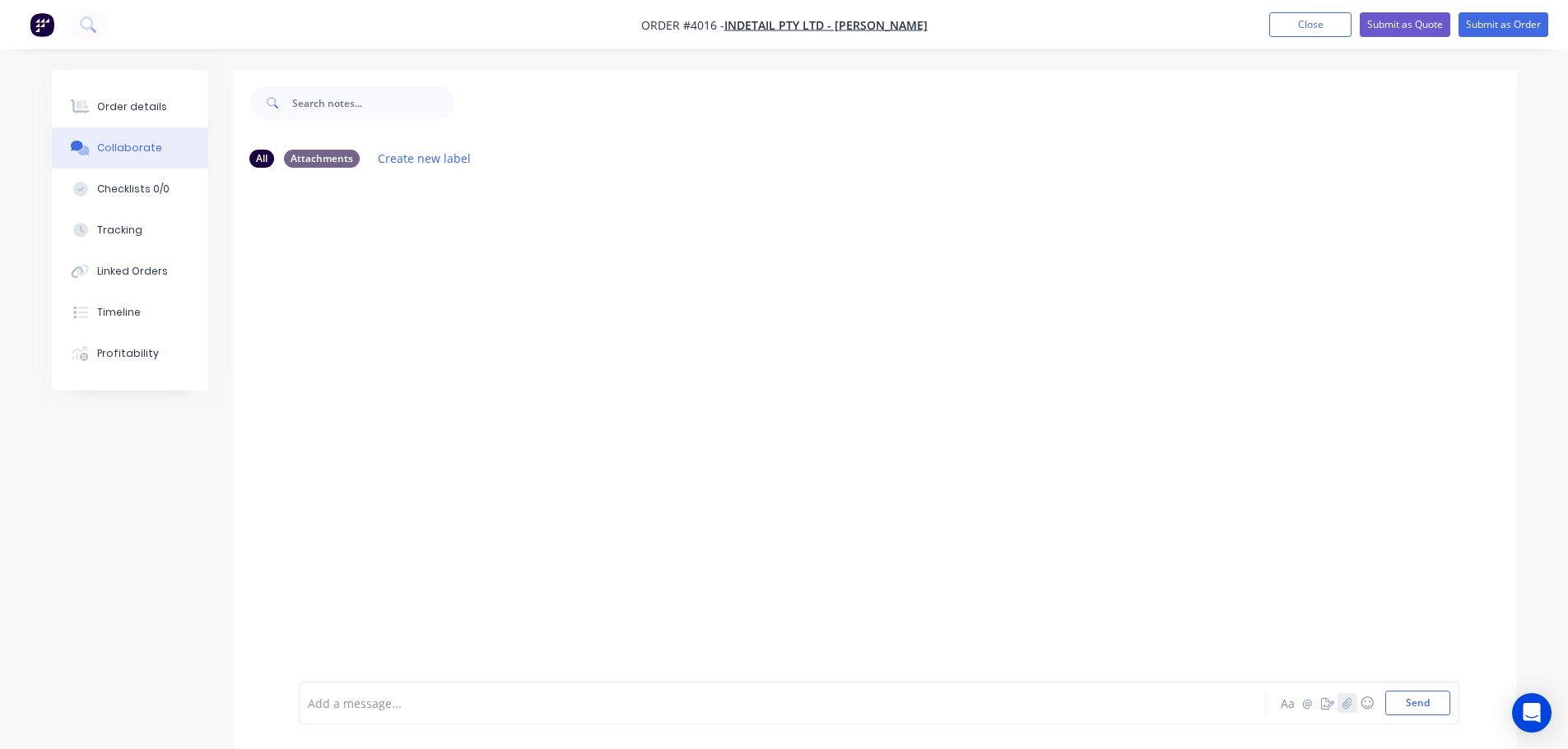
click at [1343, 704] on icon "button" at bounding box center [1346, 703] width 10 height 11
click at [1409, 705] on button "Send" at bounding box center [1417, 703] width 65 height 25
click at [100, 107] on div "Order details" at bounding box center [132, 107] width 70 height 15
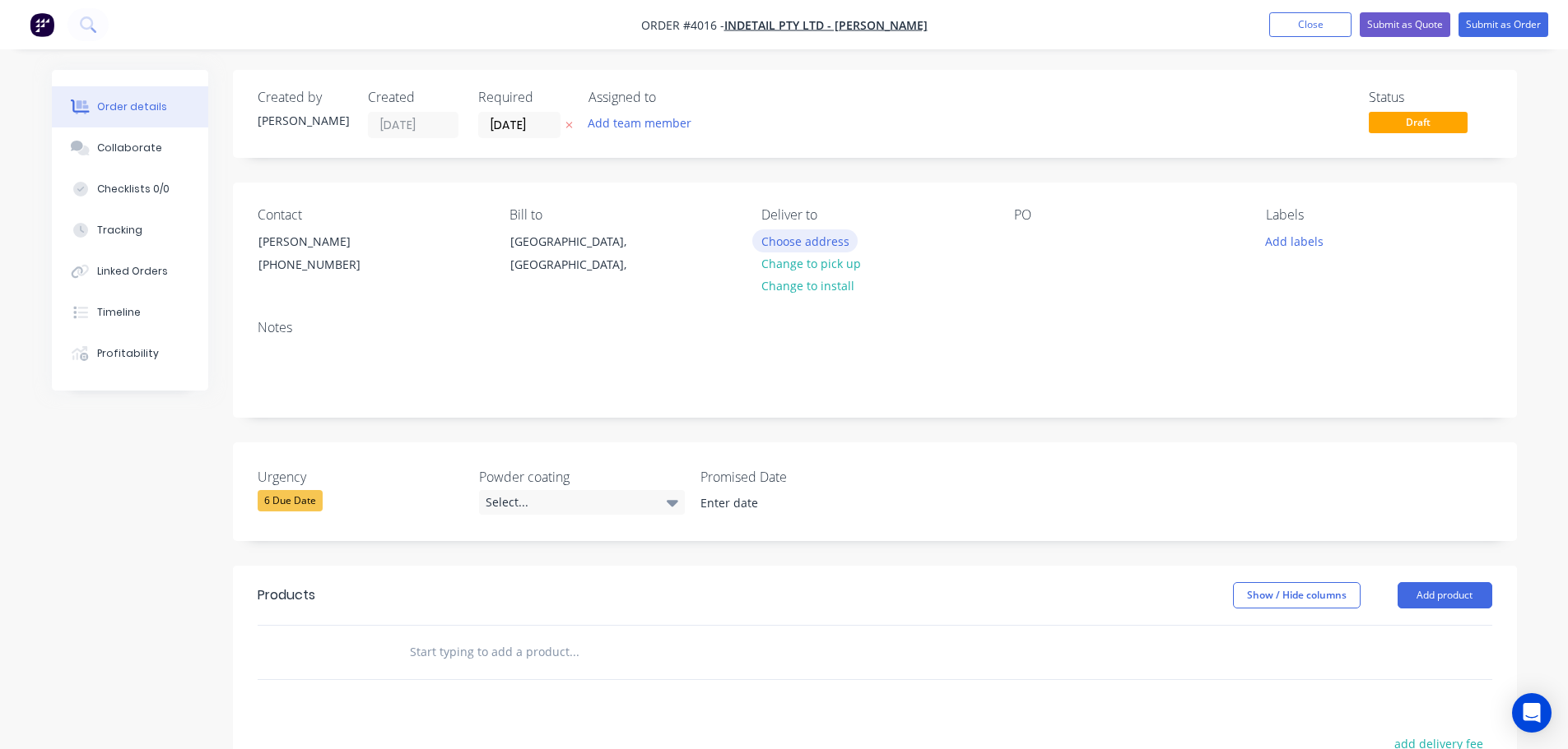
click at [775, 240] on button "Choose address" at bounding box center [805, 240] width 105 height 22
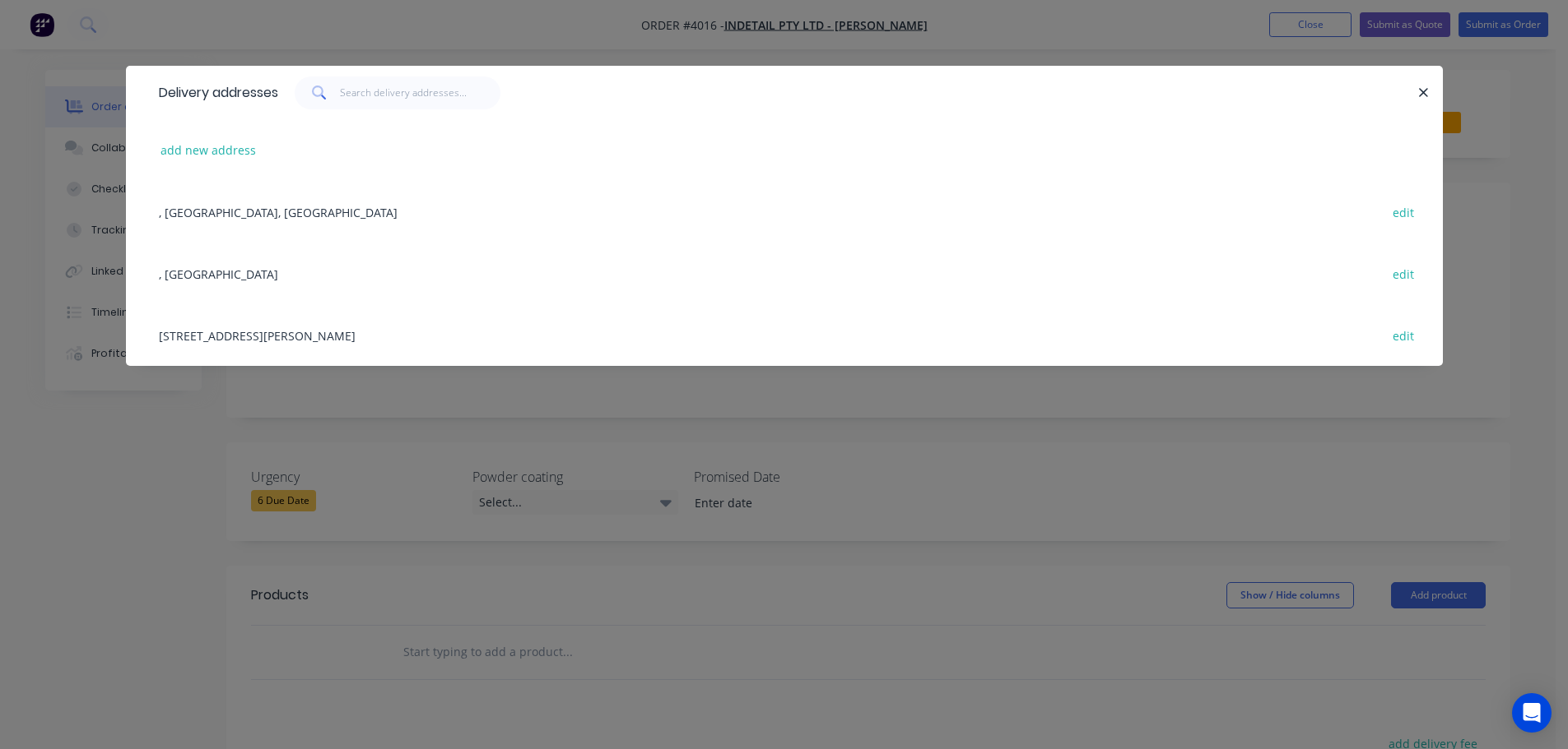
click at [358, 332] on div "[STREET_ADDRESS][PERSON_NAME] edit" at bounding box center [784, 335] width 1268 height 62
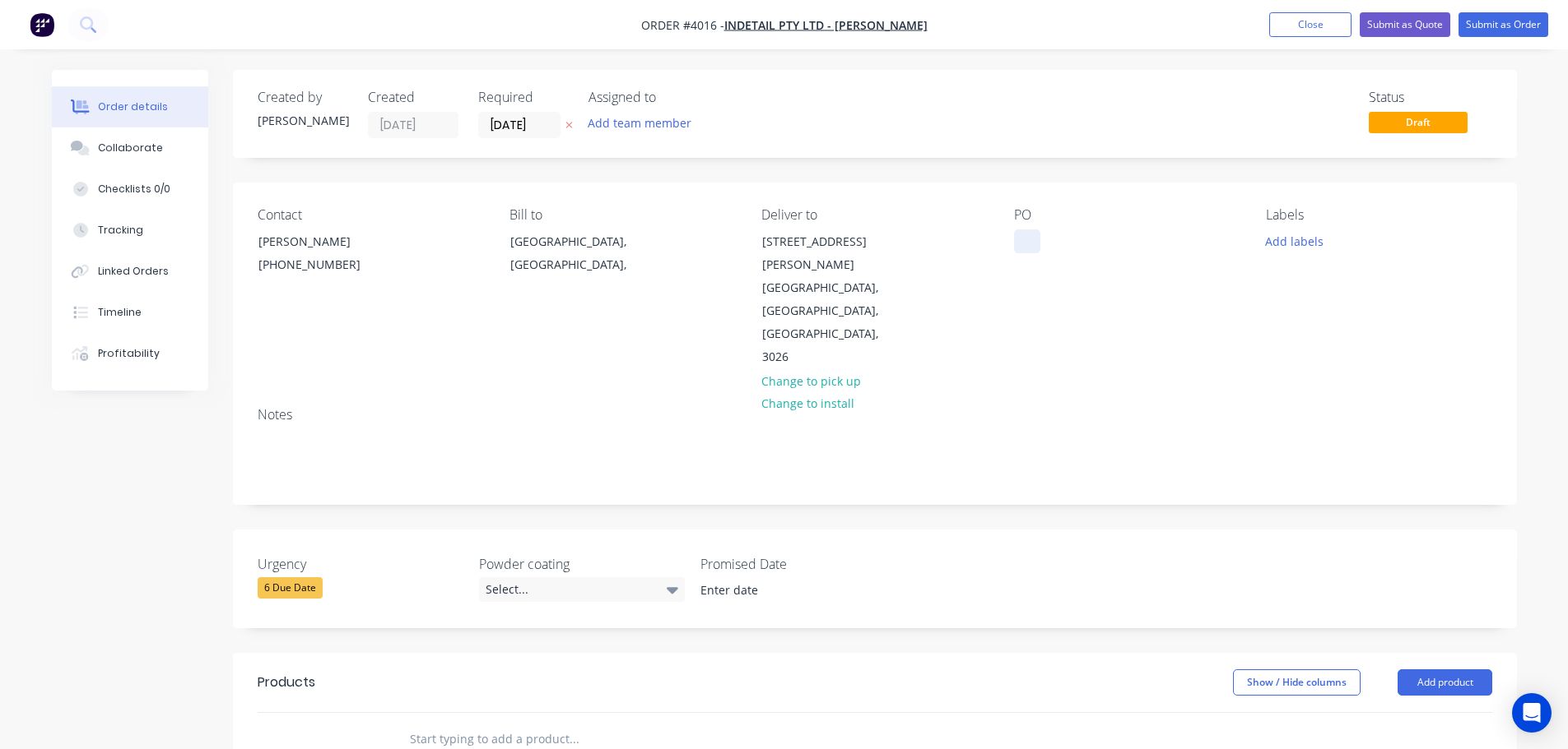
click at [1035, 238] on div at bounding box center [1027, 241] width 27 height 24
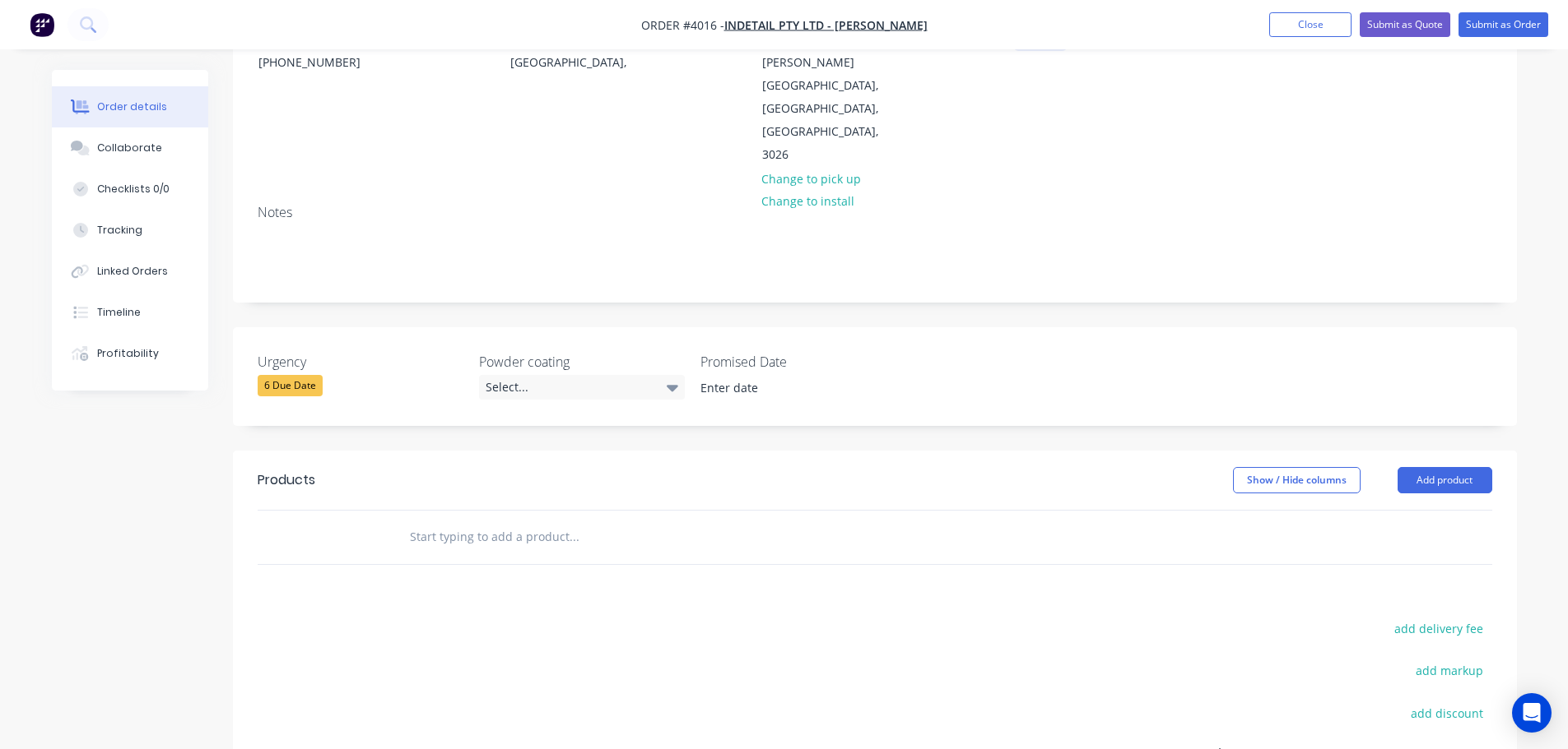
scroll to position [247, 0]
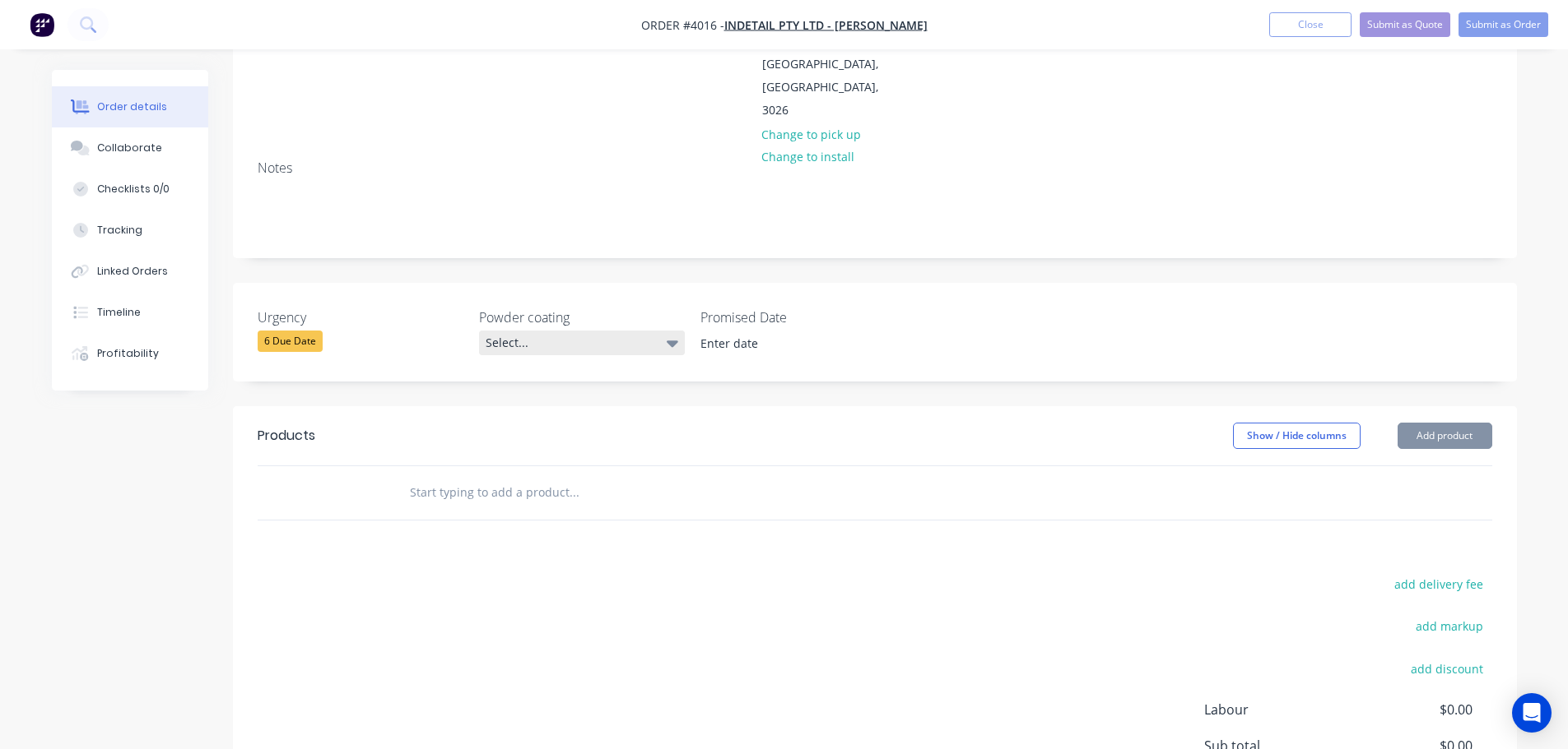
click at [530, 331] on div "Select..." at bounding box center [581, 343] width 206 height 25
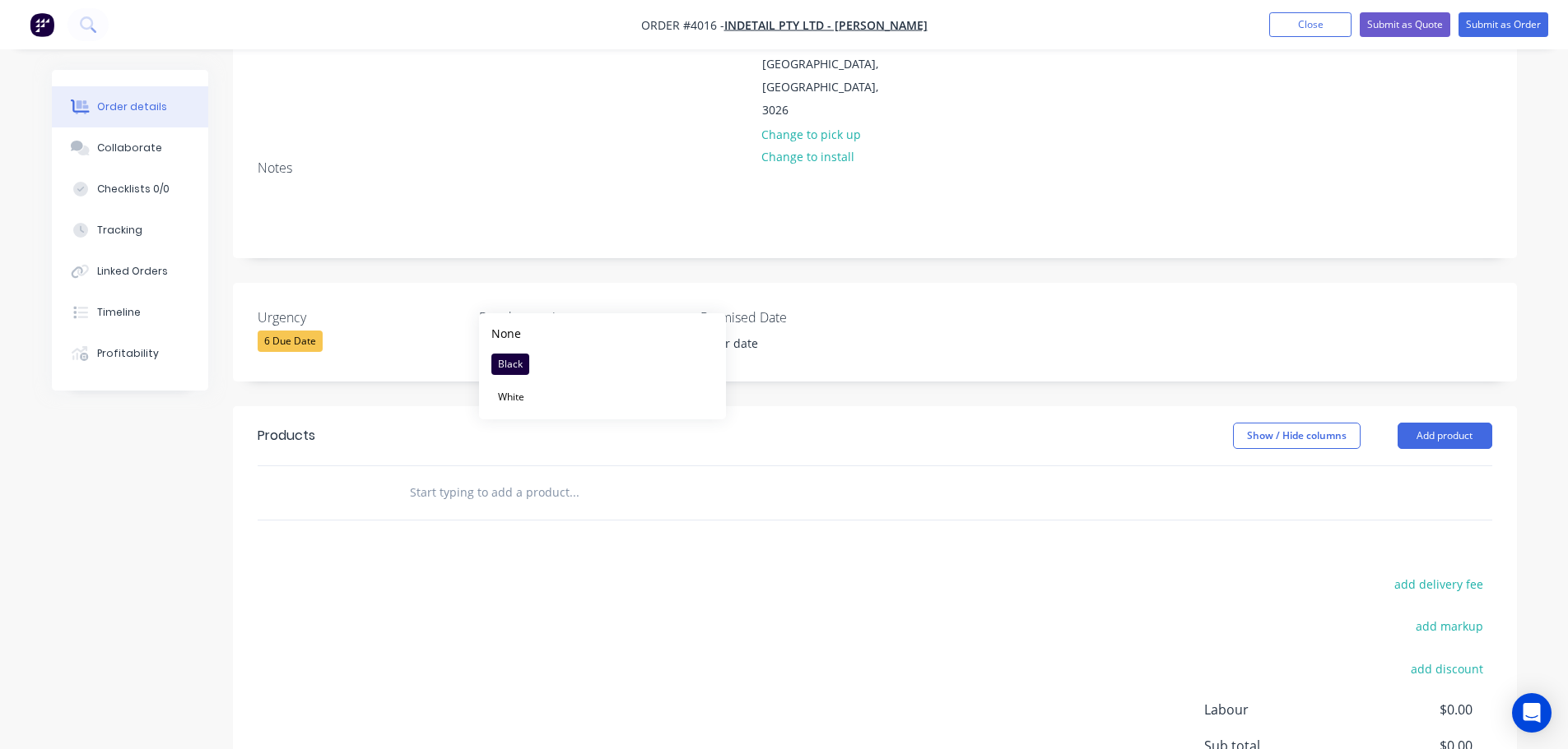
click at [530, 331] on div "Select..." at bounding box center [581, 343] width 206 height 25
click at [1441, 423] on button "Add product" at bounding box center [1444, 436] width 94 height 27
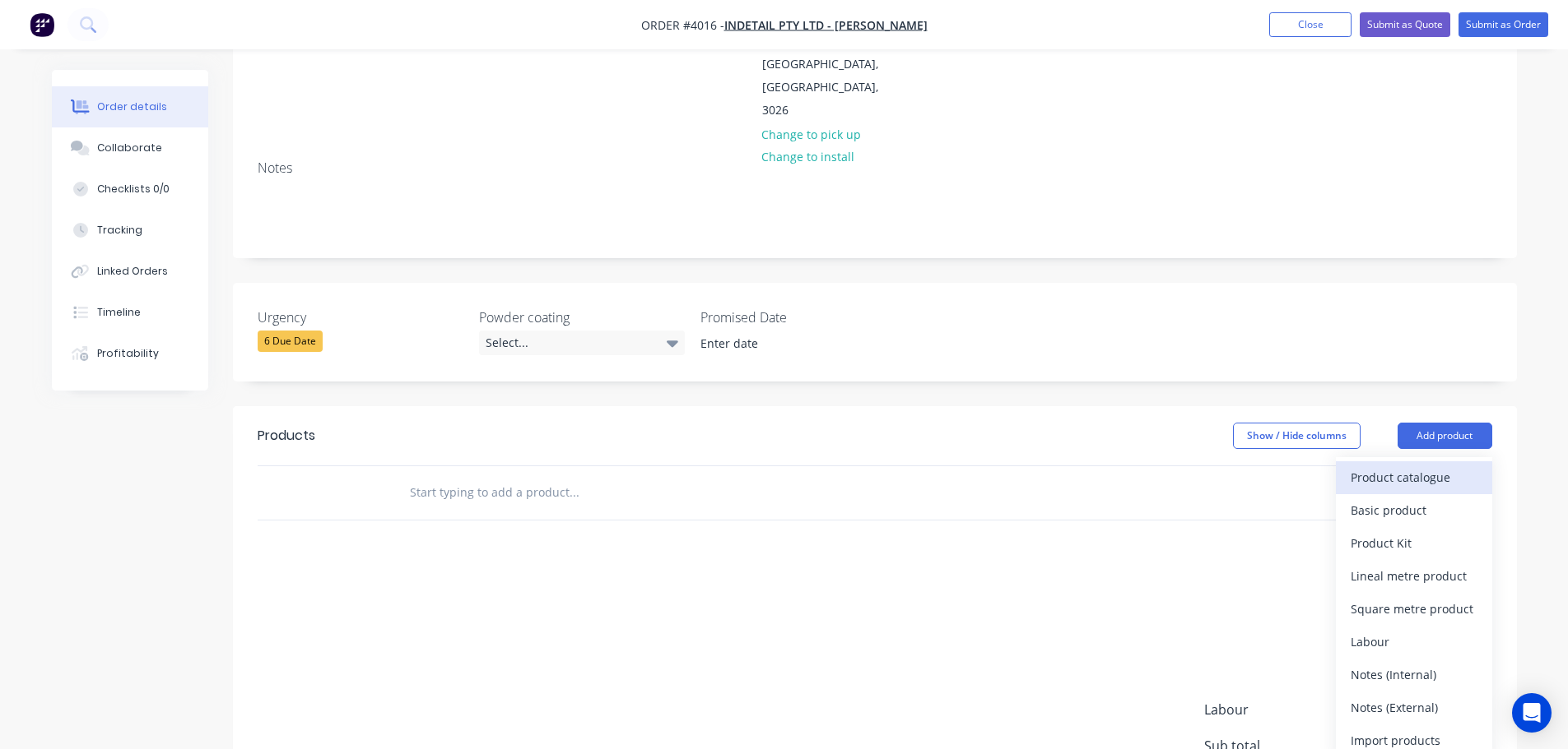
click at [1401, 465] on div "Product catalogue" at bounding box center [1414, 477] width 127 height 24
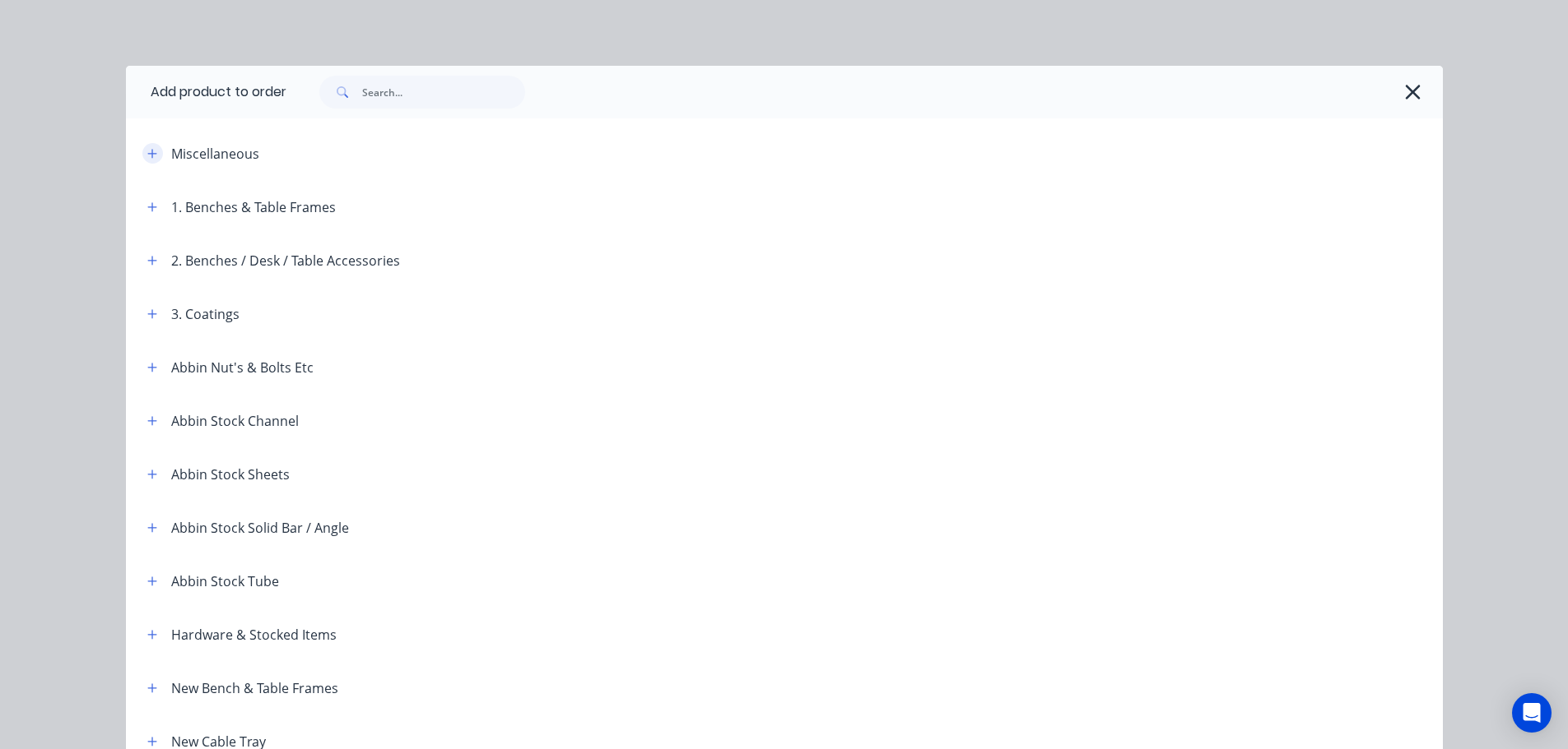
click at [147, 159] on icon "button" at bounding box center [152, 153] width 10 height 11
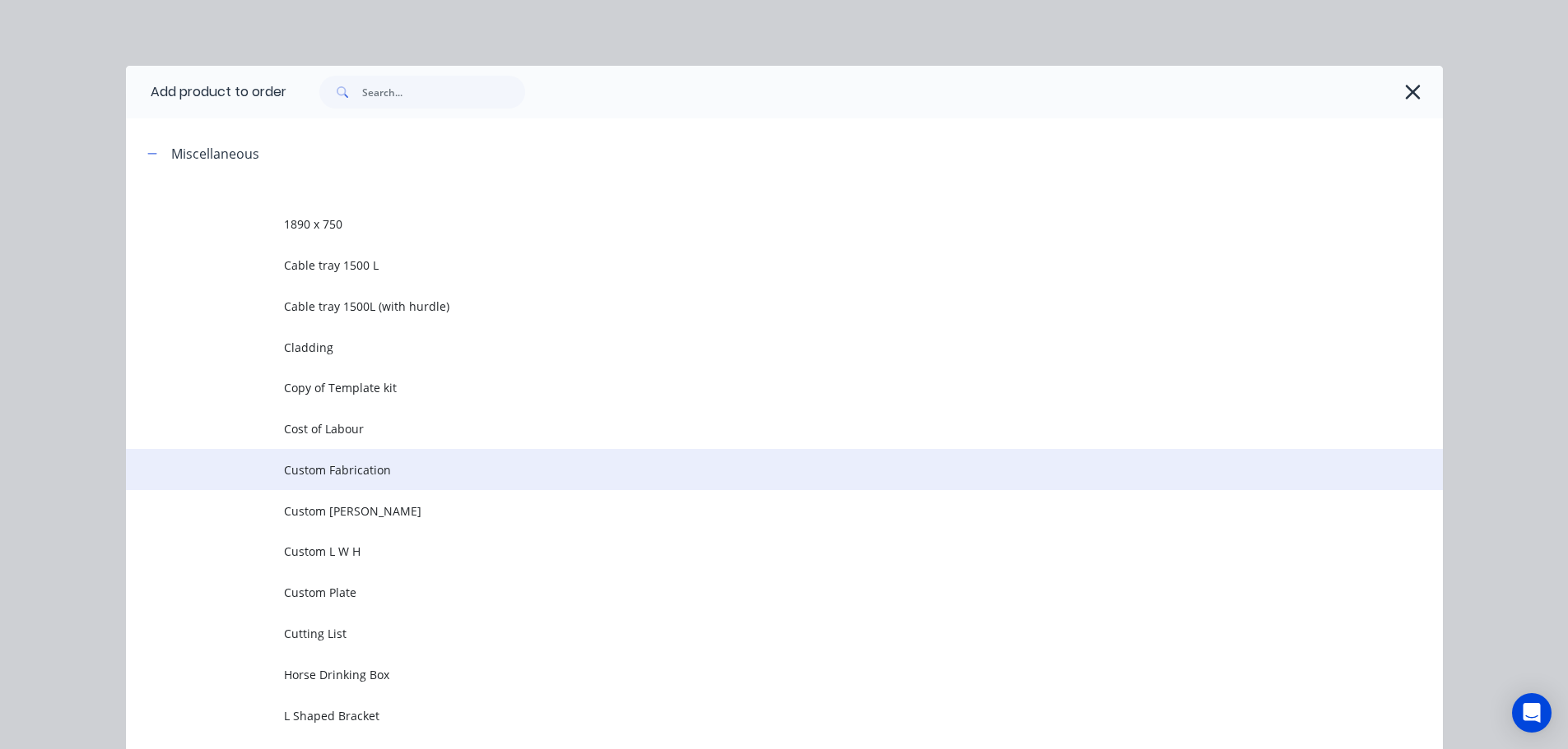
click at [307, 467] on span "Custom Fabrication" at bounding box center [747, 470] width 927 height 18
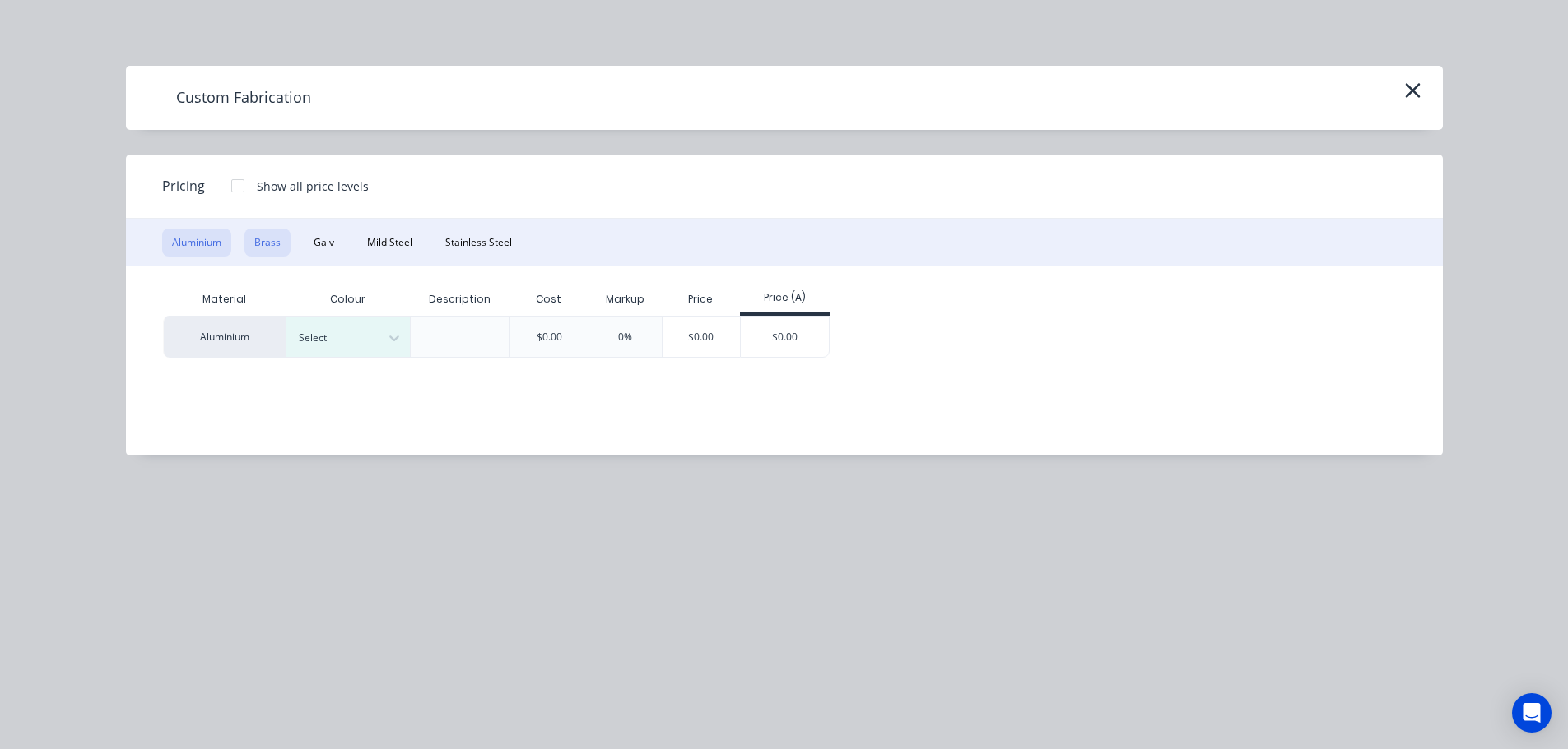
click at [263, 238] on button "Brass" at bounding box center [268, 243] width 46 height 28
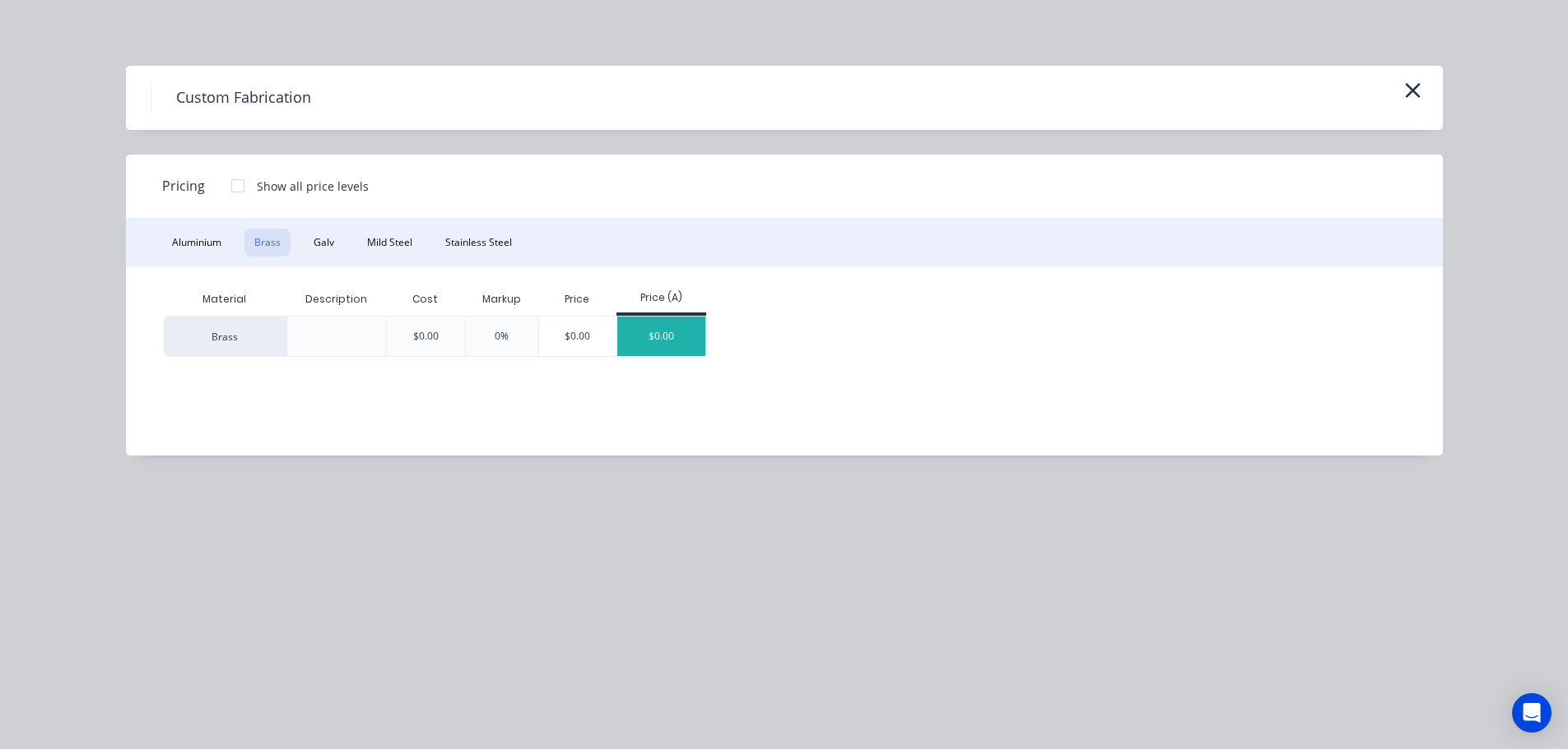
click at [640, 329] on div "$0.00" at bounding box center [661, 336] width 88 height 40
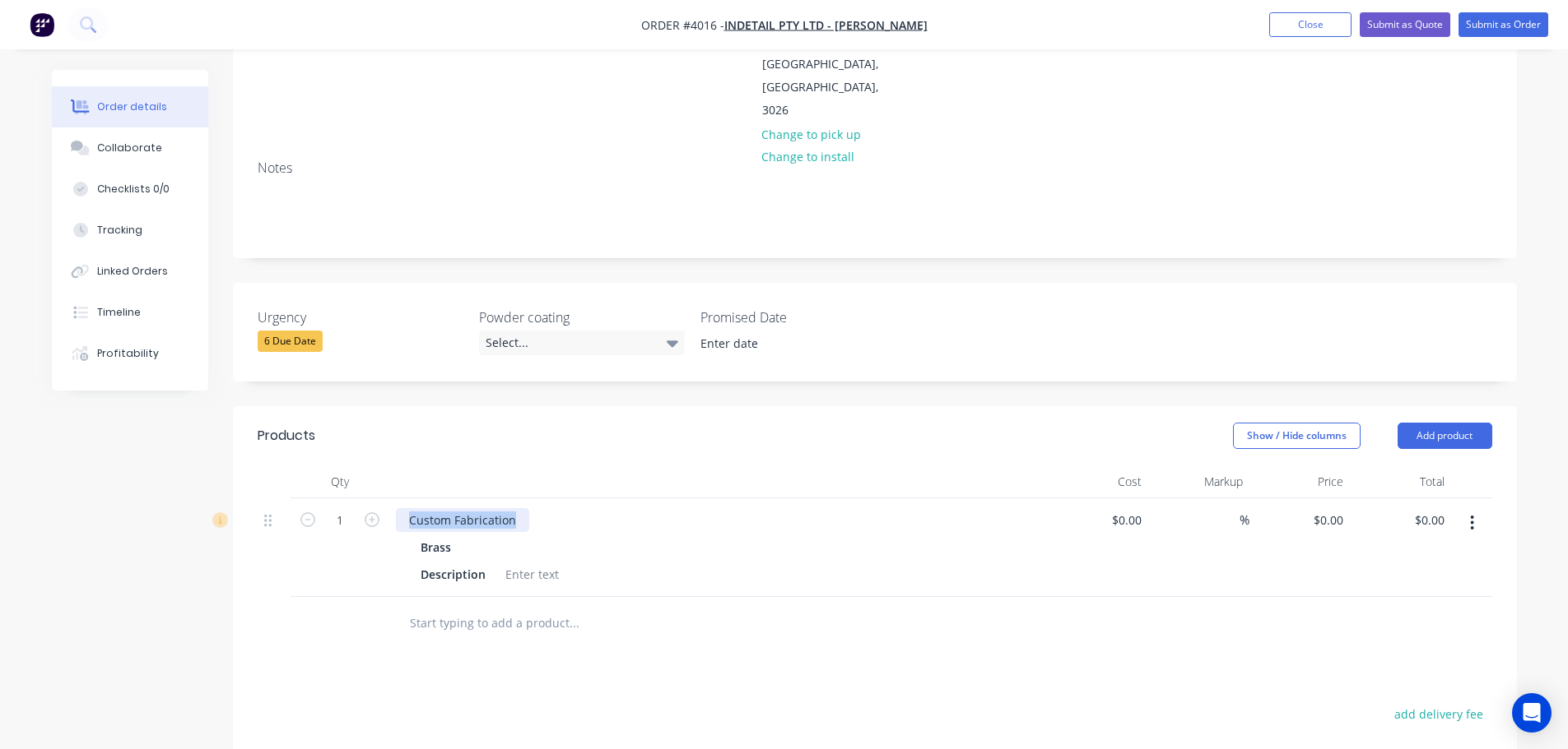
drag, startPoint x: 521, startPoint y: 473, endPoint x: 397, endPoint y: 470, distance: 124.0
click at [397, 508] on div "Custom Fabrication" at bounding box center [462, 520] width 133 height 24
click at [526, 562] on div at bounding box center [532, 574] width 67 height 24
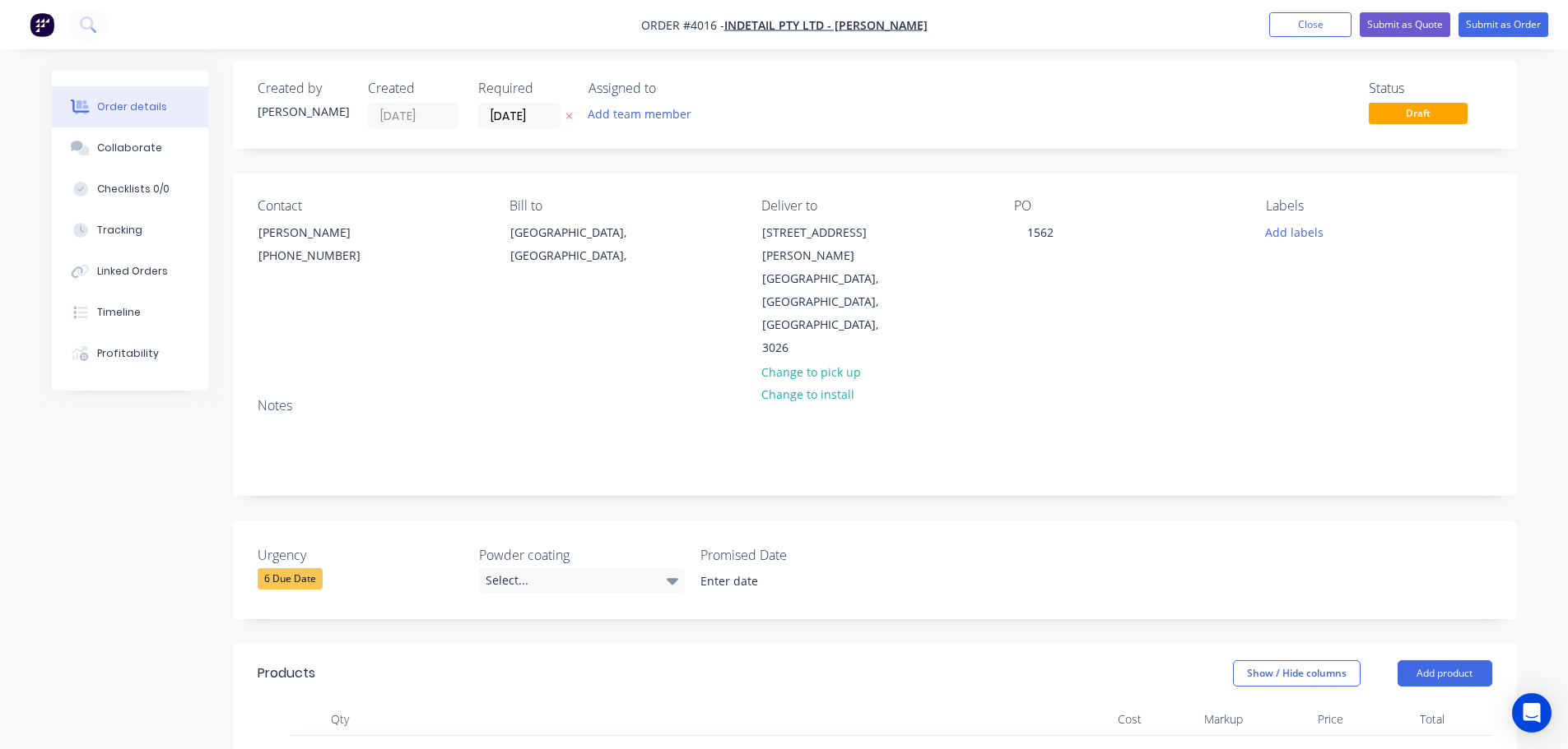
scroll to position [0, 0]
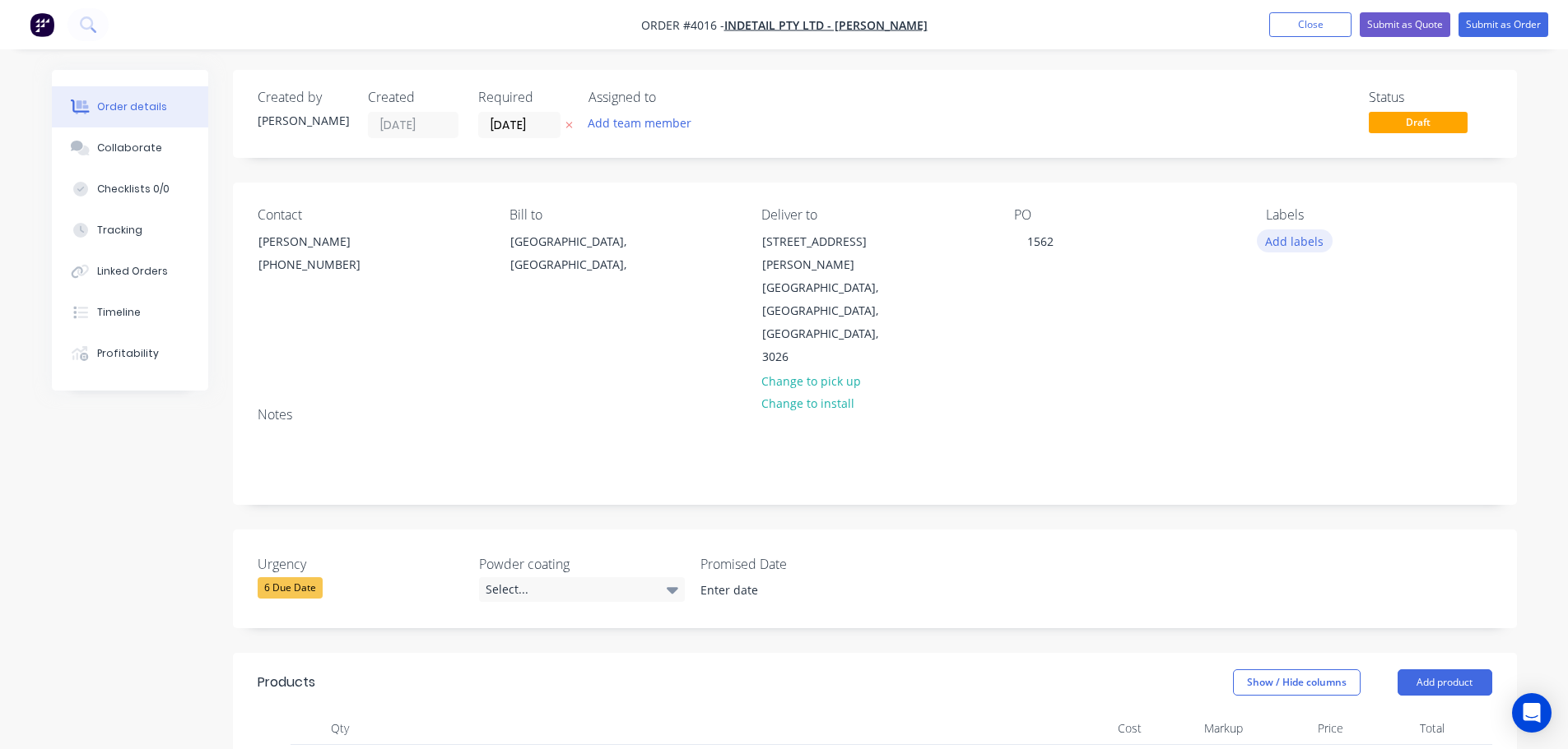
click at [1295, 245] on button "Add labels" at bounding box center [1295, 240] width 76 height 22
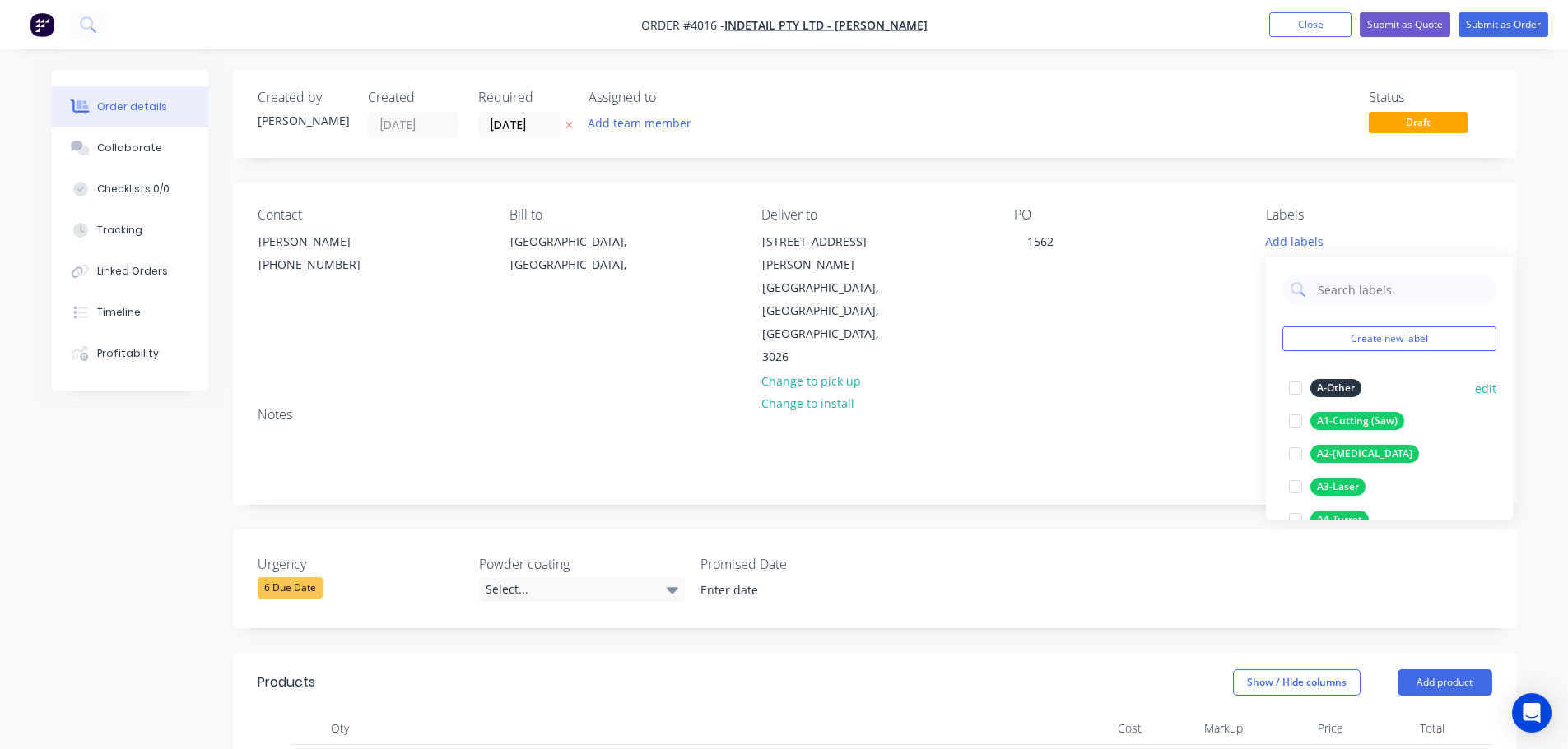
click at [1298, 388] on div at bounding box center [1295, 389] width 33 height 33
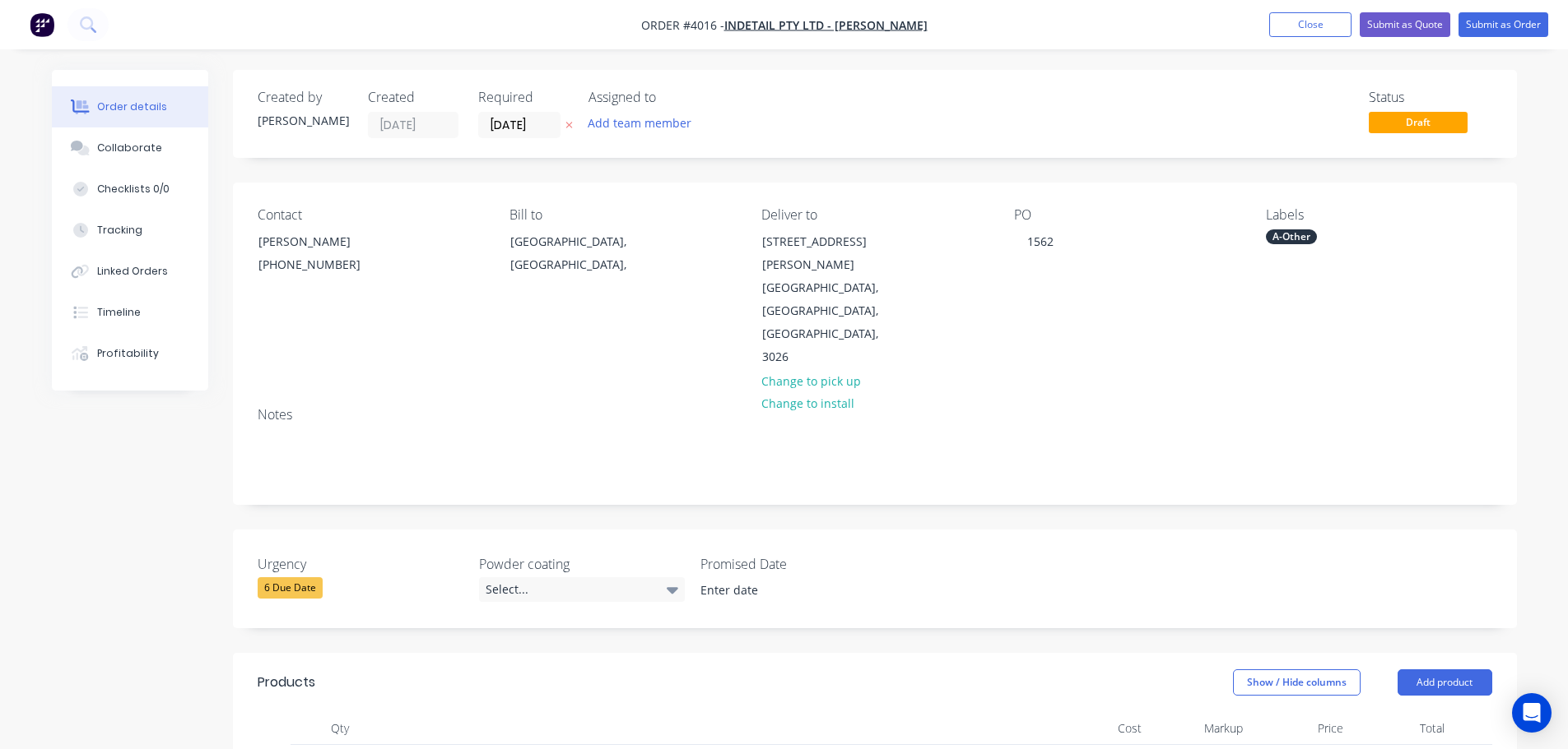
click at [1196, 343] on div "Contact [PERSON_NAME] [PHONE_NUMBER] Bill to [GEOGRAPHIC_DATA], [GEOGRAPHIC_DAT…" at bounding box center [874, 288] width 1283 height 211
click at [1481, 7] on nav "Order #4016 - Indetail Pty Ltd - [PERSON_NAME] Add product Close Submit as Quot…" at bounding box center [784, 24] width 1568 height 49
click at [1481, 17] on button "Submit as Order" at bounding box center [1502, 24] width 90 height 25
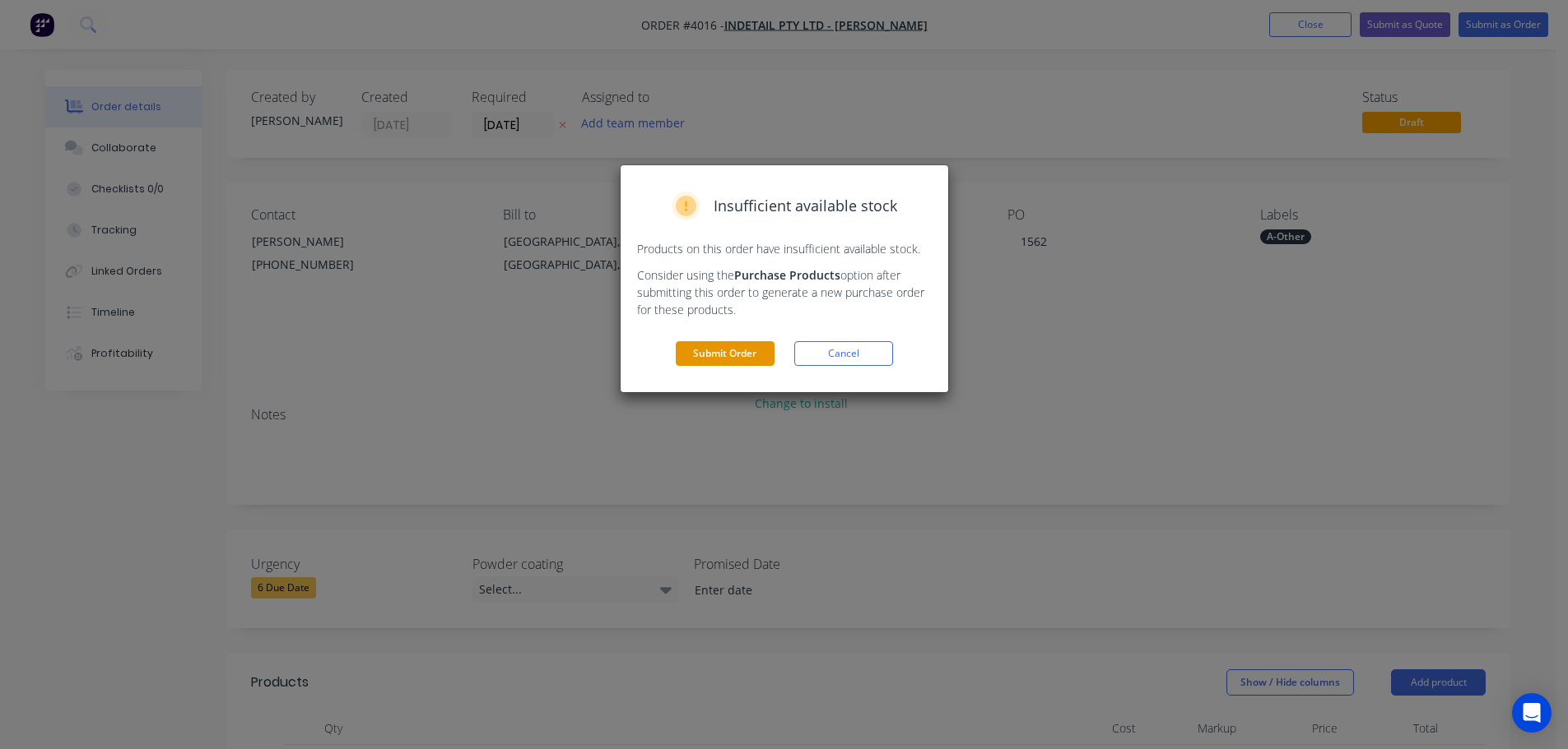
click at [711, 356] on button "Submit Order" at bounding box center [724, 354] width 99 height 25
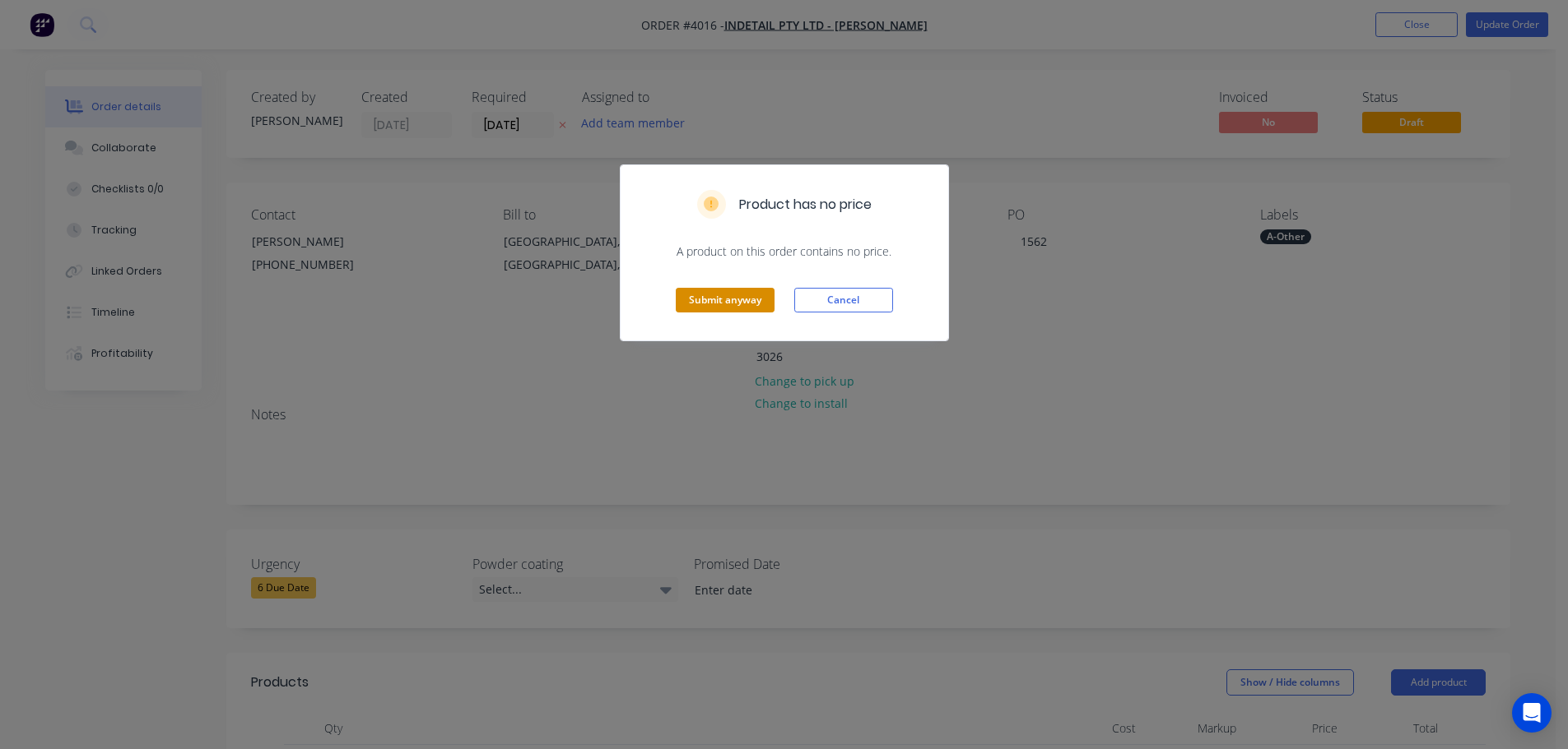
click at [745, 306] on button "Submit anyway" at bounding box center [724, 300] width 99 height 25
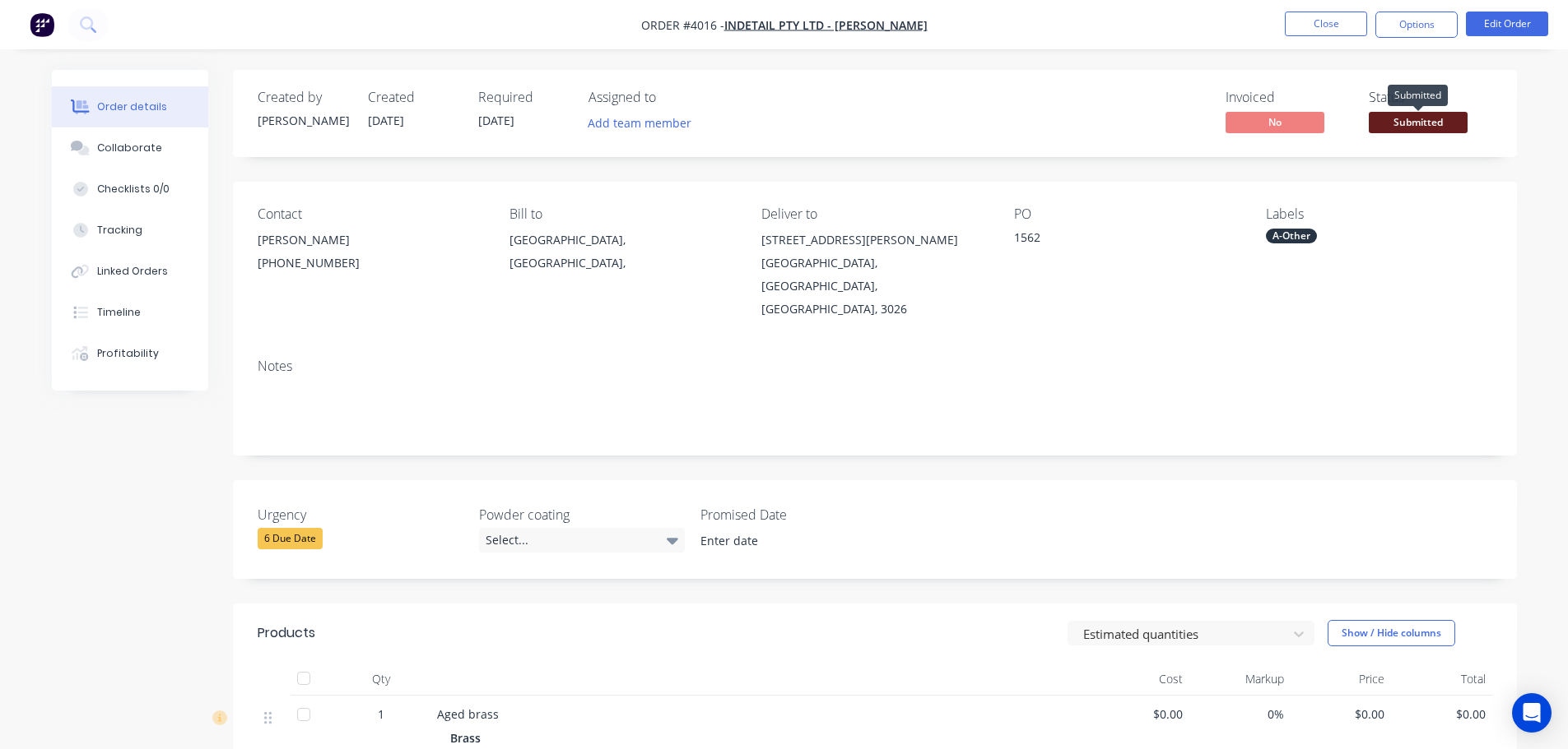
click at [1415, 123] on span "Submitted" at bounding box center [1417, 122] width 99 height 20
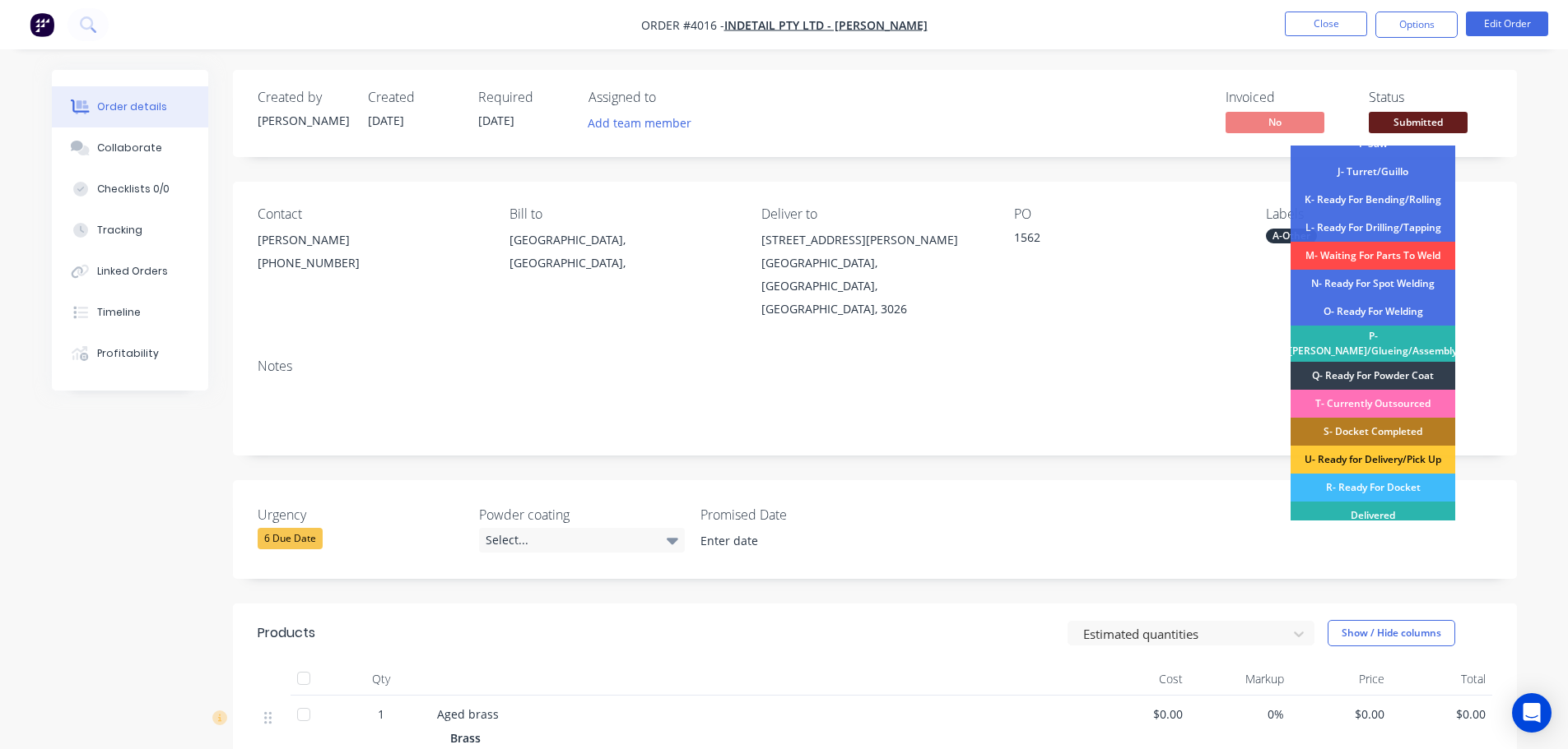
scroll to position [284, 0]
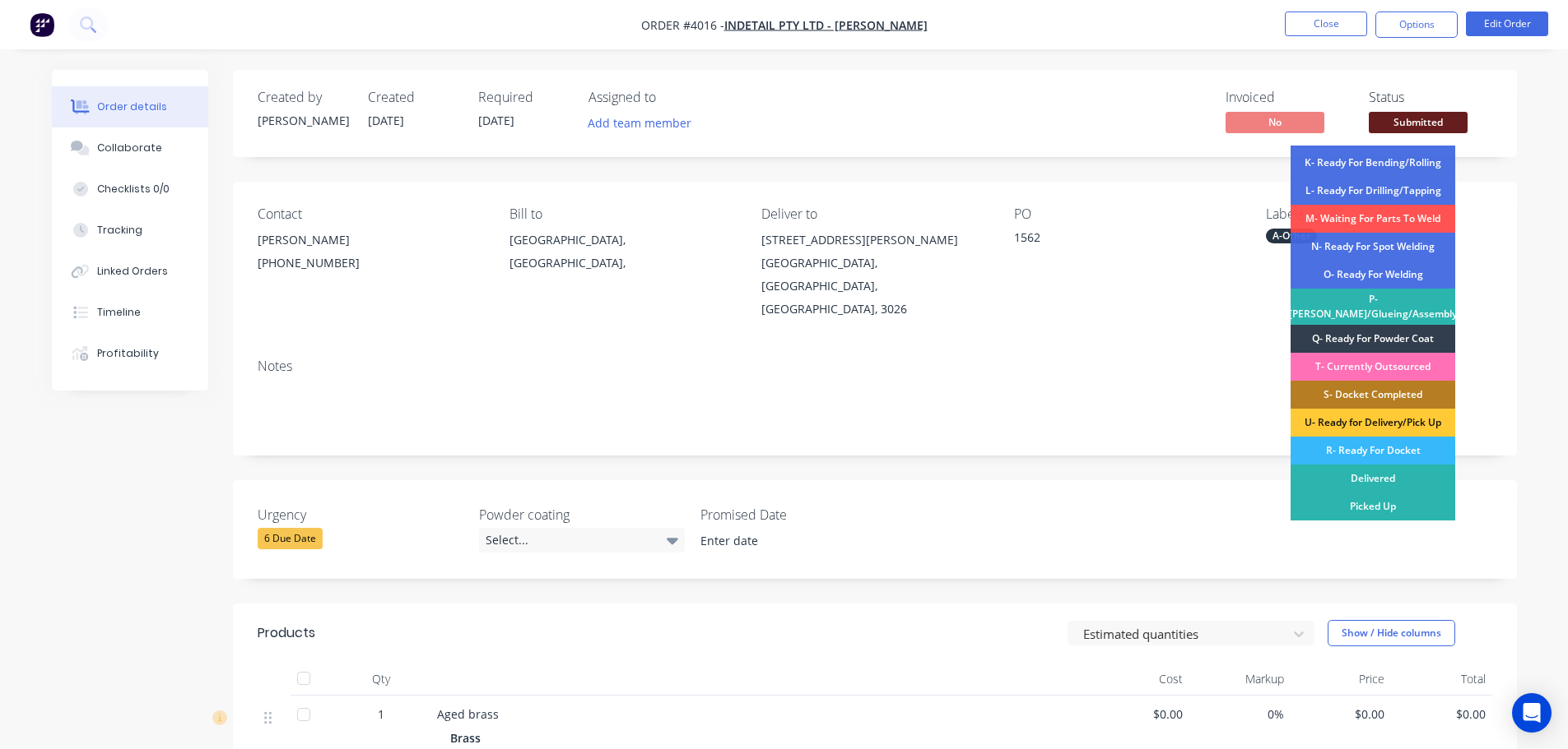
click at [1372, 449] on div "R- Ready For Docket" at bounding box center [1373, 451] width 164 height 28
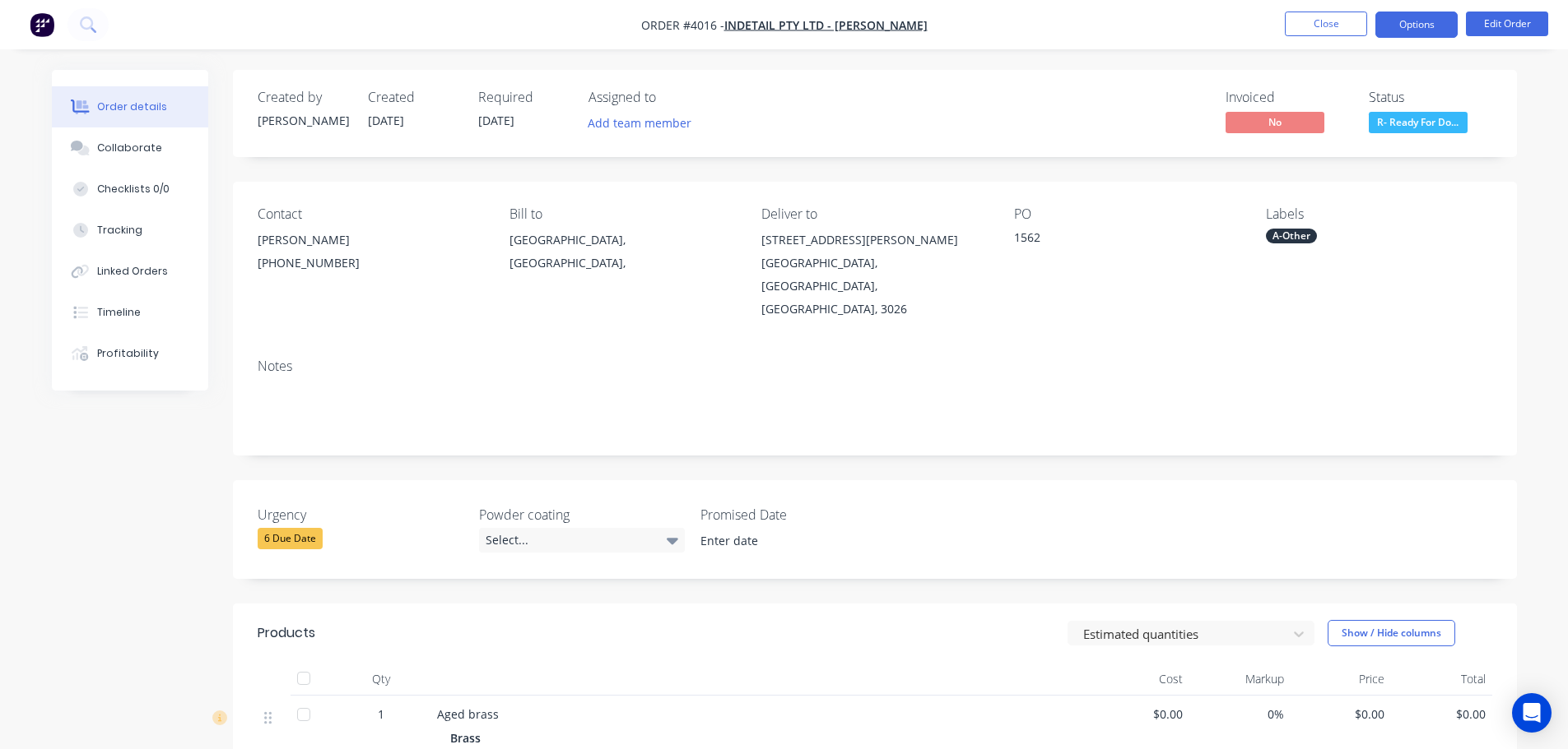
click at [1415, 29] on button "Options" at bounding box center [1416, 24] width 82 height 27
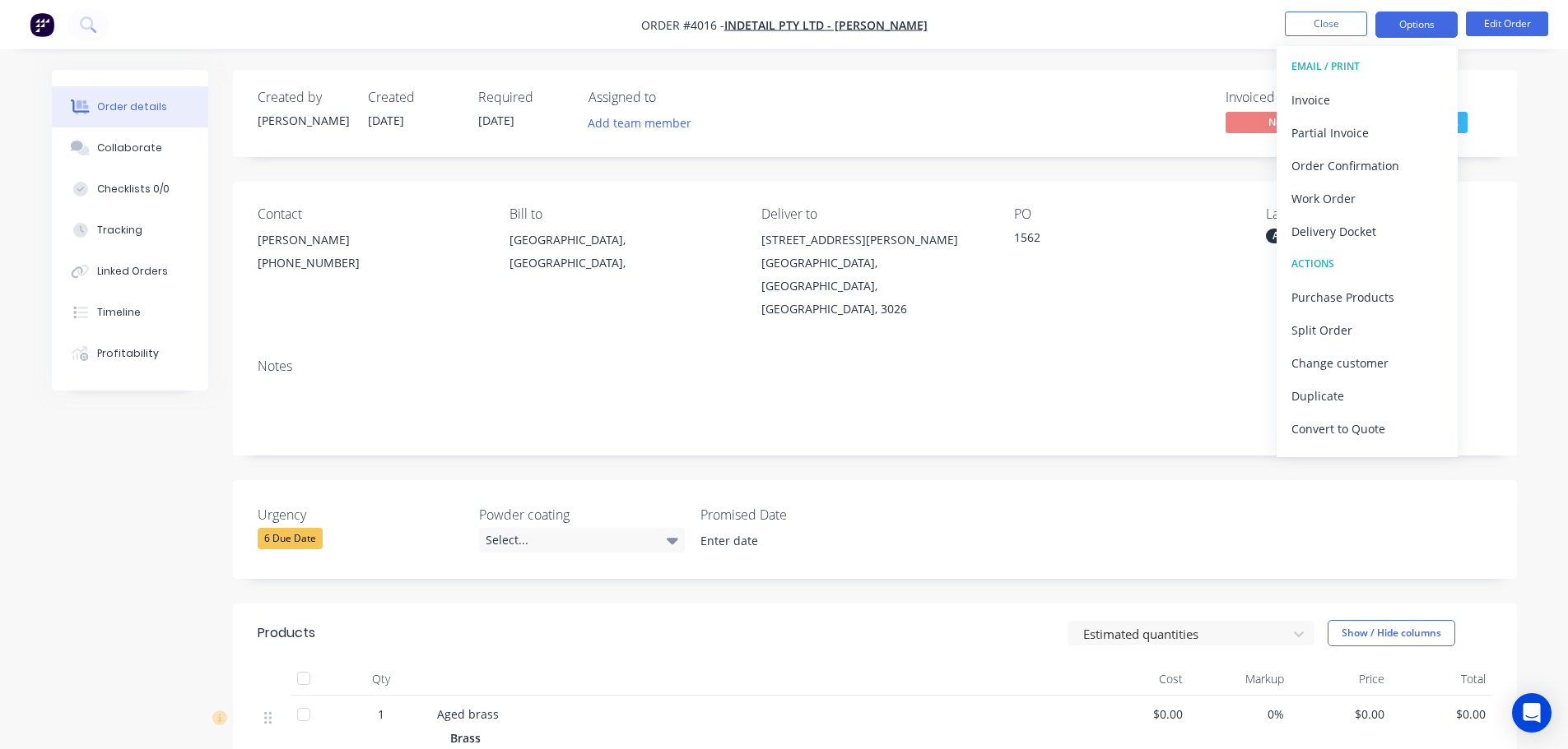
click at [1415, 29] on button "Options" at bounding box center [1416, 24] width 82 height 27
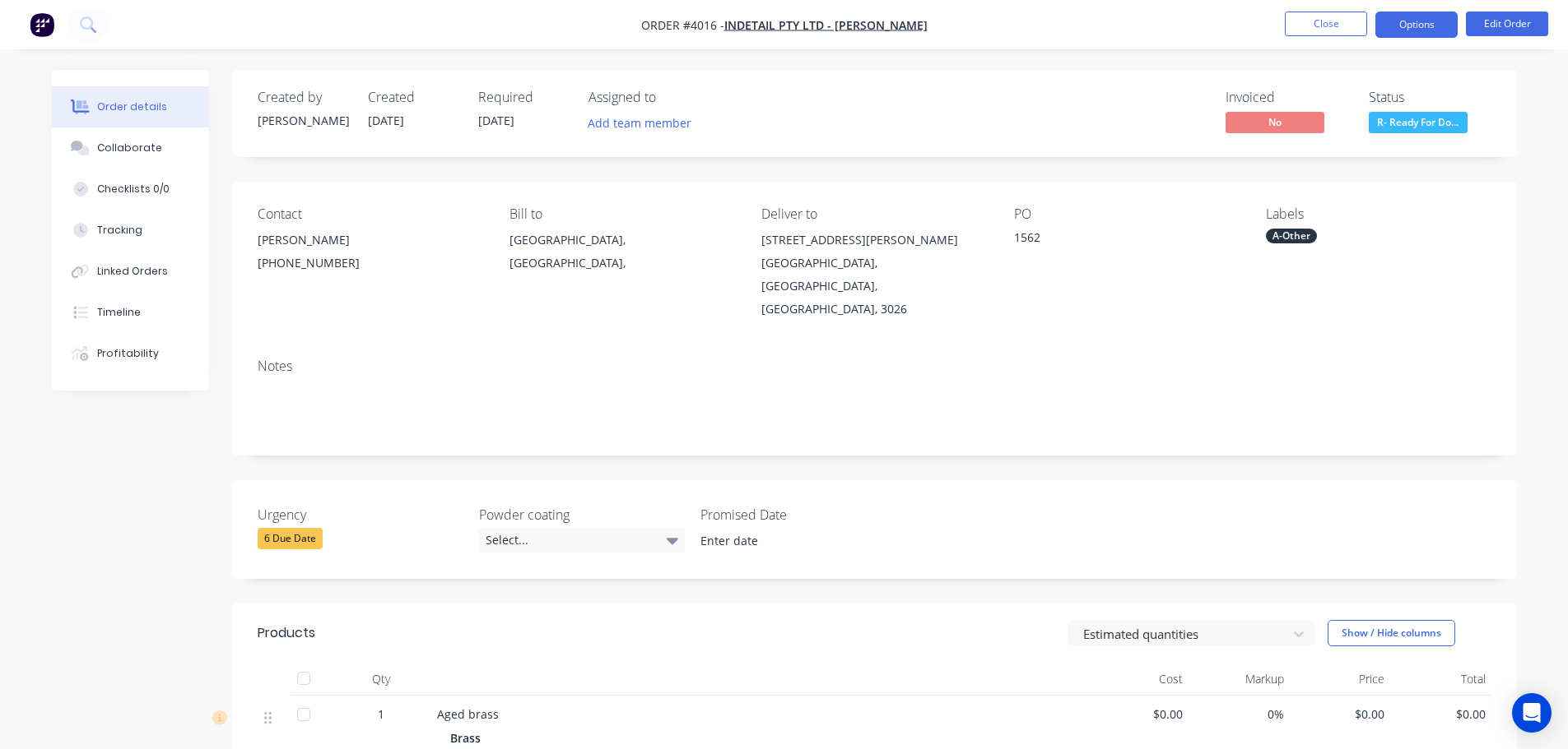
click at [1415, 29] on button "Options" at bounding box center [1416, 24] width 82 height 27
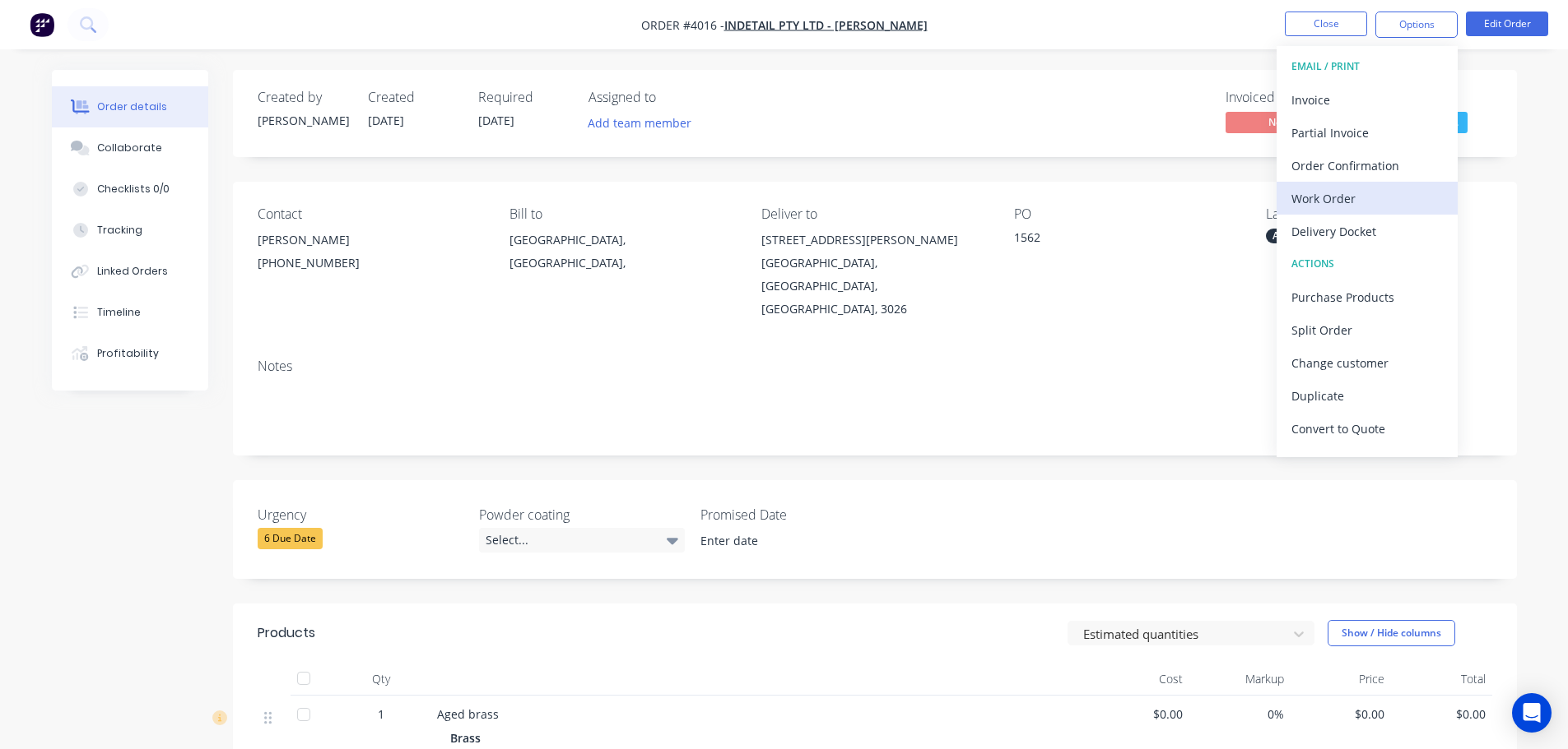
click at [1332, 192] on div "Work Order" at bounding box center [1367, 199] width 152 height 24
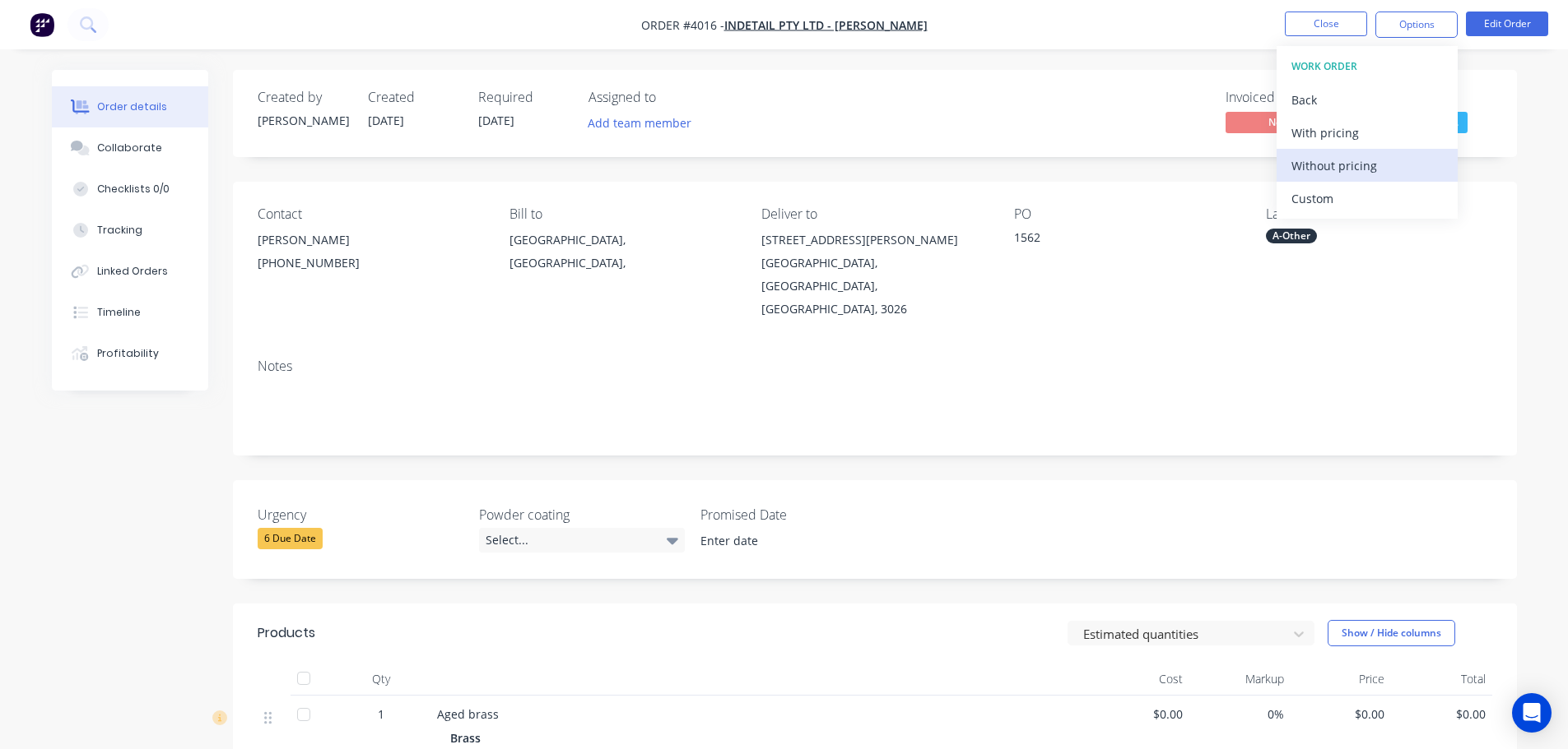
click at [1328, 171] on div "Without pricing" at bounding box center [1367, 166] width 152 height 24
click at [1081, 122] on div "Invoiced No Status R- Ready For Do..." at bounding box center [1123, 114] width 739 height 48
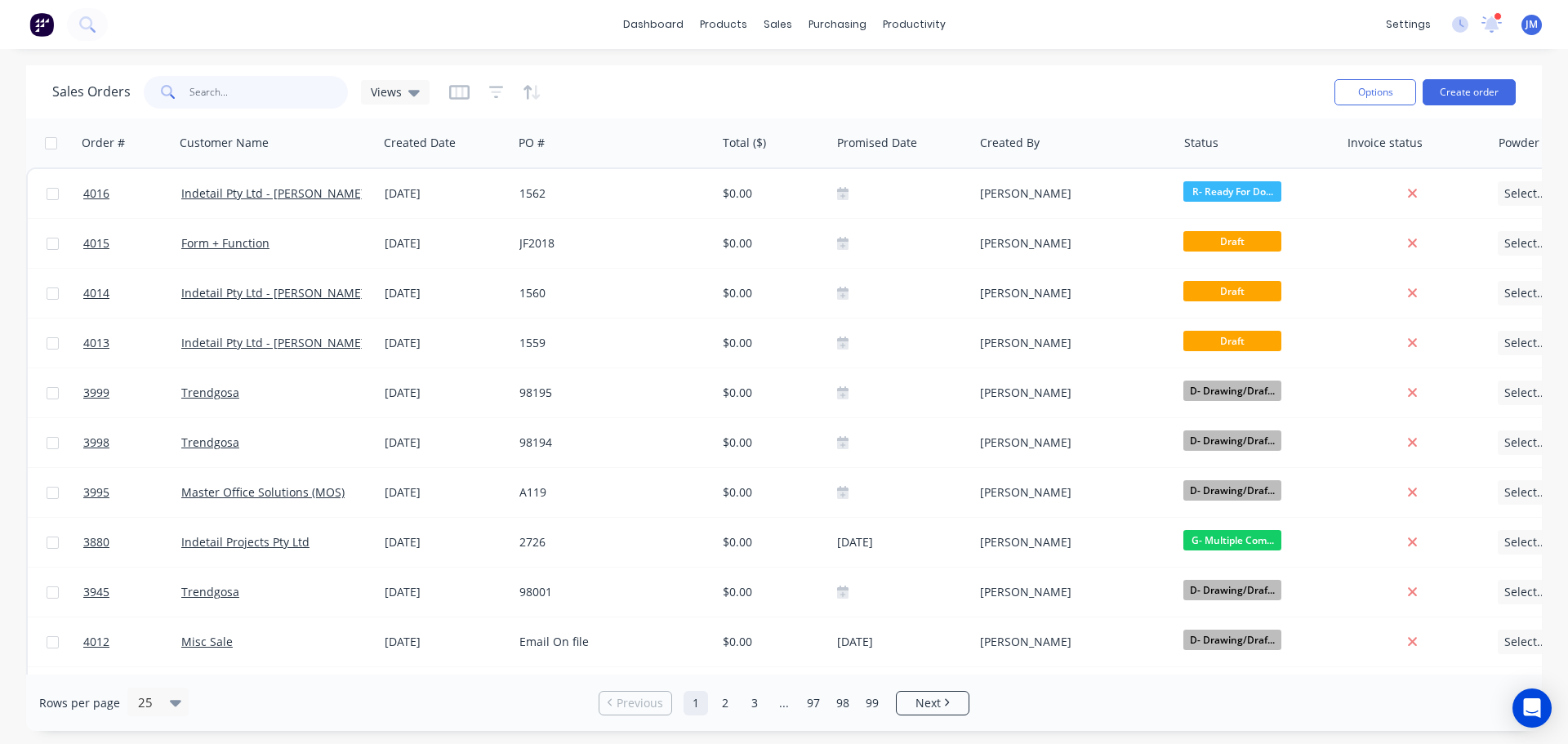
click at [261, 86] on input "text" at bounding box center [270, 93] width 160 height 33
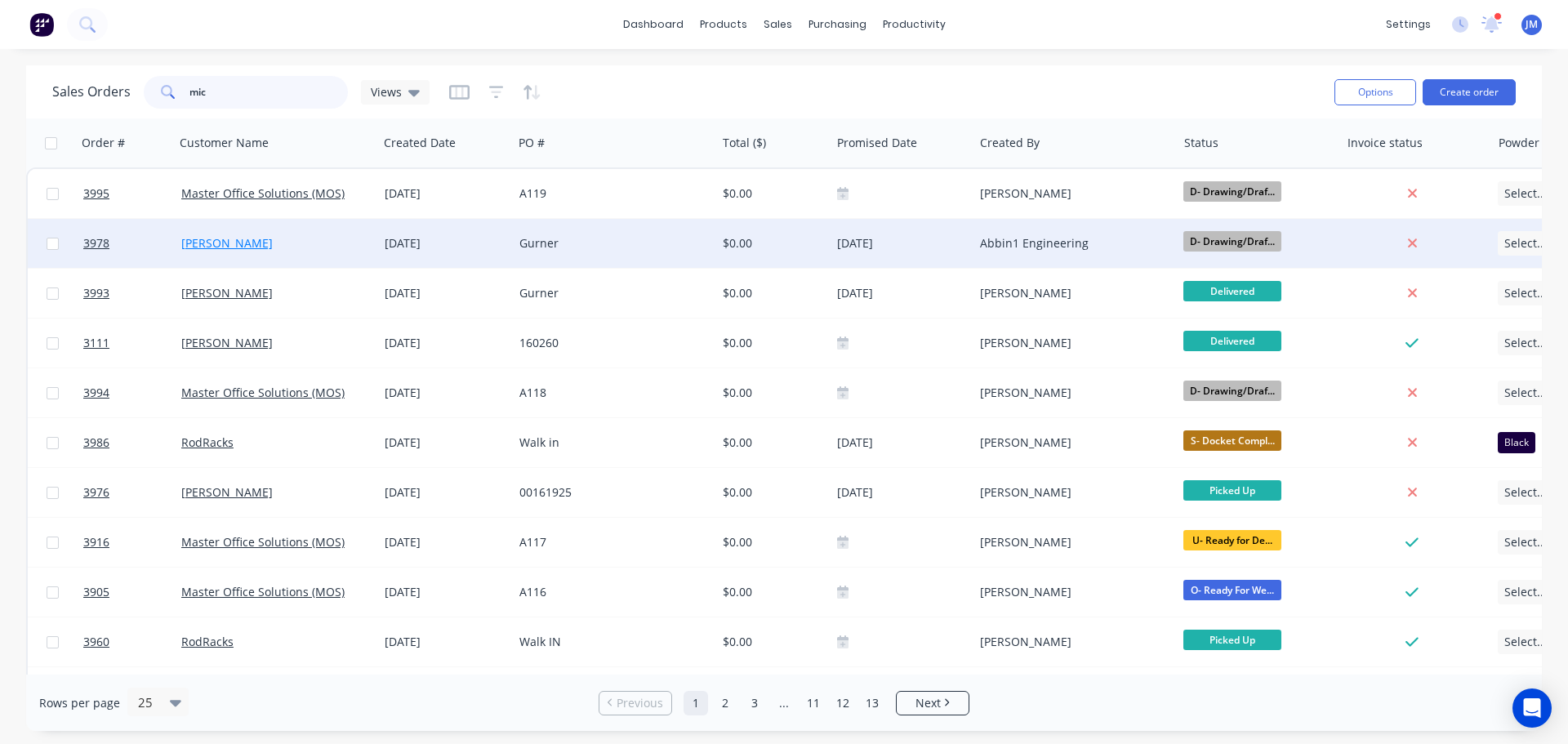
type input "mic"
click at [229, 245] on link "[PERSON_NAME]" at bounding box center [227, 243] width 92 height 16
